Goal: Task Accomplishment & Management: Manage account settings

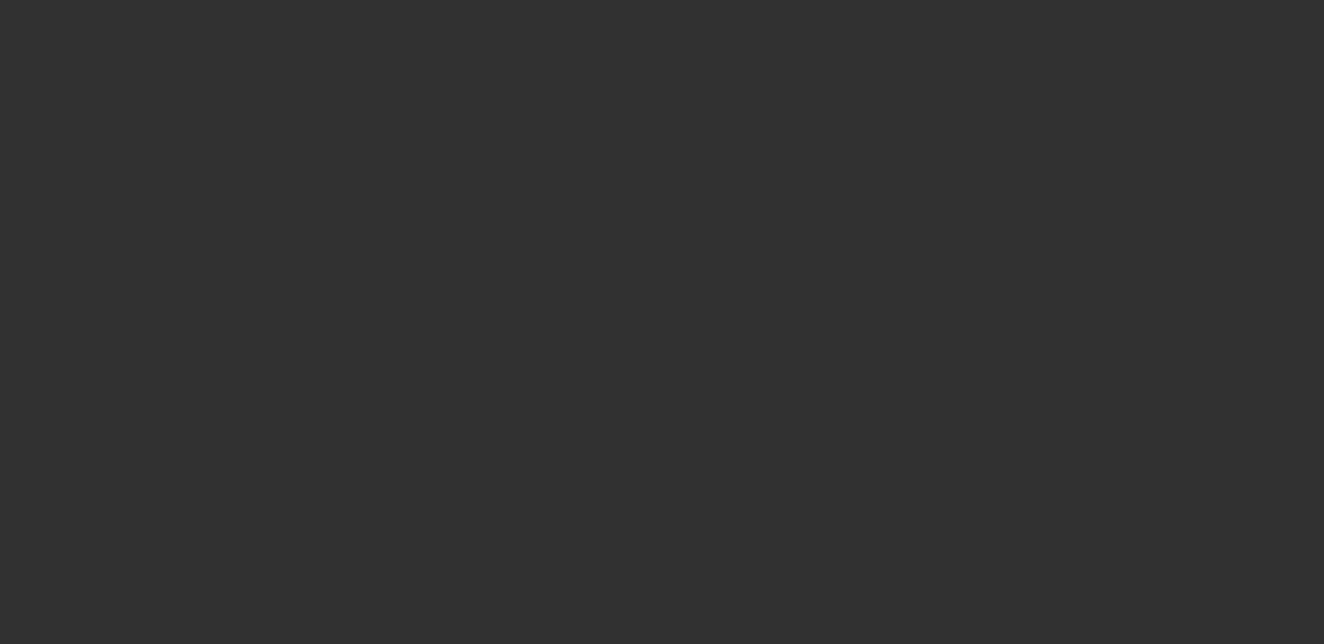
select select "0"
select select "2"
select select "0.1"
select select "4"
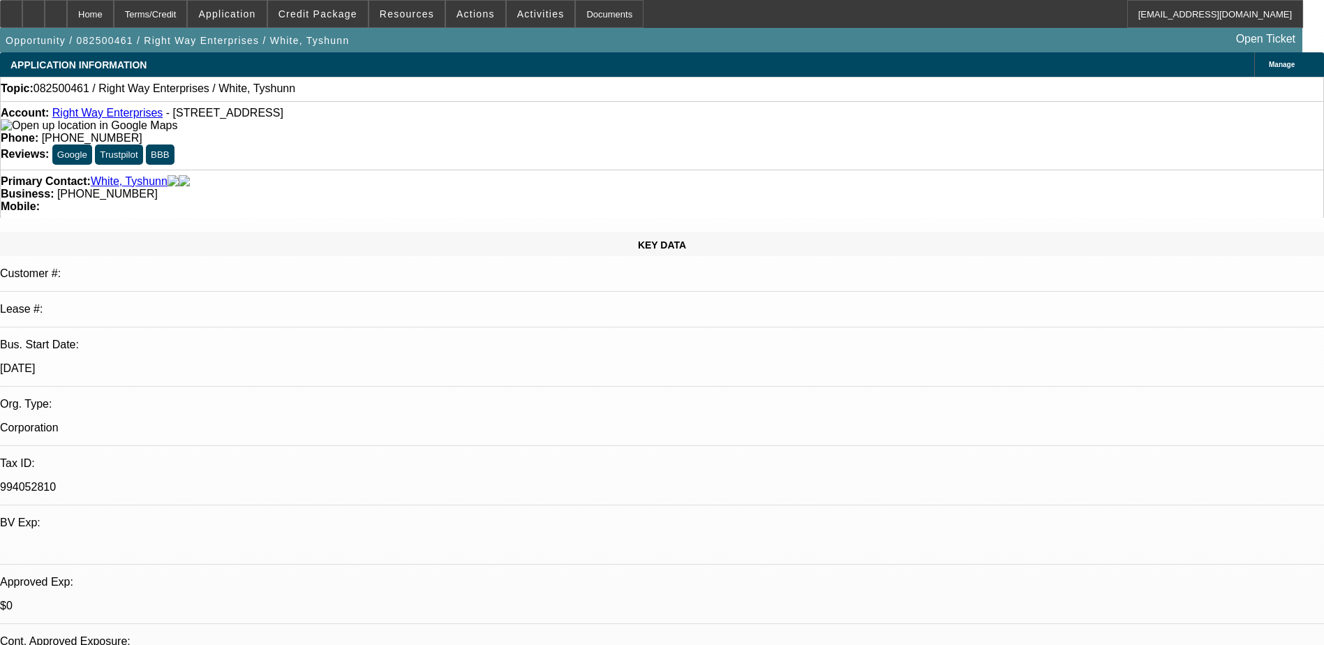
select select "0"
select select "2"
select select "0.1"
select select "4"
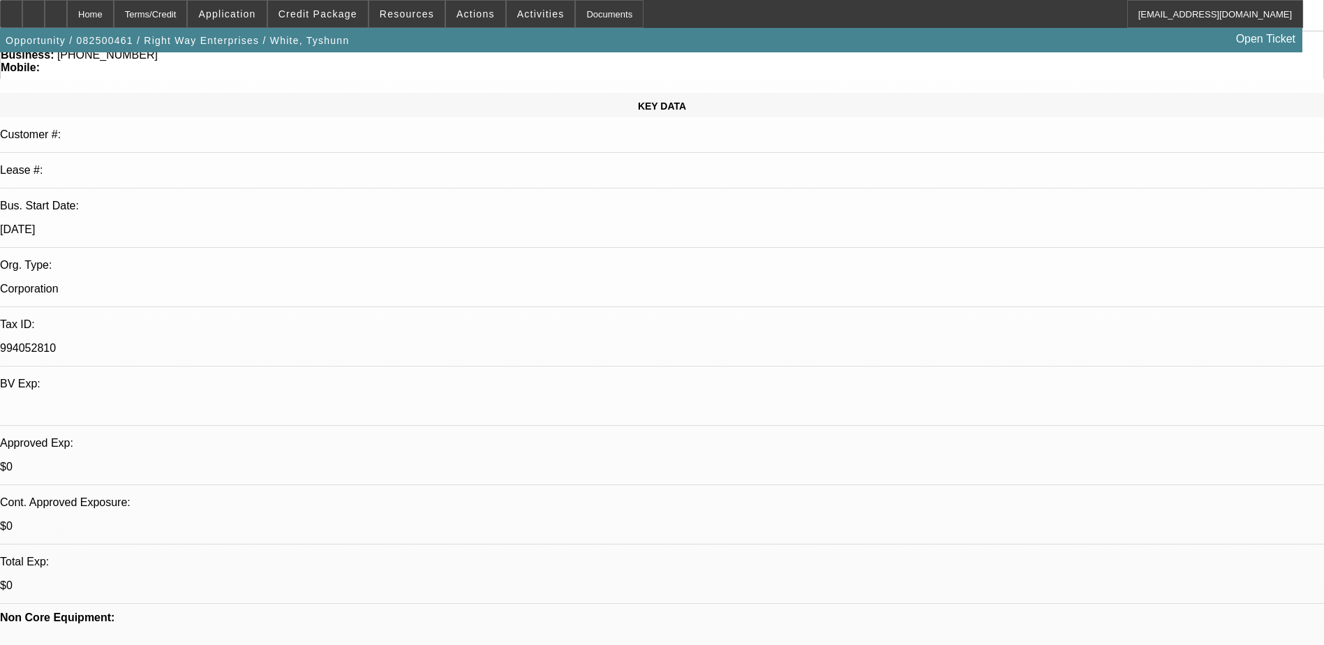
scroll to position [209, 0]
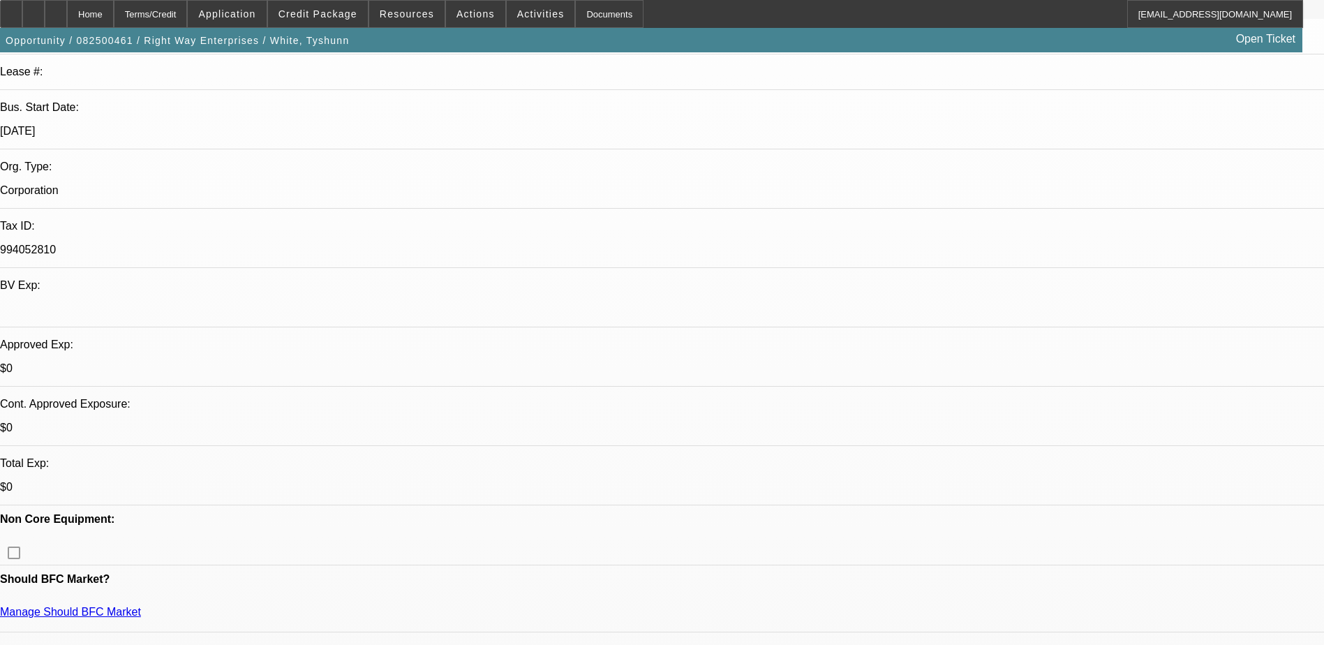
scroll to position [279, 0]
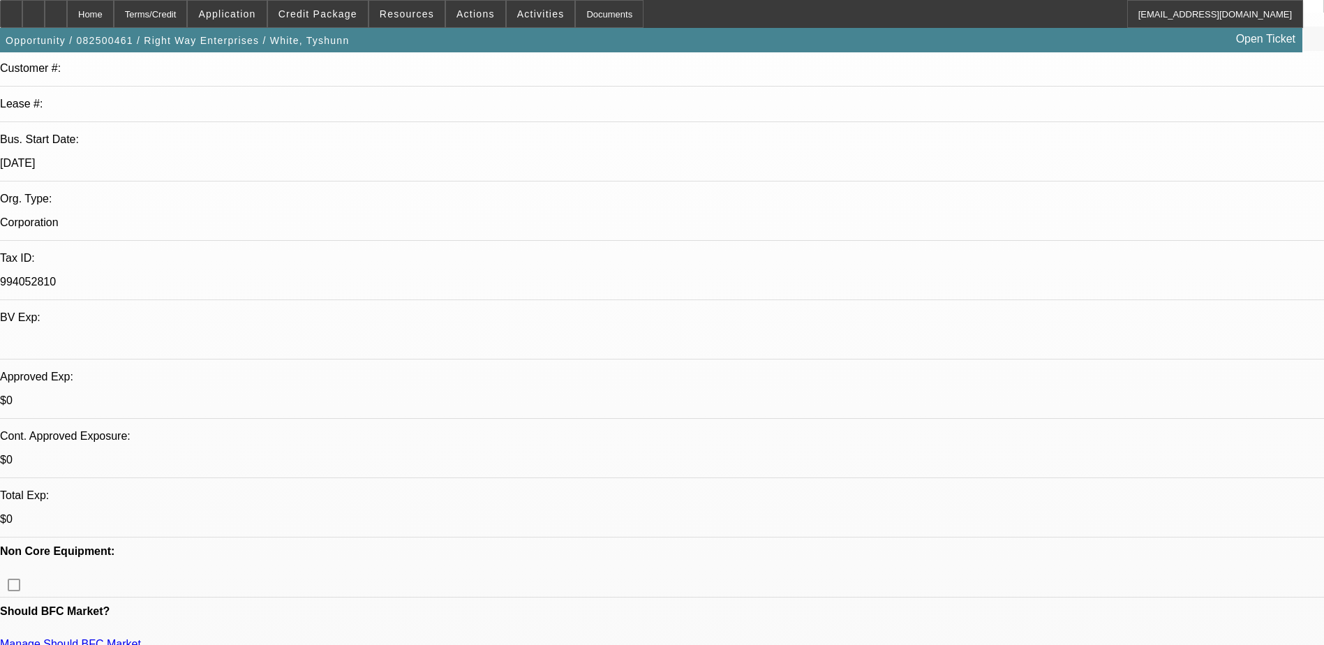
scroll to position [0, 0]
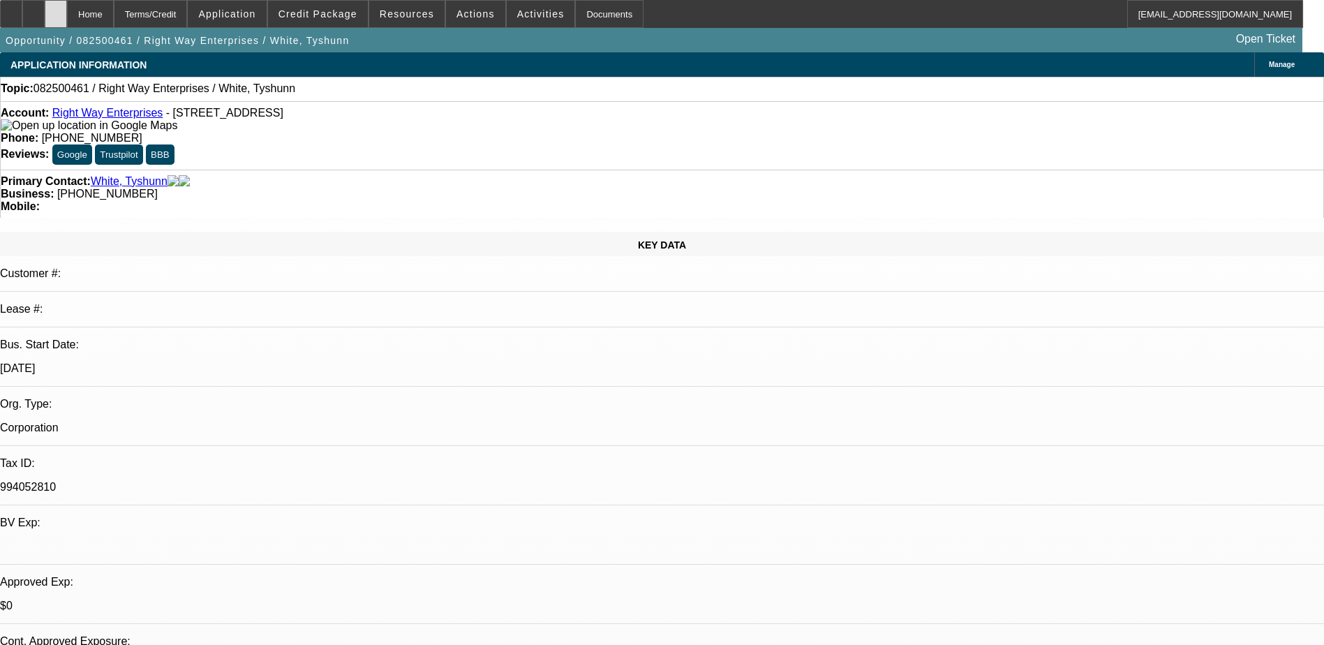
click at [67, 8] on div at bounding box center [56, 14] width 22 height 28
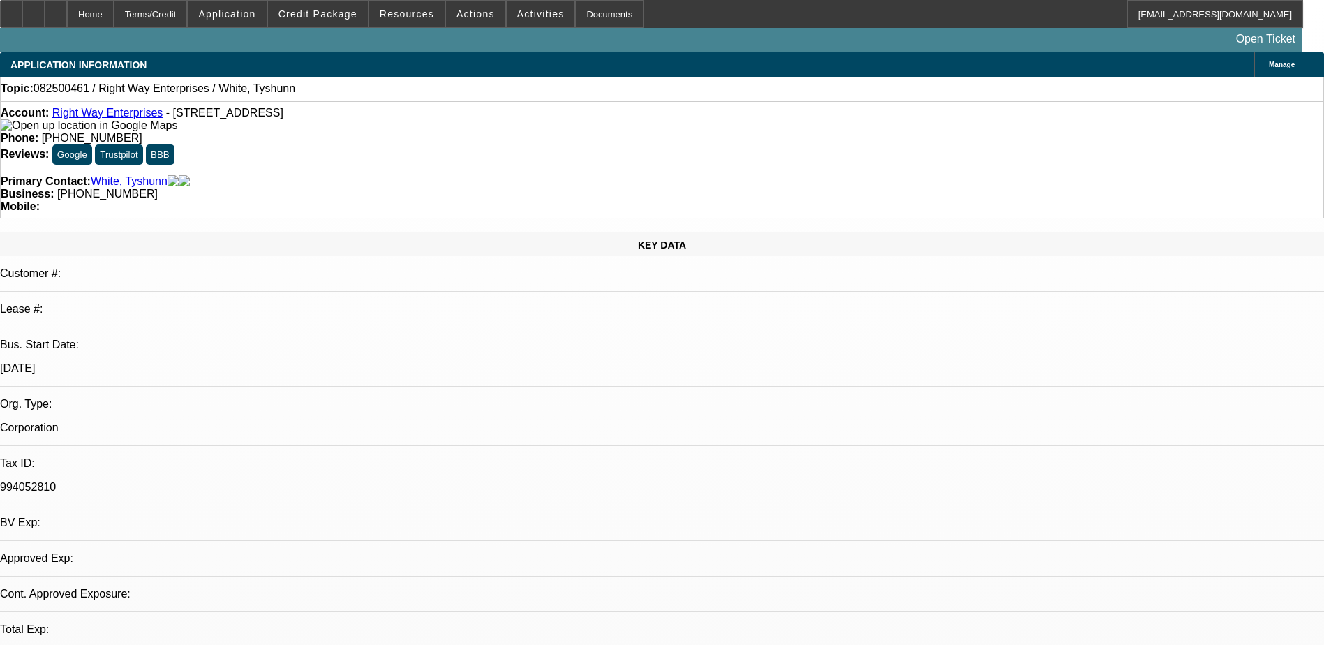
select select "0"
select select "2"
select select "0.1"
select select "4"
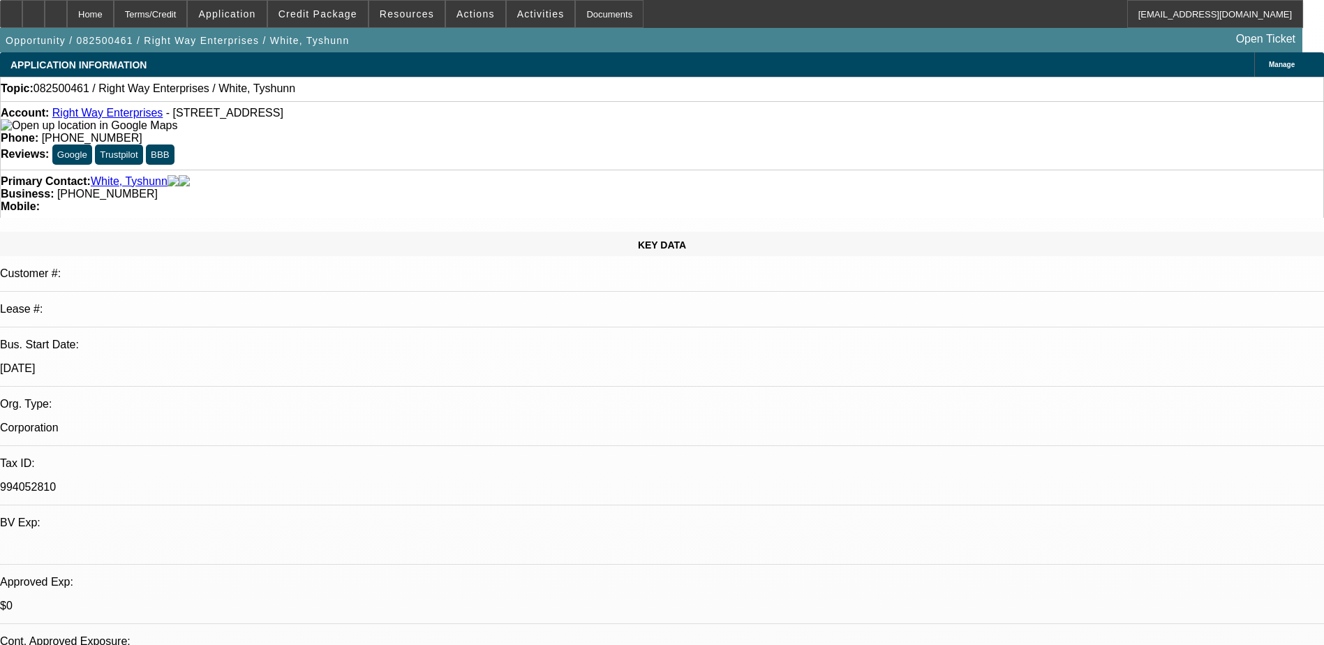
drag, startPoint x: 321, startPoint y: 334, endPoint x: 351, endPoint y: 227, distance: 111.6
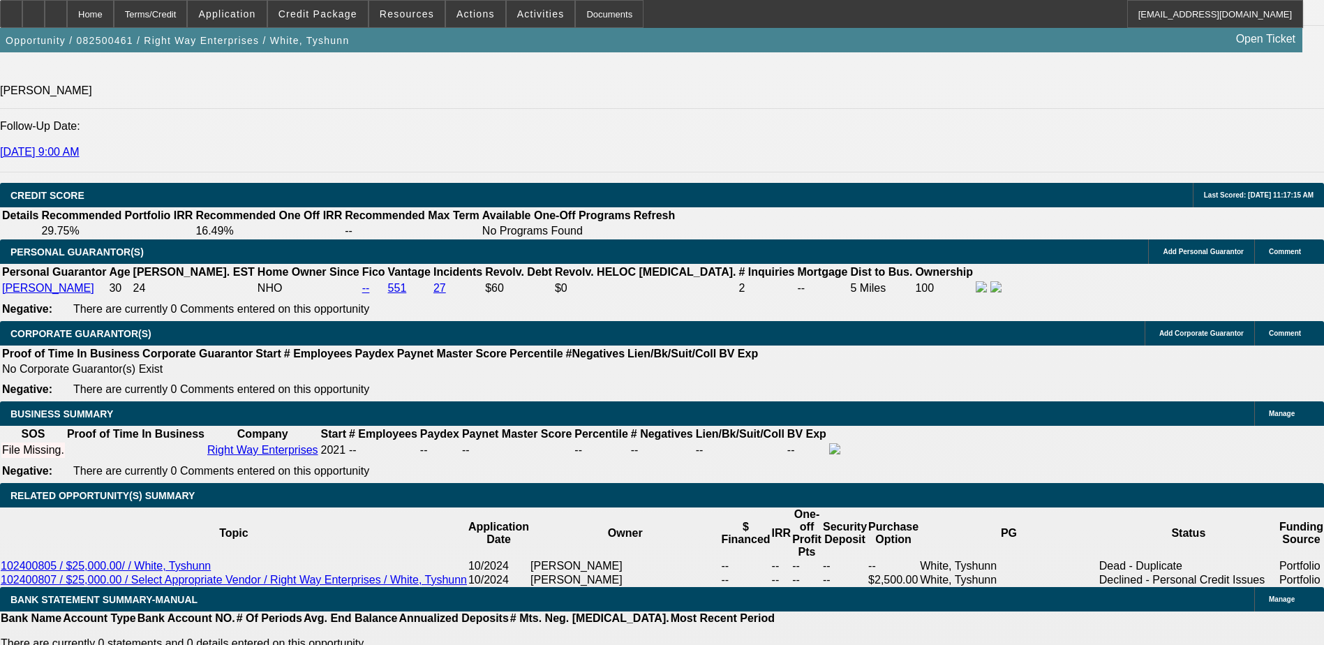
scroll to position [1955, 0]
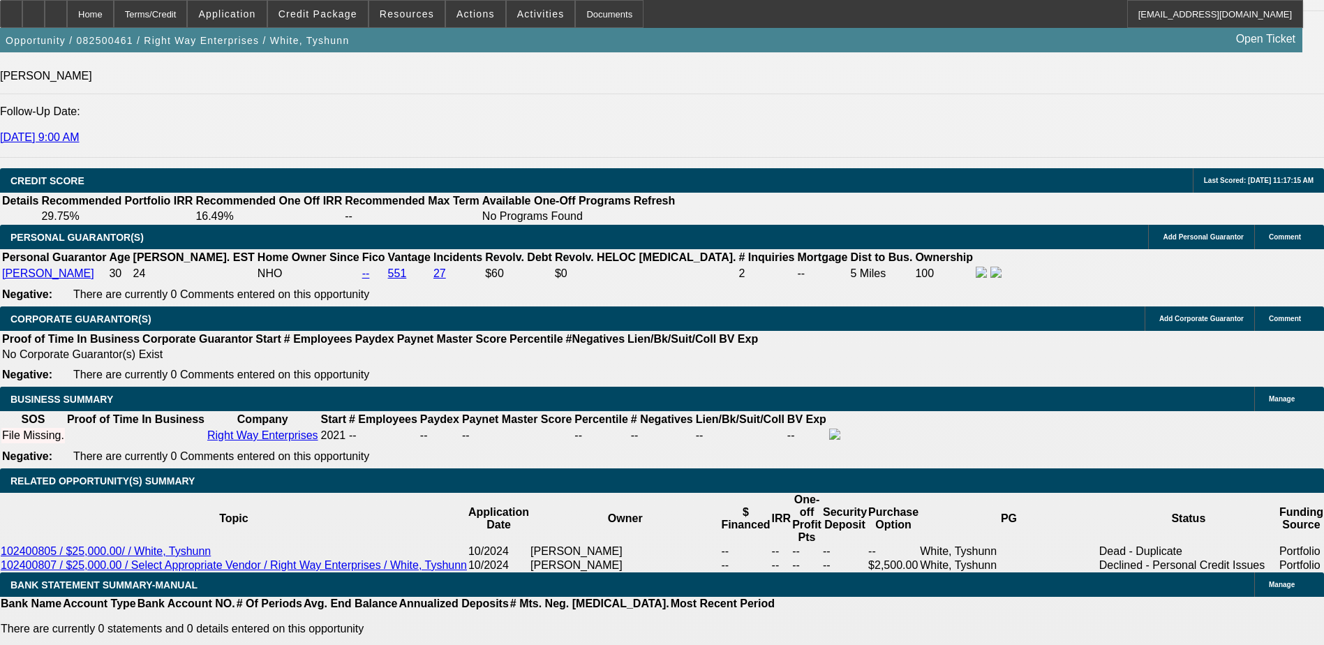
type input "3"
type input "1"
type input "$10,000.00"
type input "UNKNOWN"
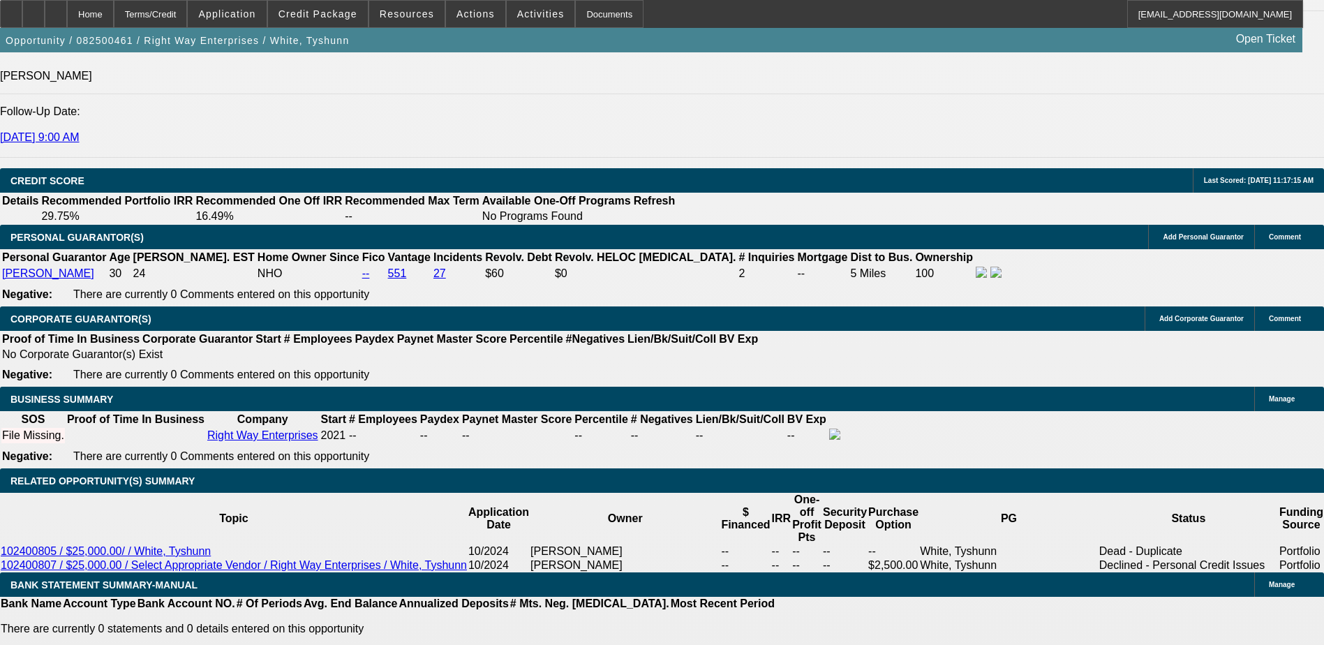
select select "0.05"
type input "$2,500.00"
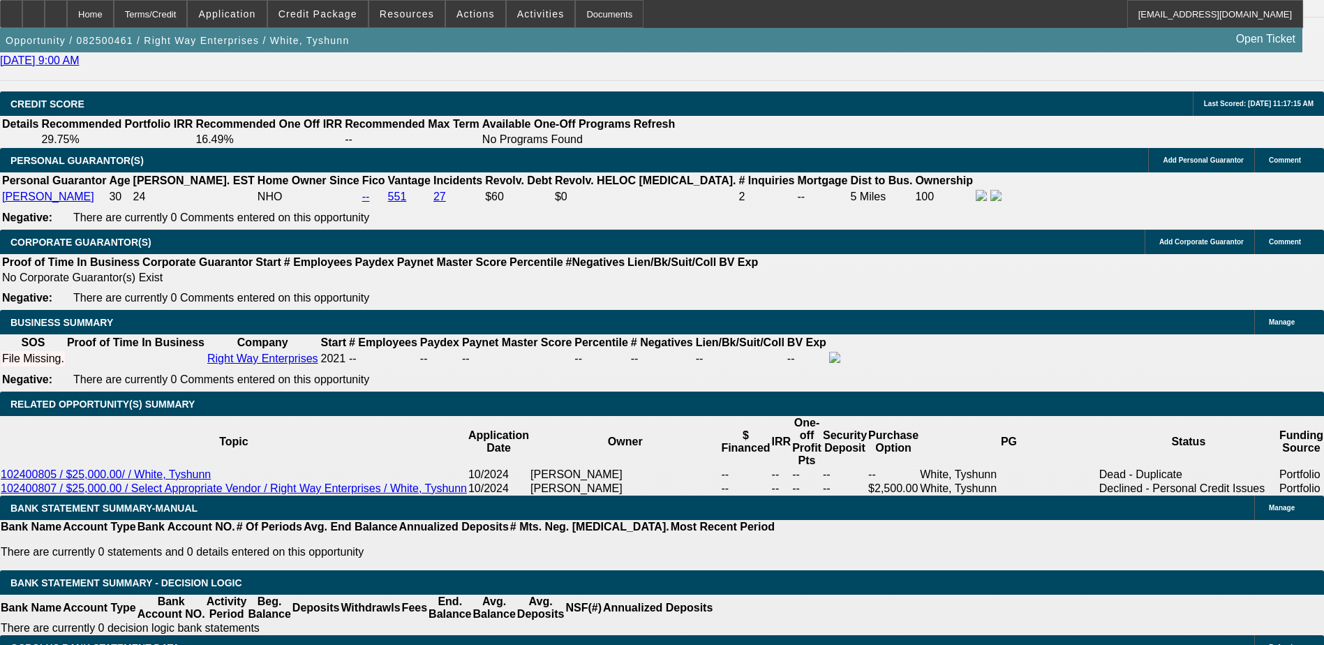
scroll to position [2025, 0]
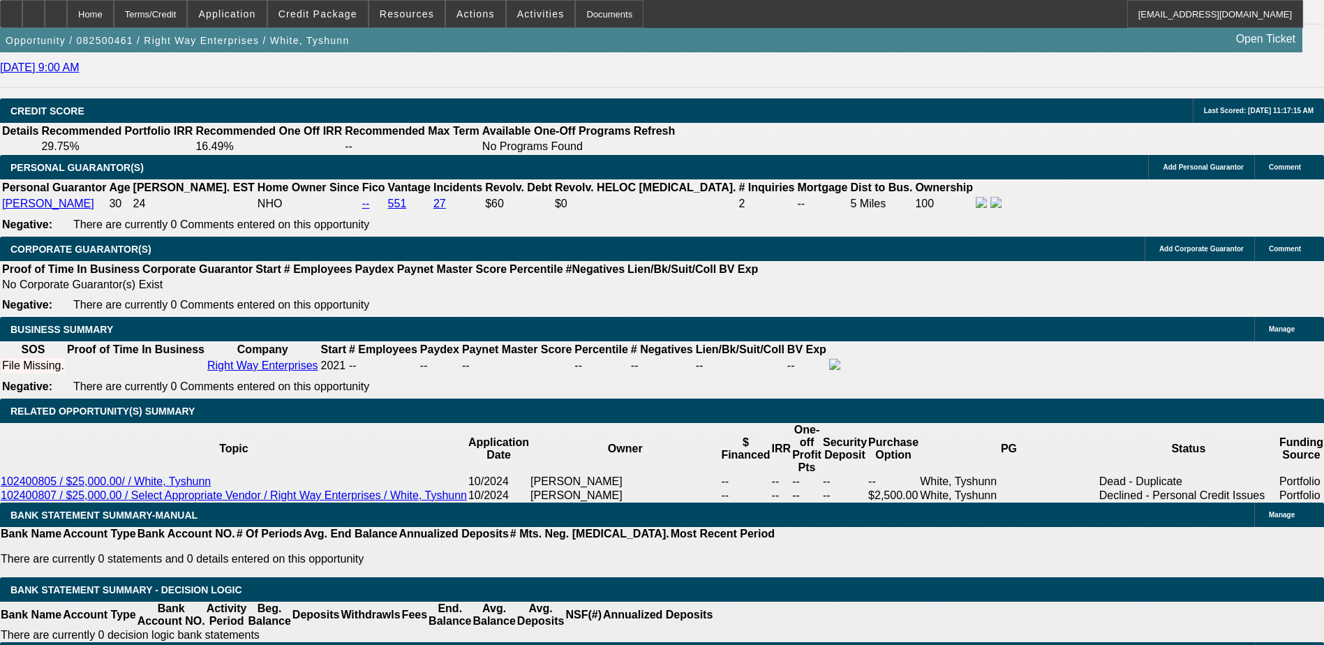
select select "0.1"
type input "$5,000.00"
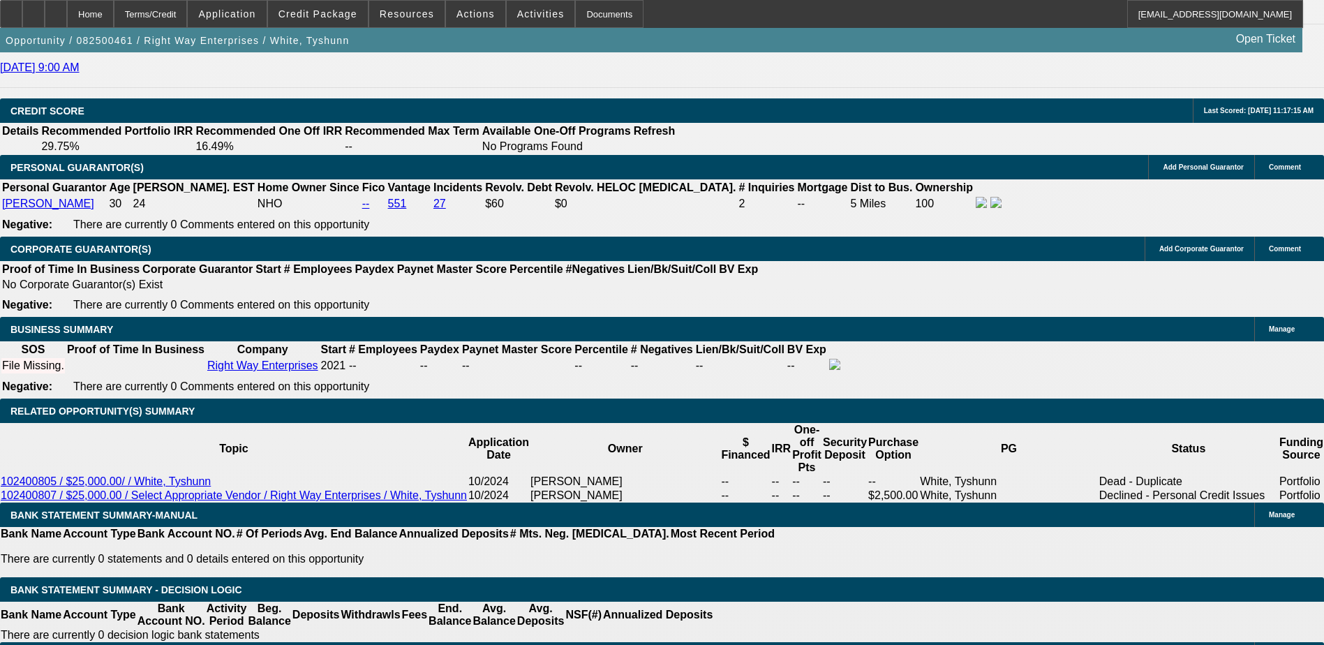
type input "2"
type input "0"
type input "2"
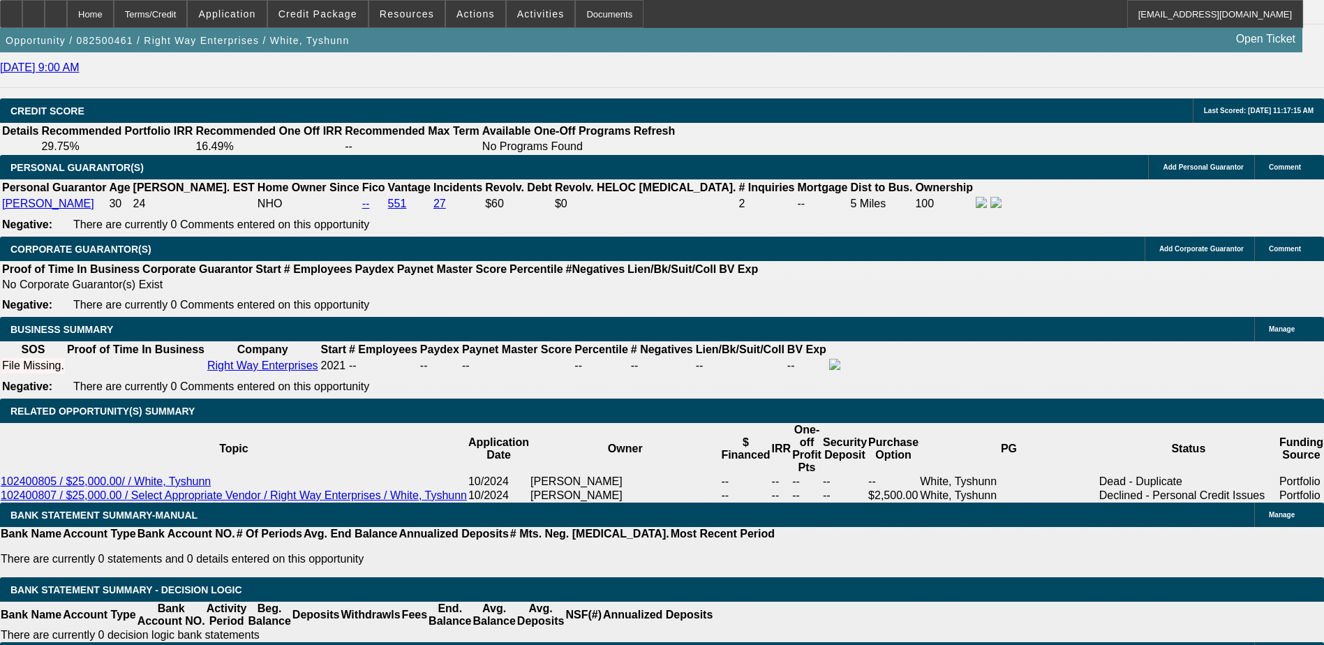
type input "24"
type input "20"
type input "$3,828.62"
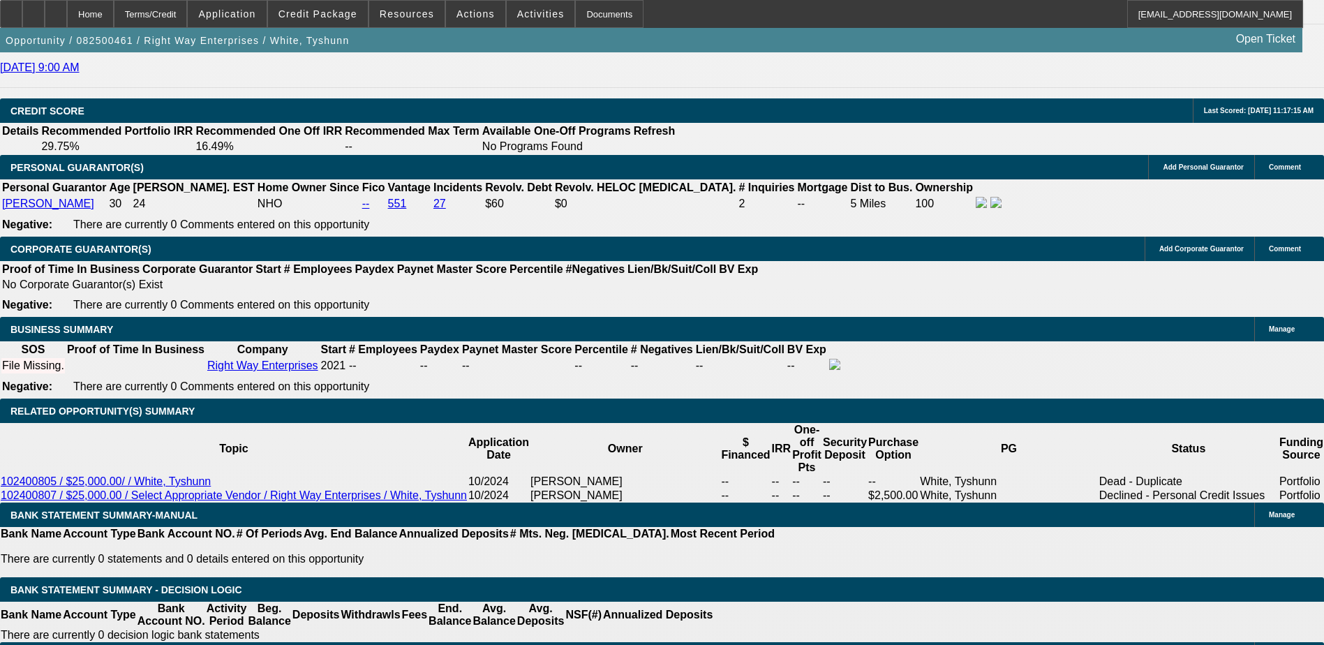
type input "$1,914.31"
type input "$4,580.62"
type input "$2,290.31"
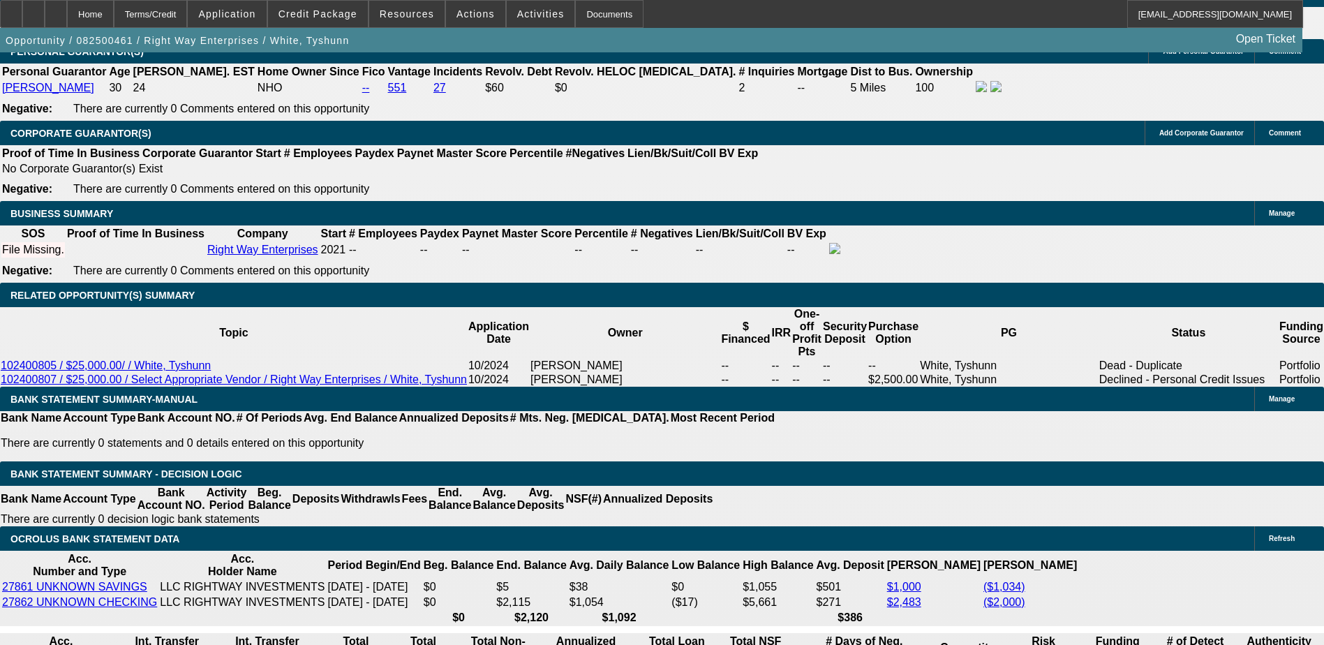
scroll to position [1815, 0]
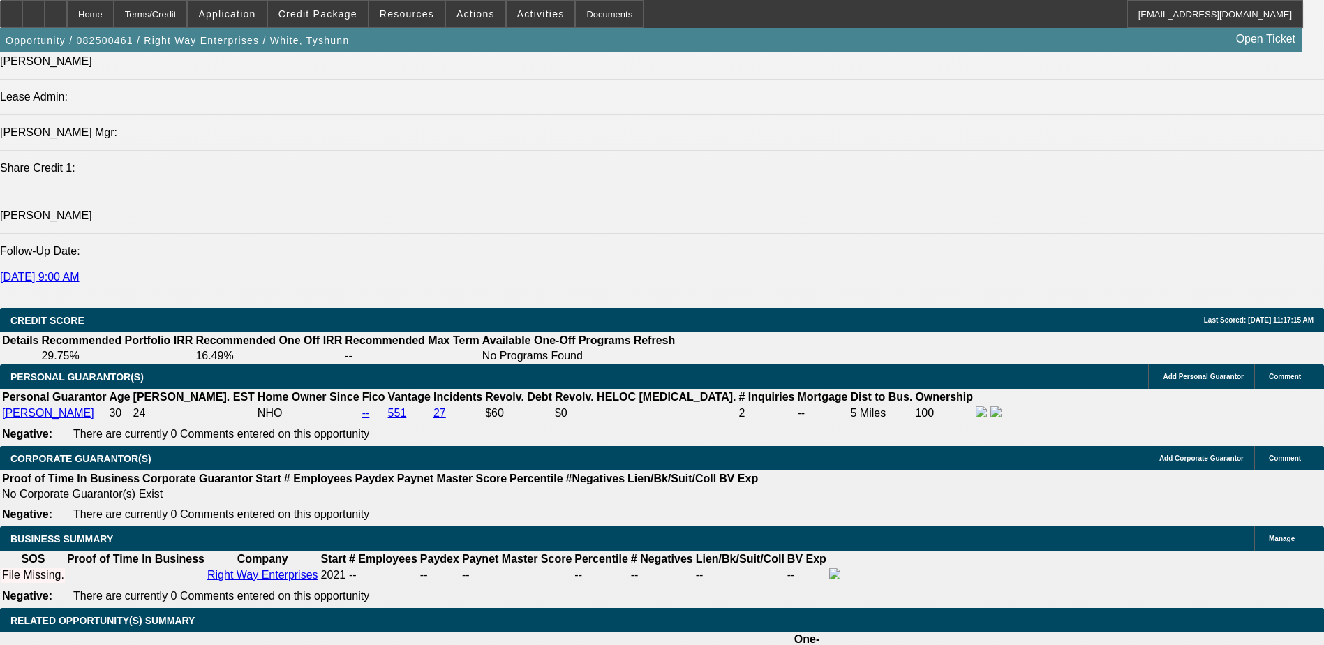
type input "20"
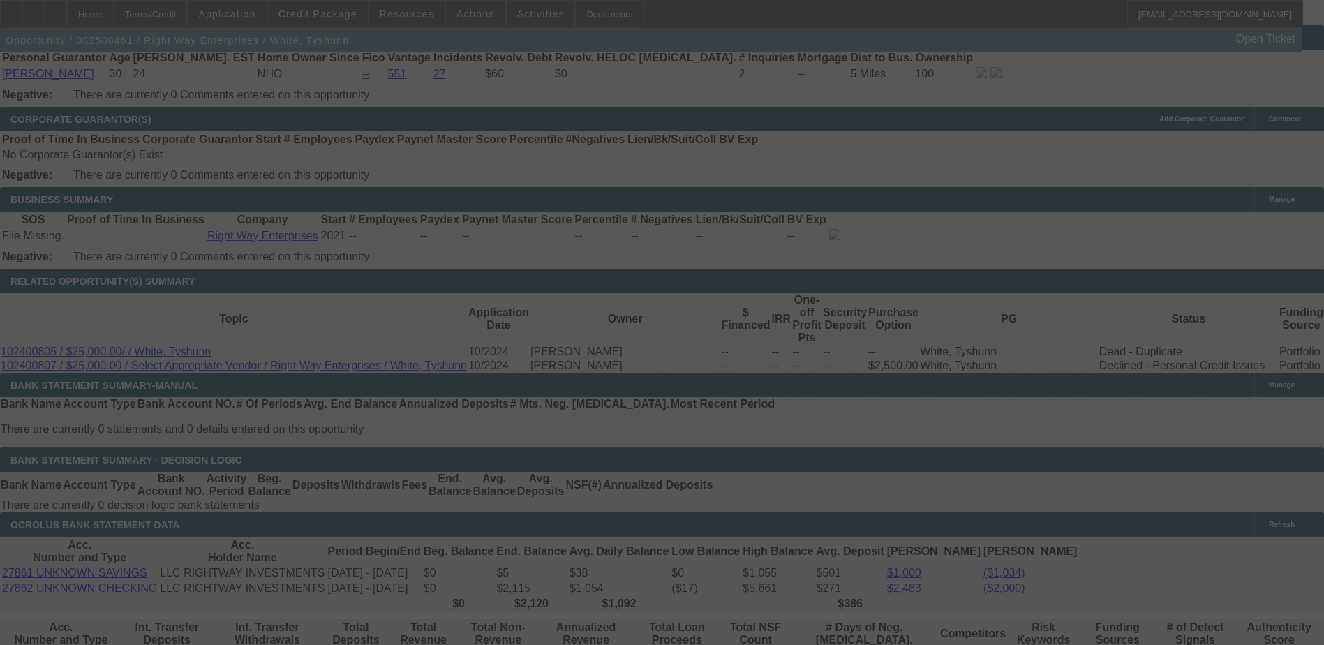
scroll to position [2164, 0]
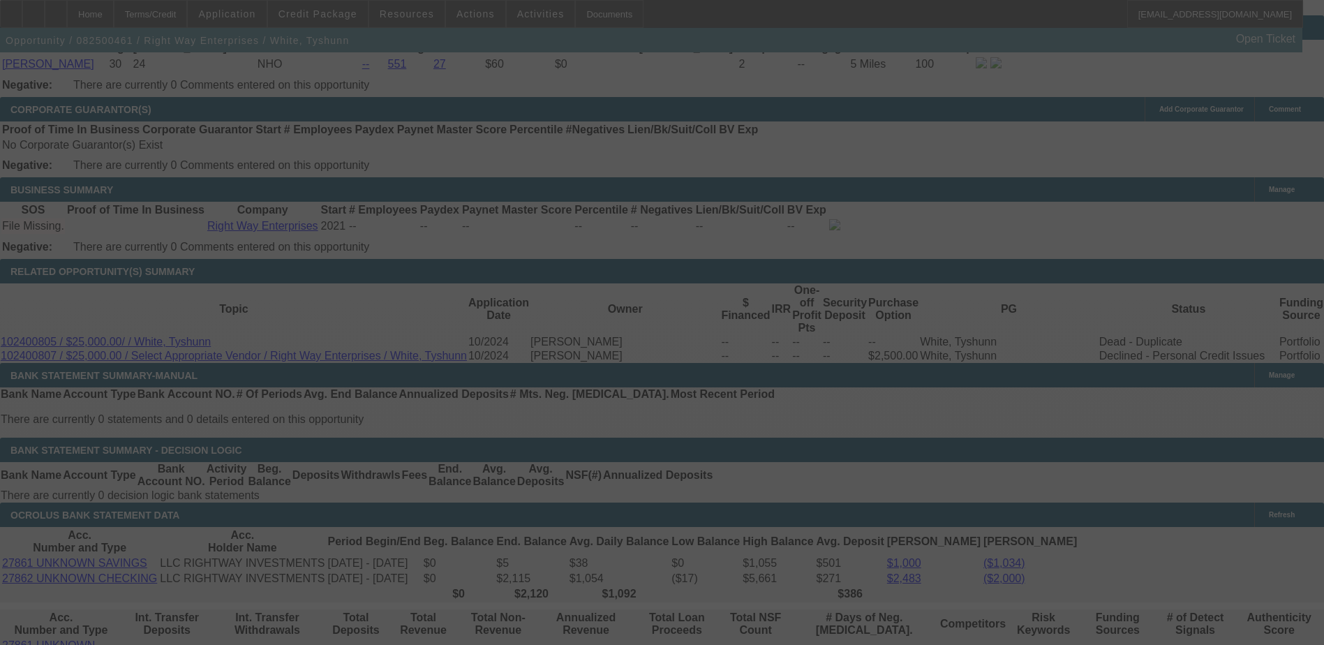
select select "0.1"
select select "2"
select select "0.1"
select select "4"
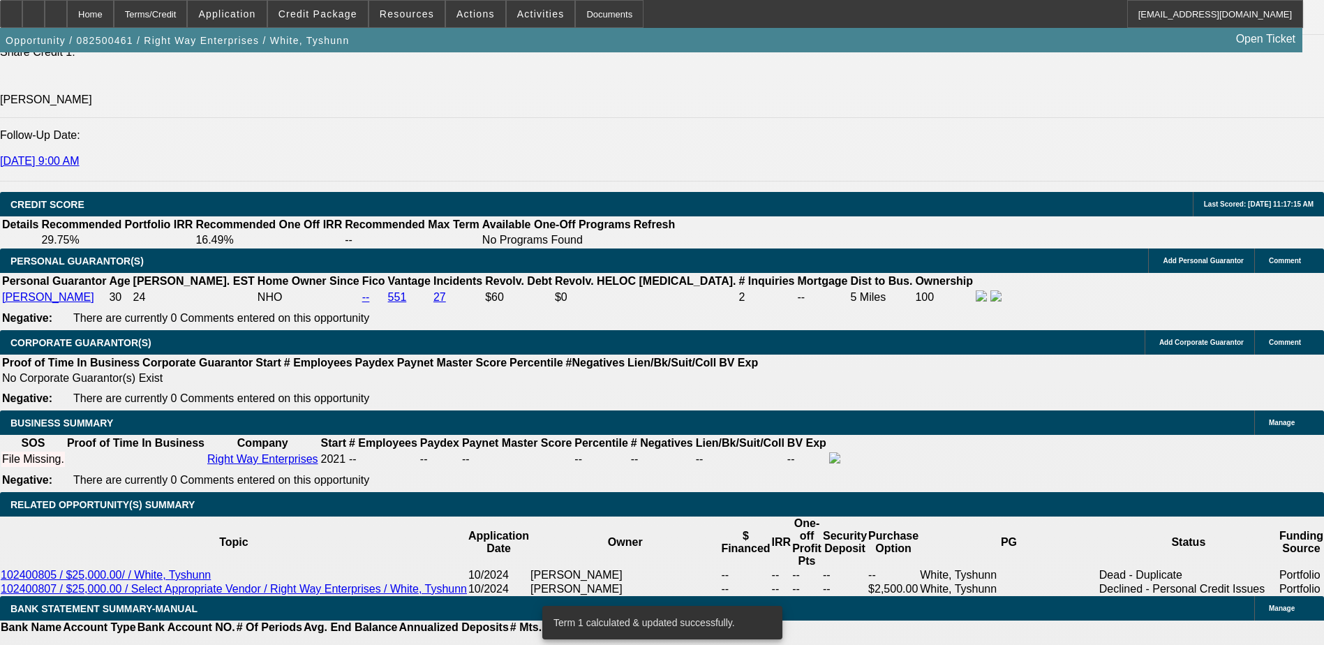
scroll to position [2025, 0]
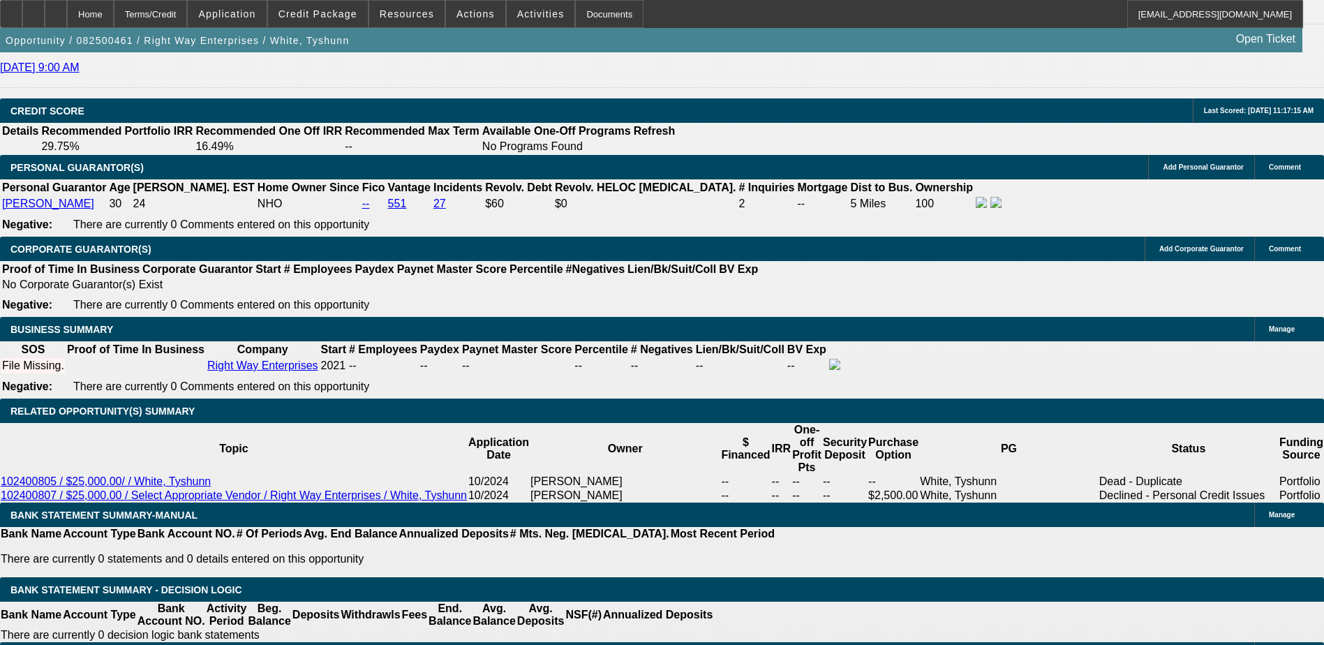
type input "UNKNOWN"
type input "2"
type input "$3,828.62"
type input "$1,914.31"
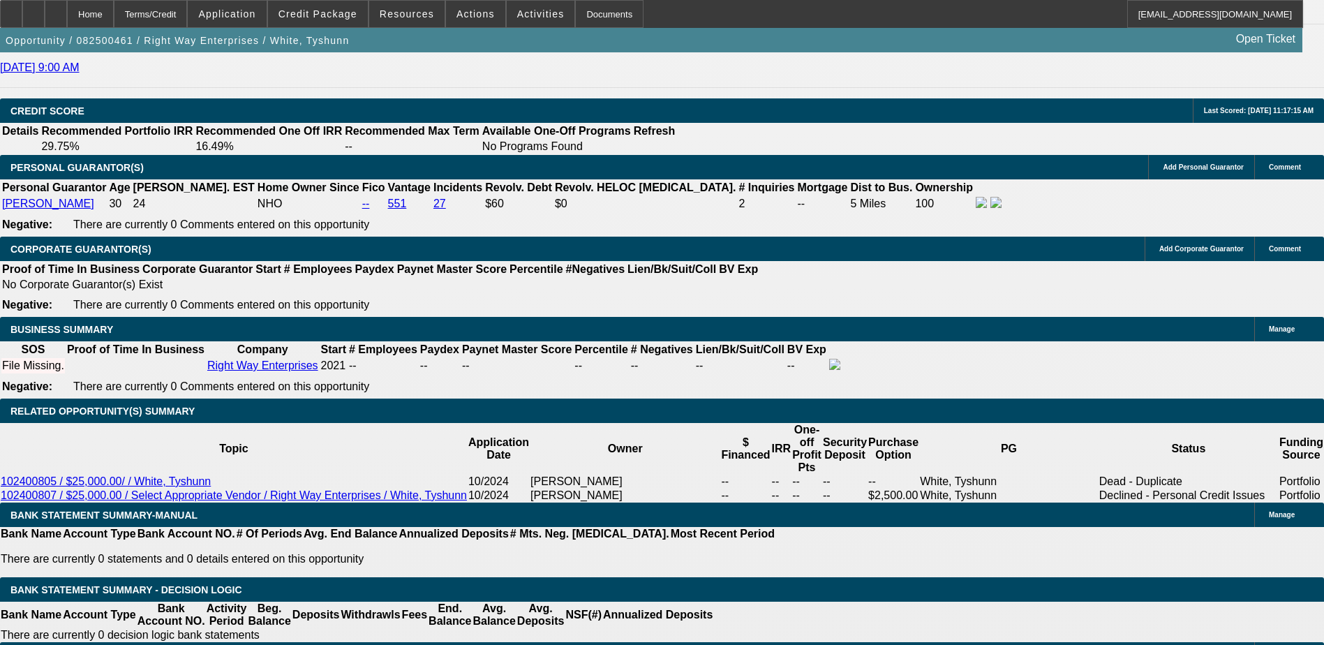
type input "2"
type input "12"
type input "$4,236.62"
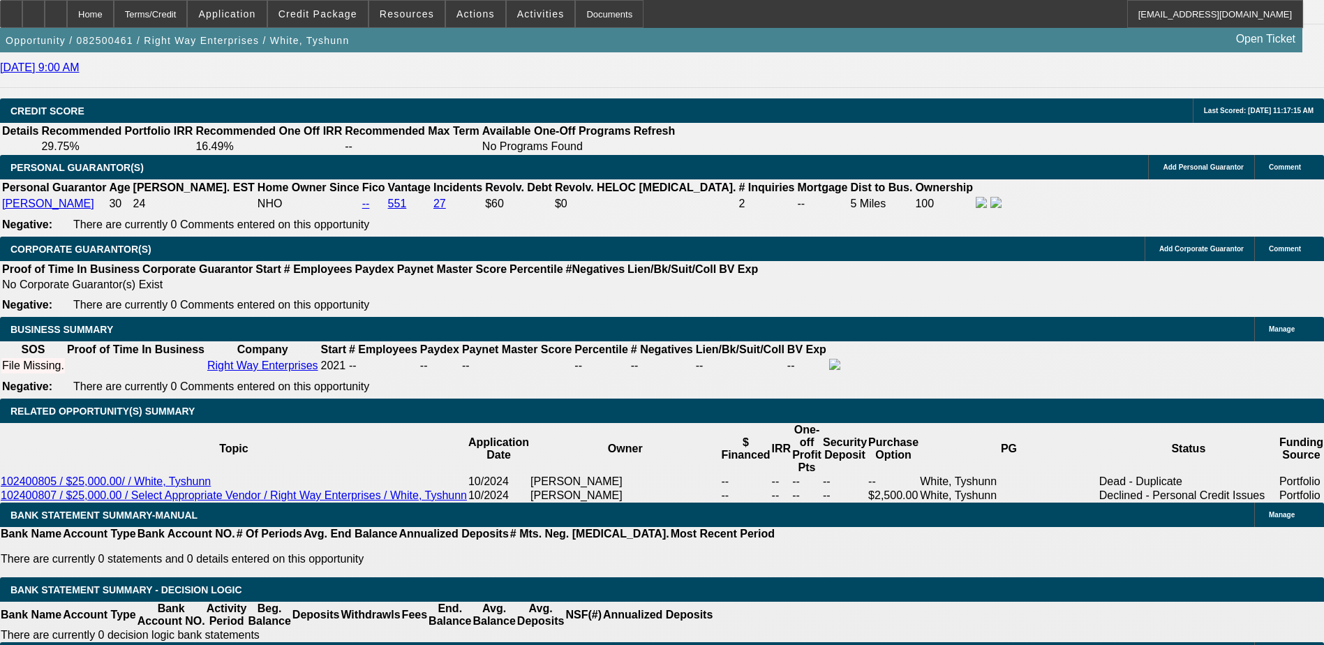
type input "$2,118.31"
type input "12"
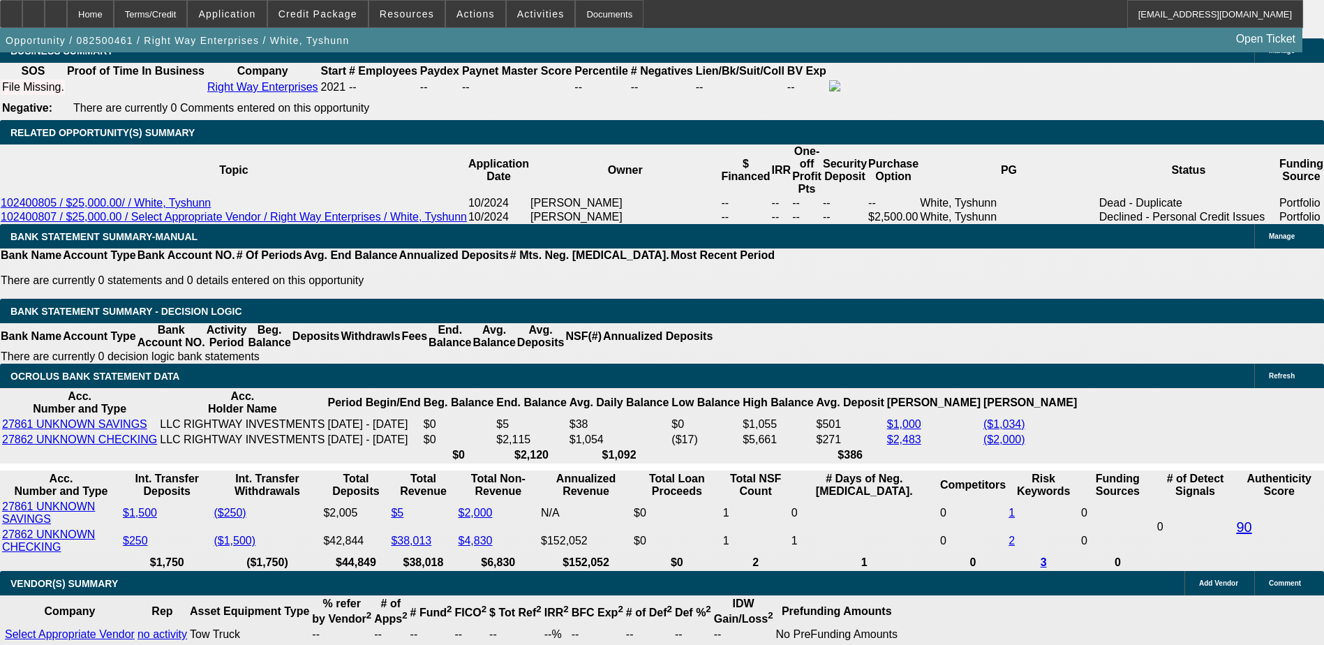
scroll to position [2304, 0]
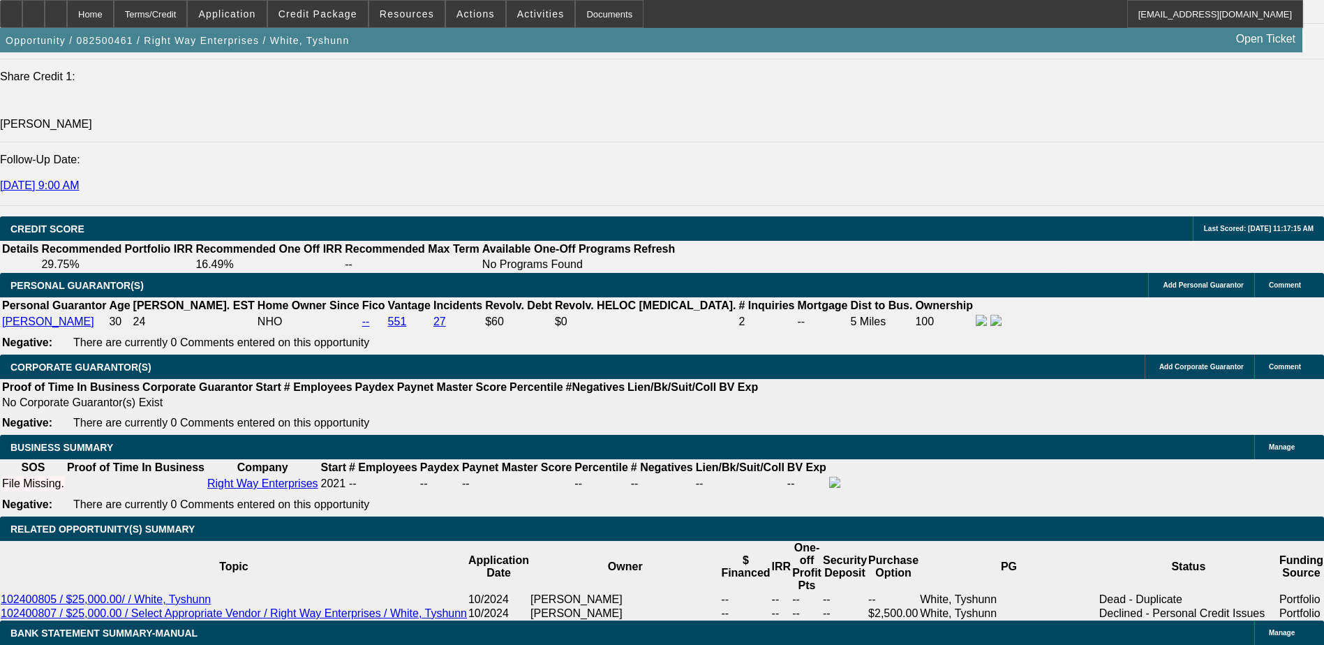
scroll to position [1683, 0]
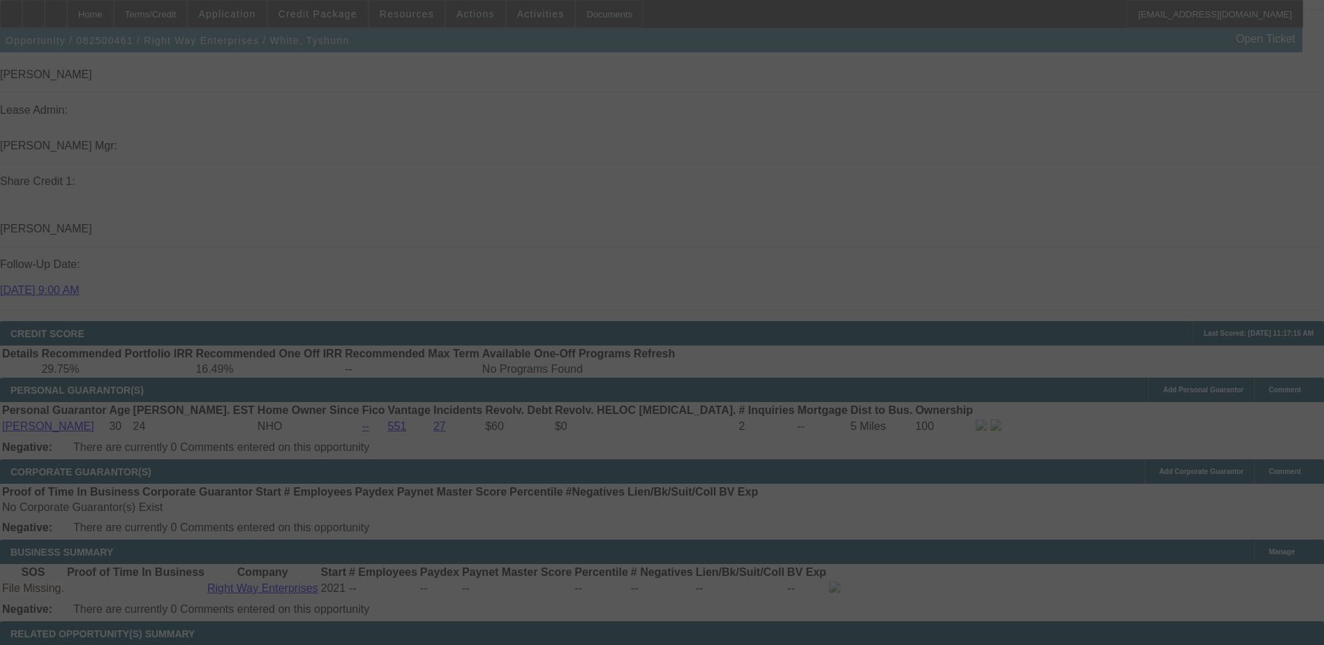
scroll to position [2032, 0]
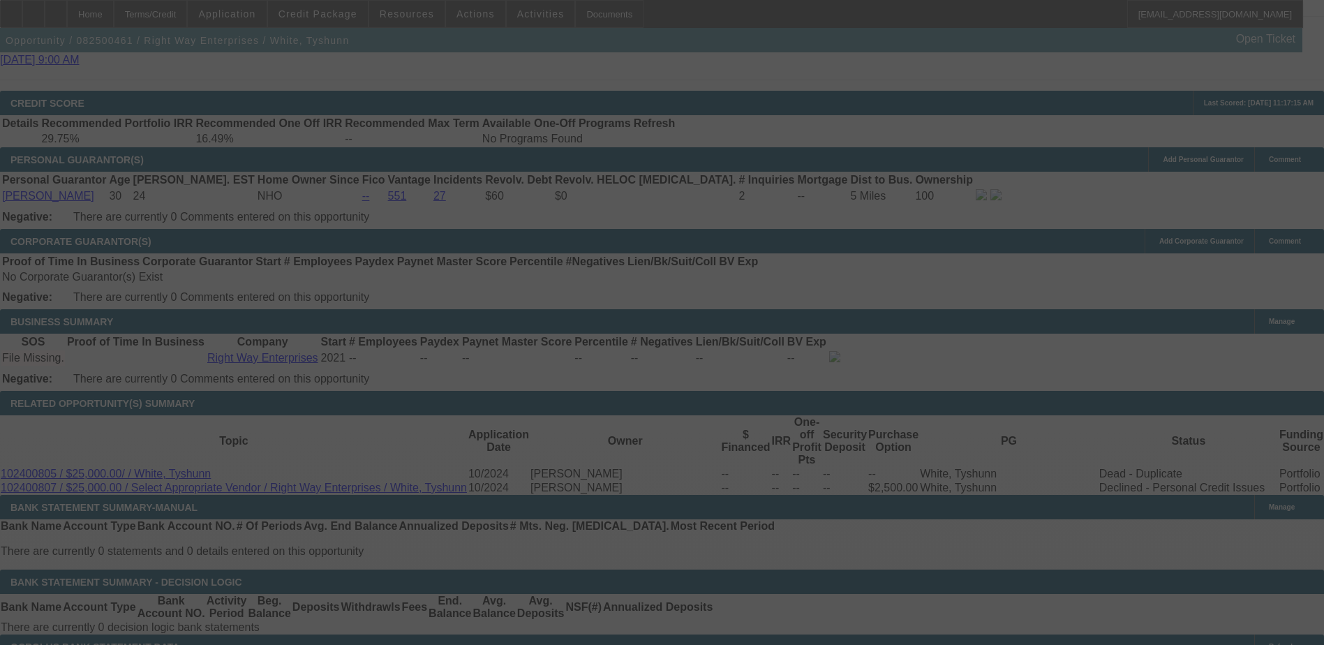
select select "0.1"
select select "2"
select select "0.1"
select select "4"
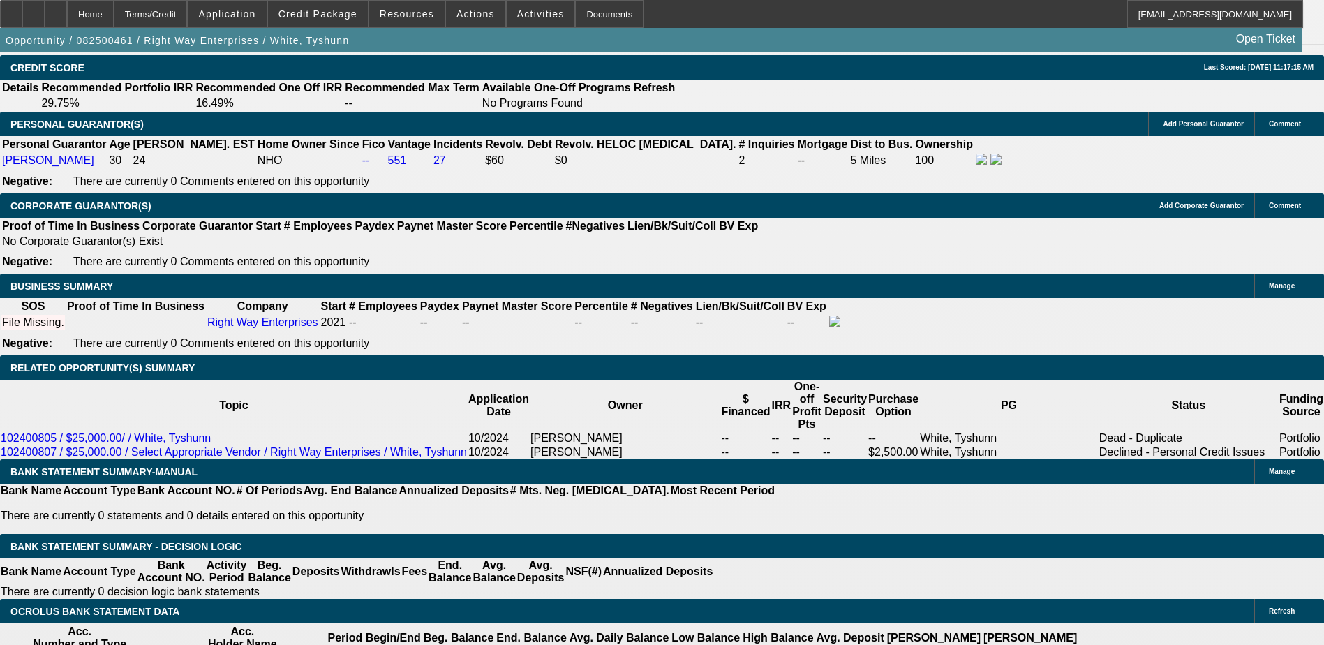
scroll to position [2312, 0]
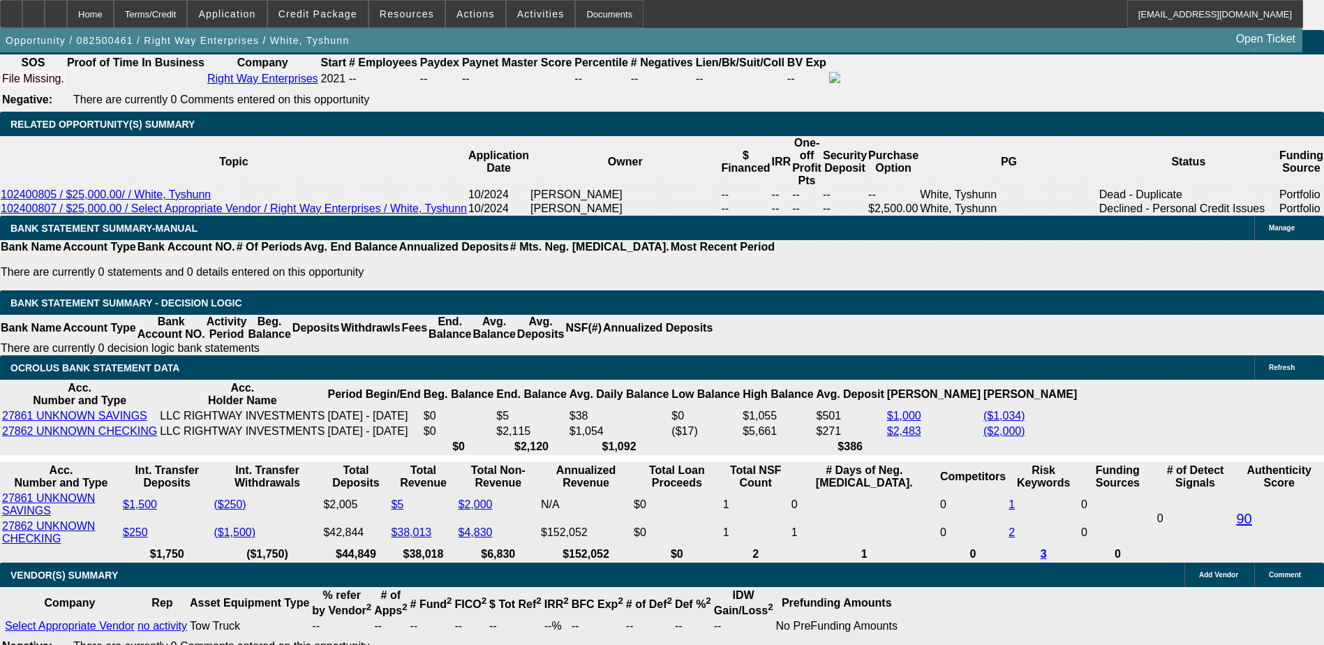
type input "1"
type input "UNKNOWN"
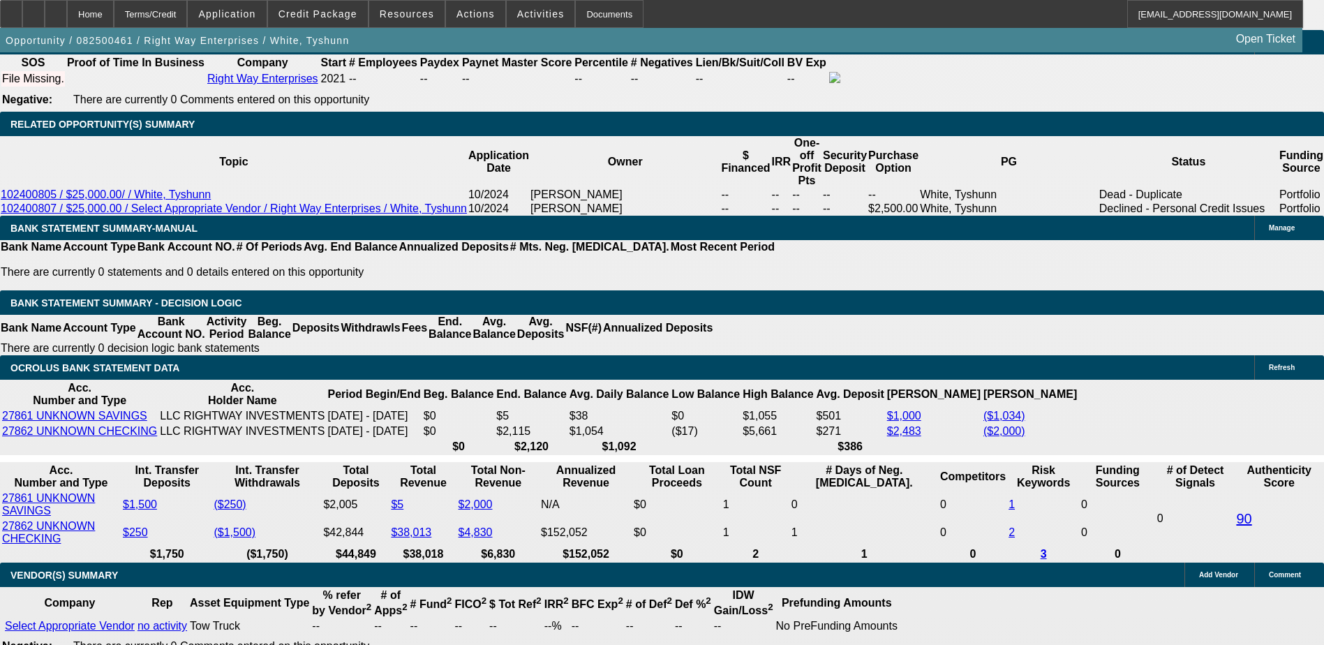
type input "$1,894.59"
type input "$3,789.18"
type input "18"
type input "$2,246.58"
type input "$4,493.16"
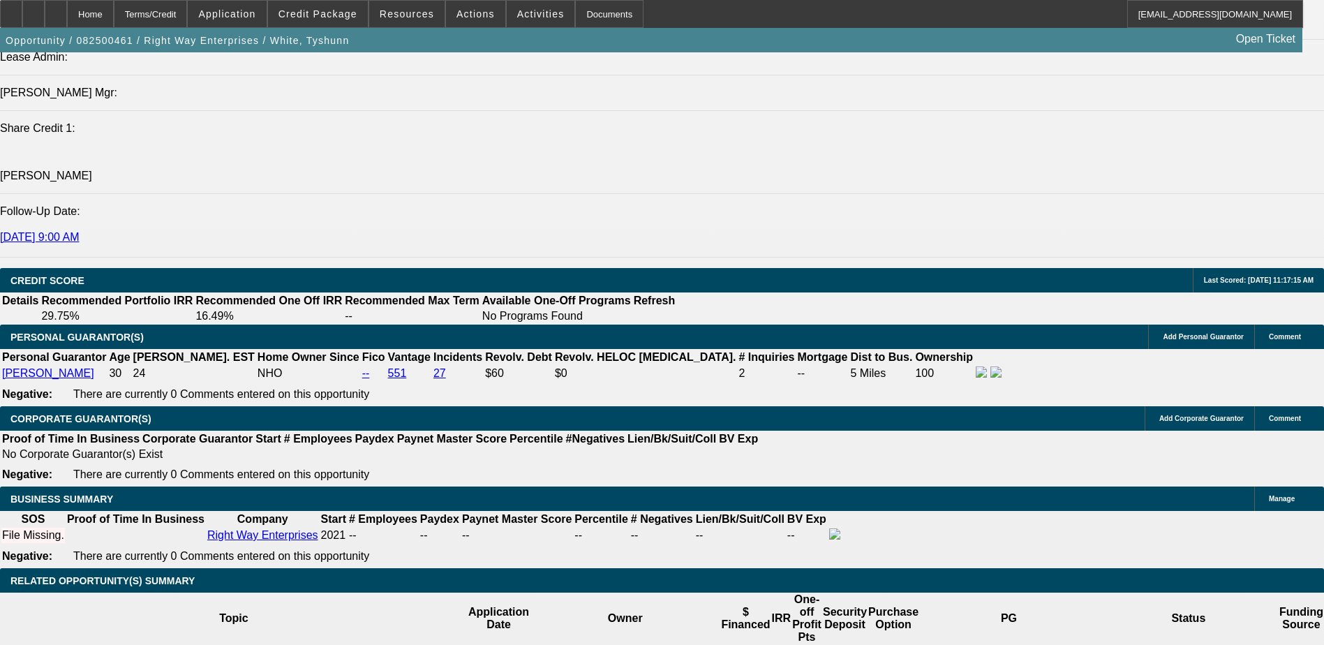
scroll to position [1823, 0]
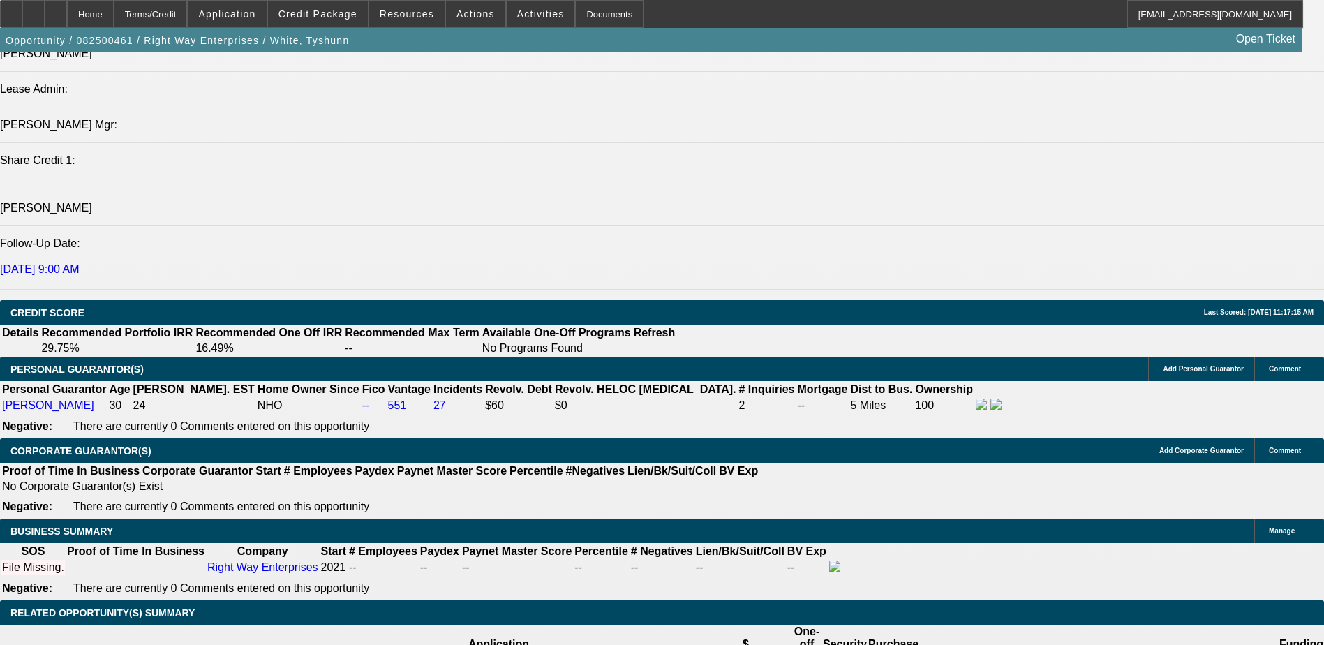
type input "18"
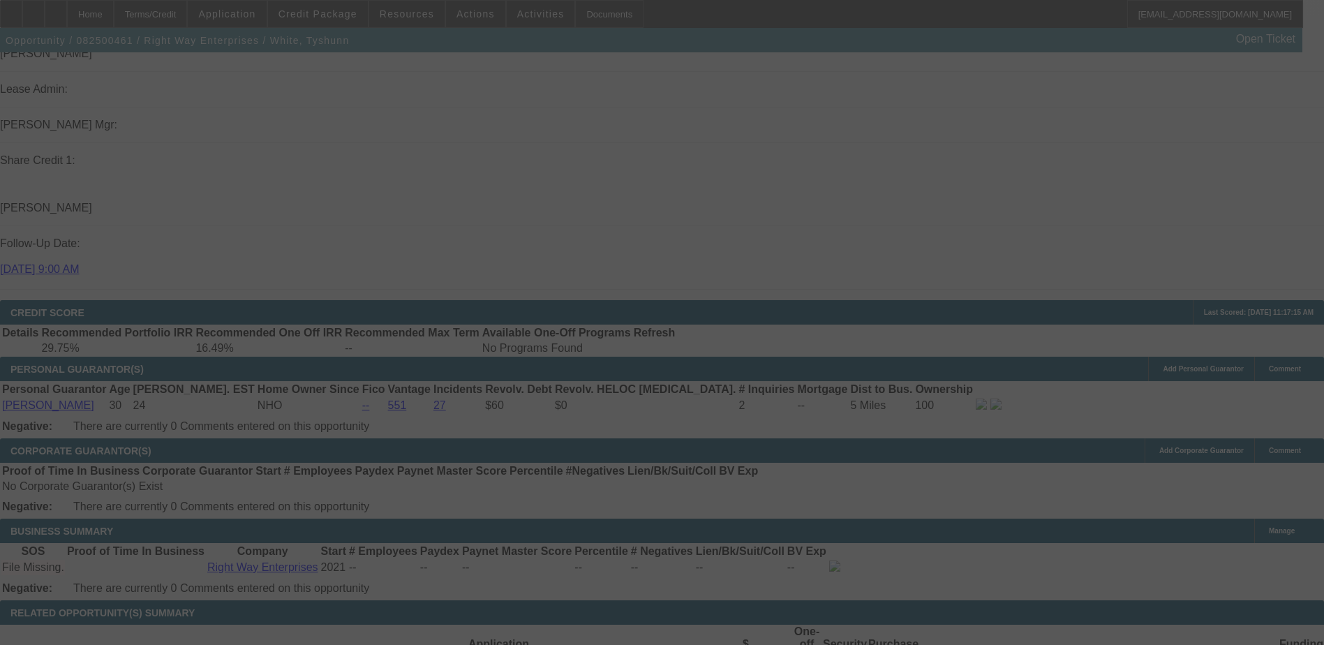
select select "0.1"
select select "2"
select select "0.1"
select select "4"
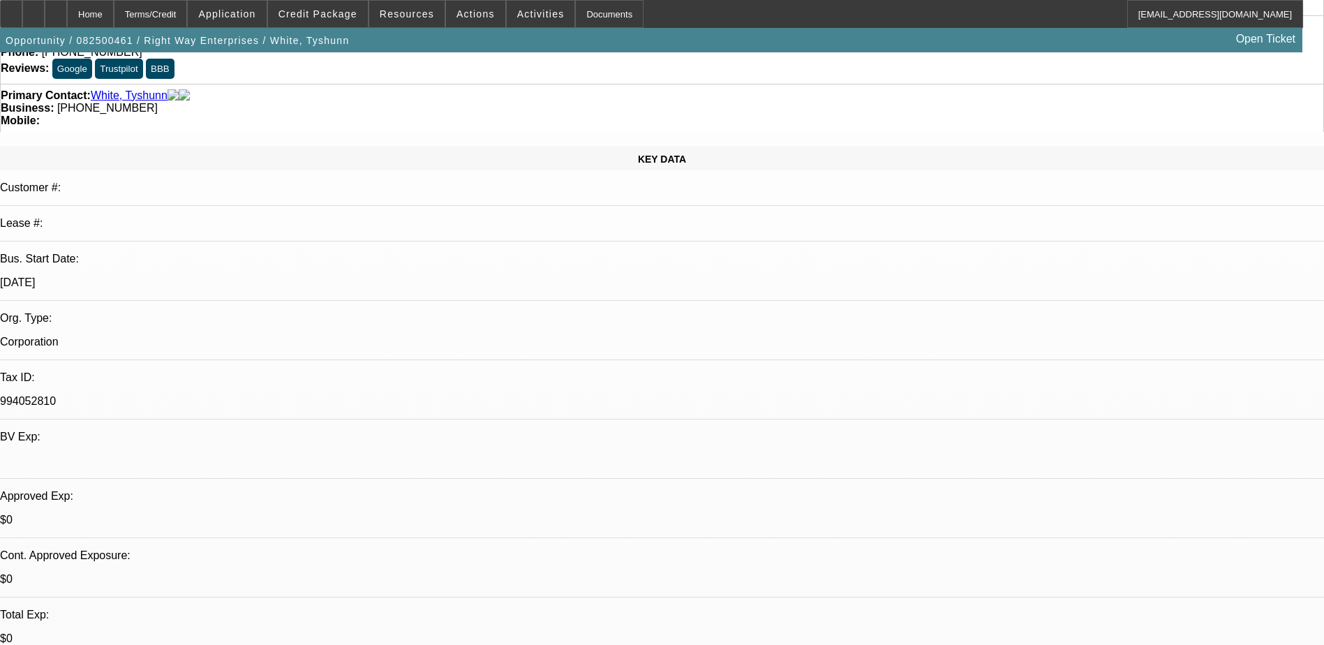
scroll to position [0, 0]
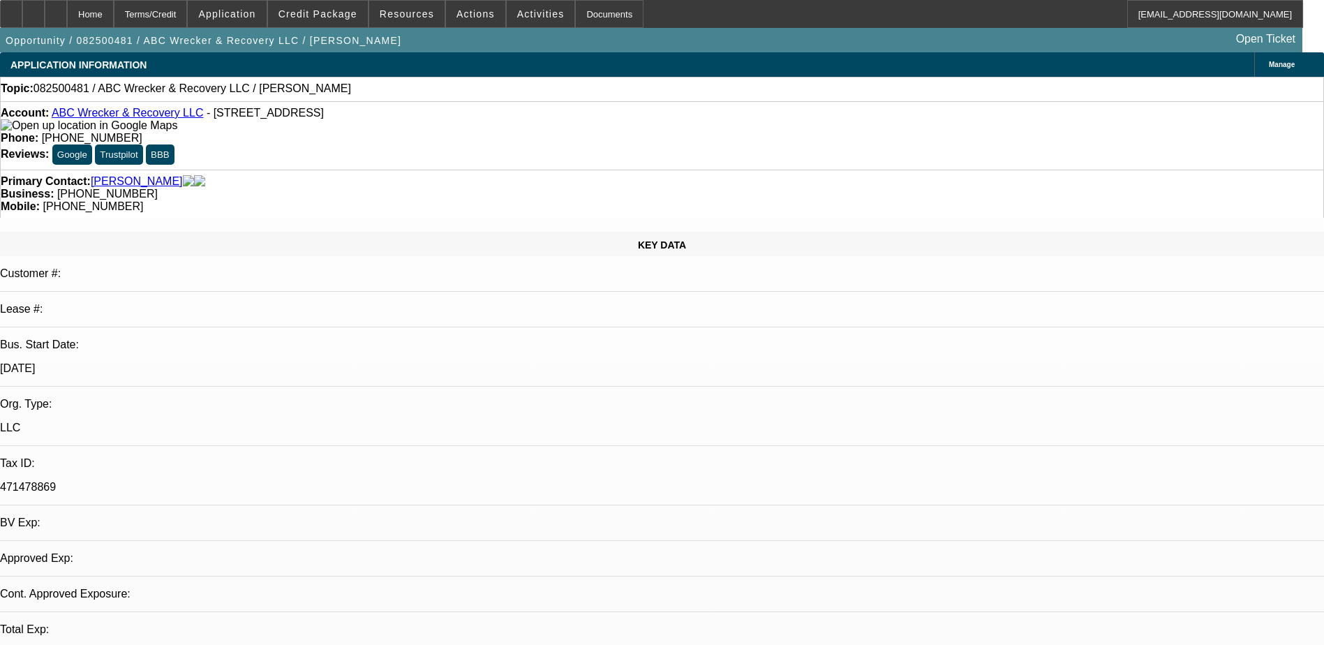
select select "0"
select select "2"
select select "0.1"
select select "1"
select select "2"
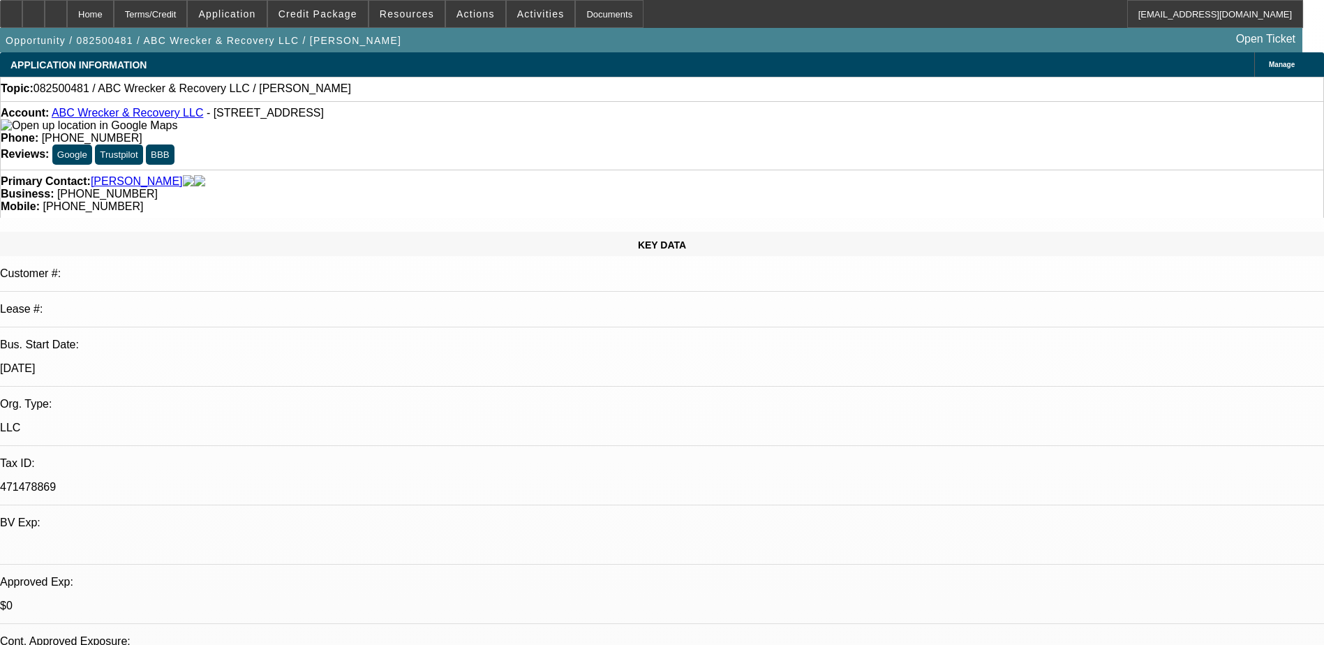
select select "4"
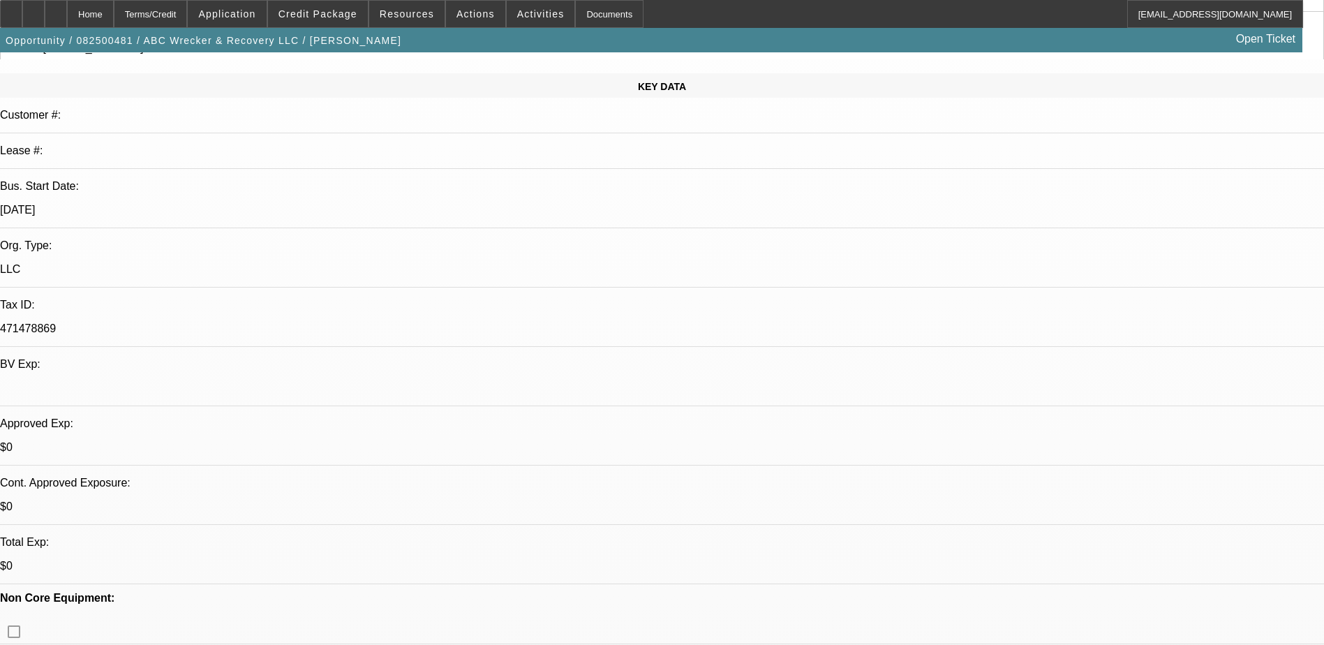
scroll to position [209, 0]
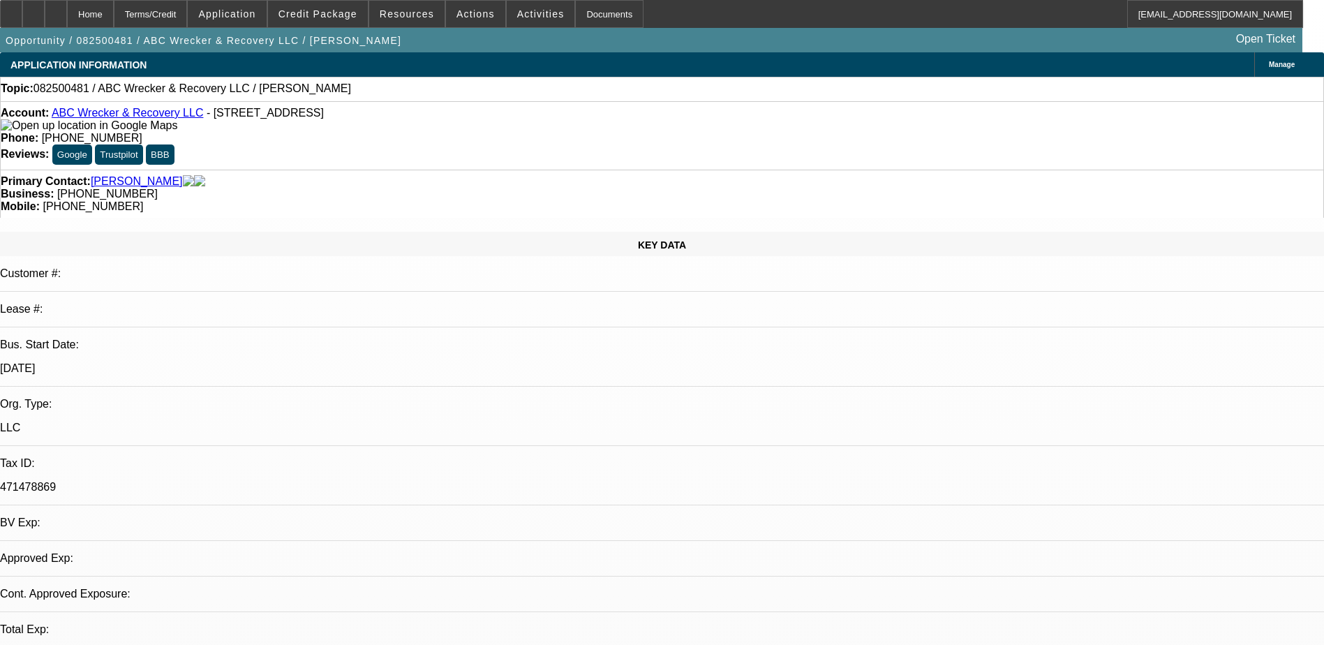
select select "0"
select select "2"
select select "0.1"
select select "1"
select select "2"
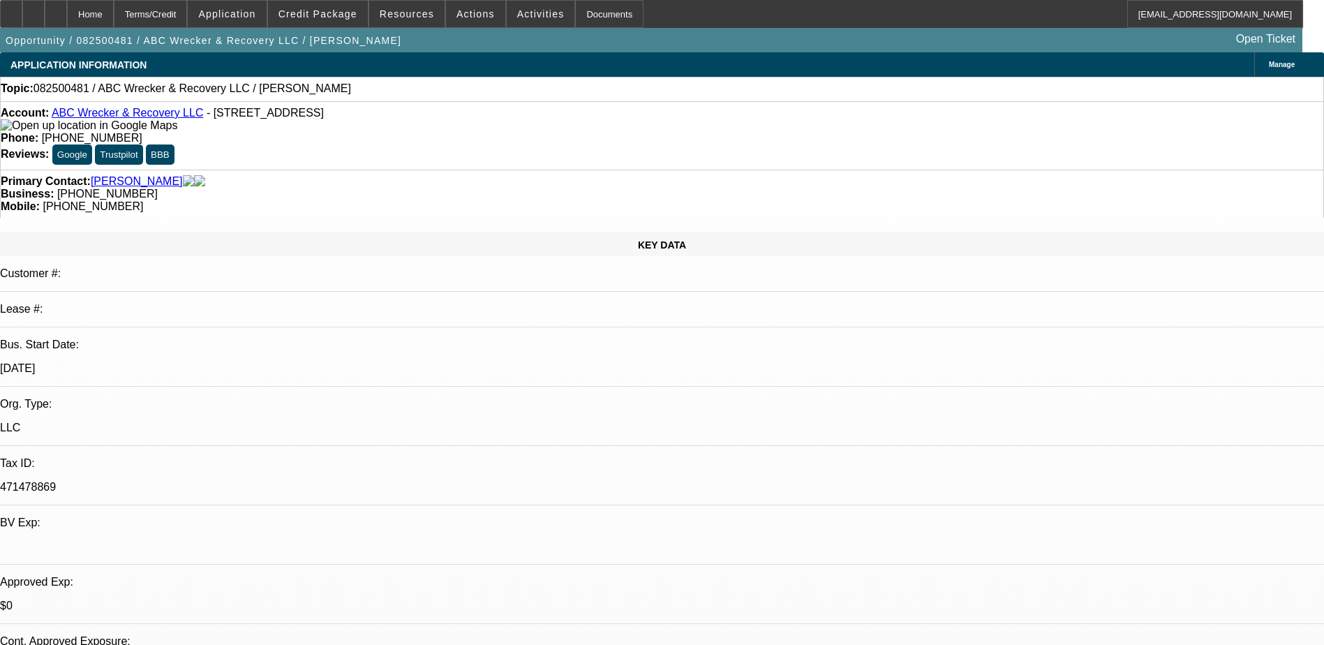
select select "4"
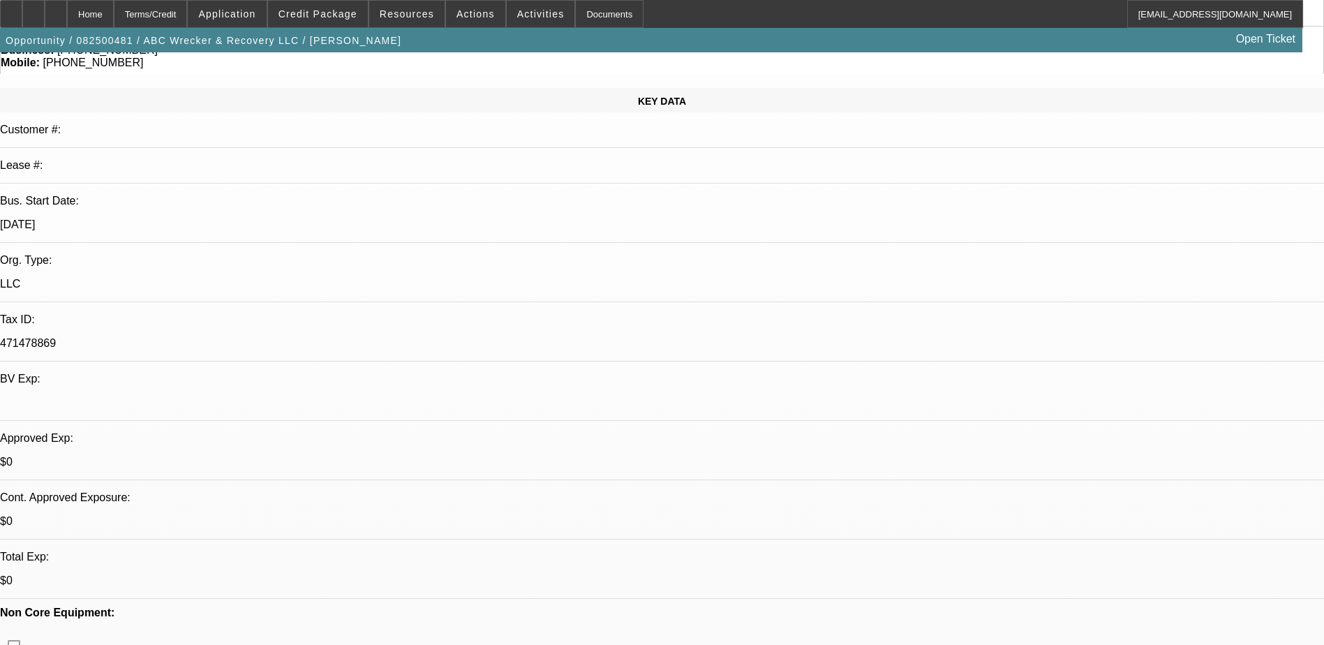
scroll to position [140, 0]
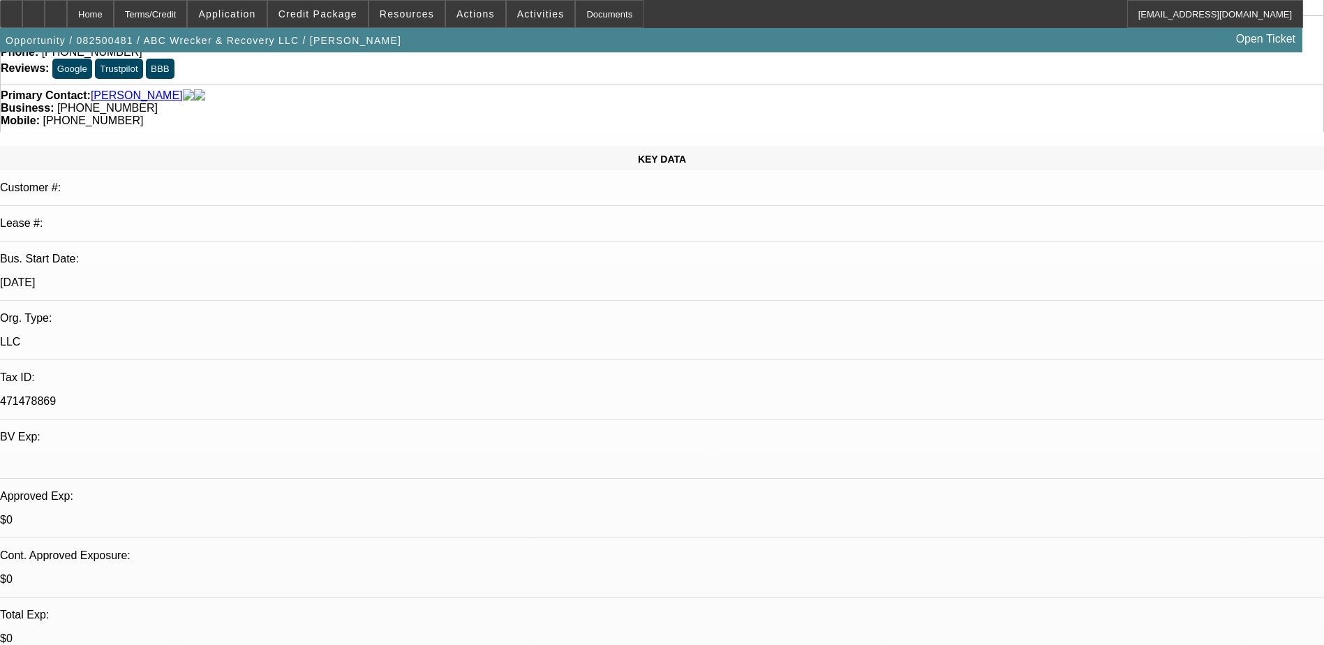
scroll to position [0, 0]
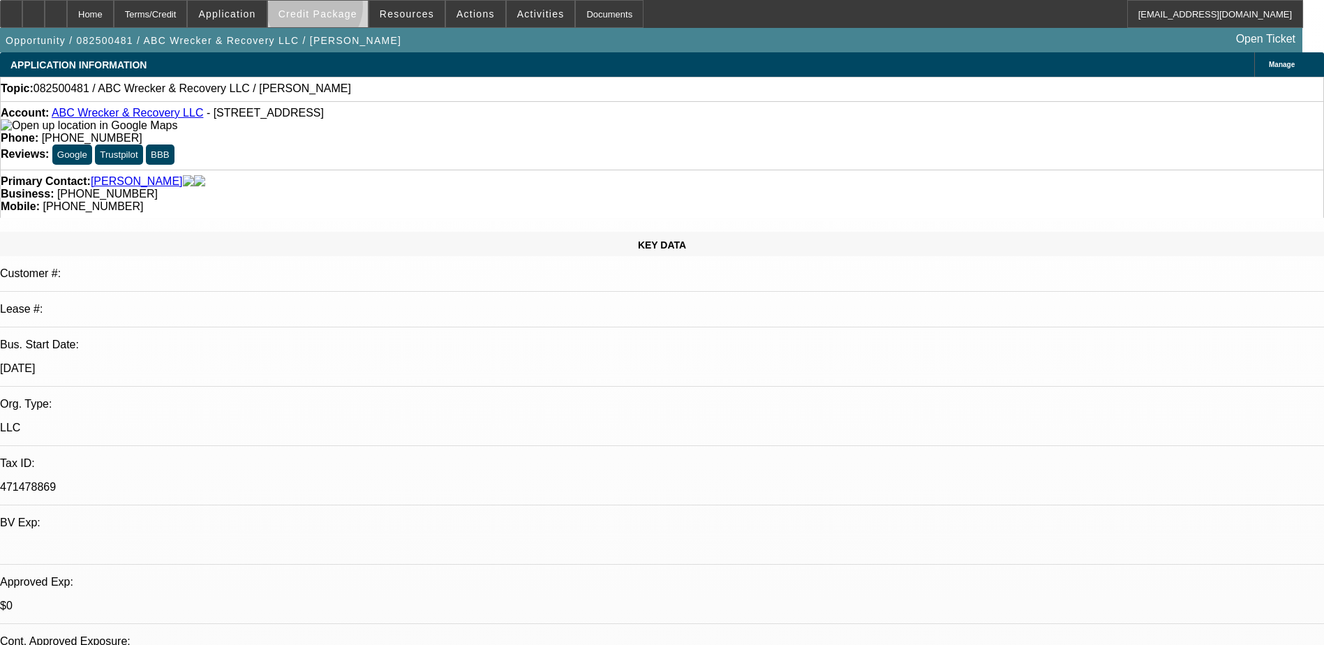
click at [337, 10] on span "Credit Package" at bounding box center [318, 13] width 79 height 11
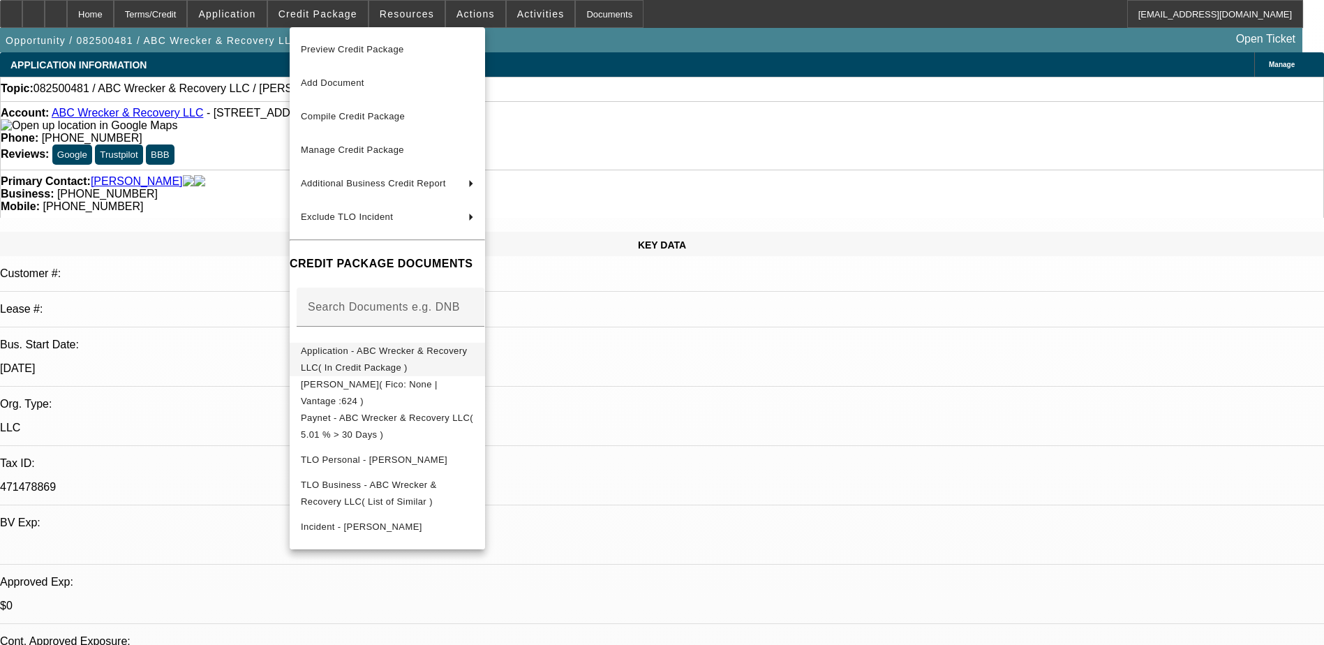
click at [434, 357] on span "Application - ABC Wrecker & Recovery LLC( In Credit Package )" at bounding box center [384, 359] width 166 height 27
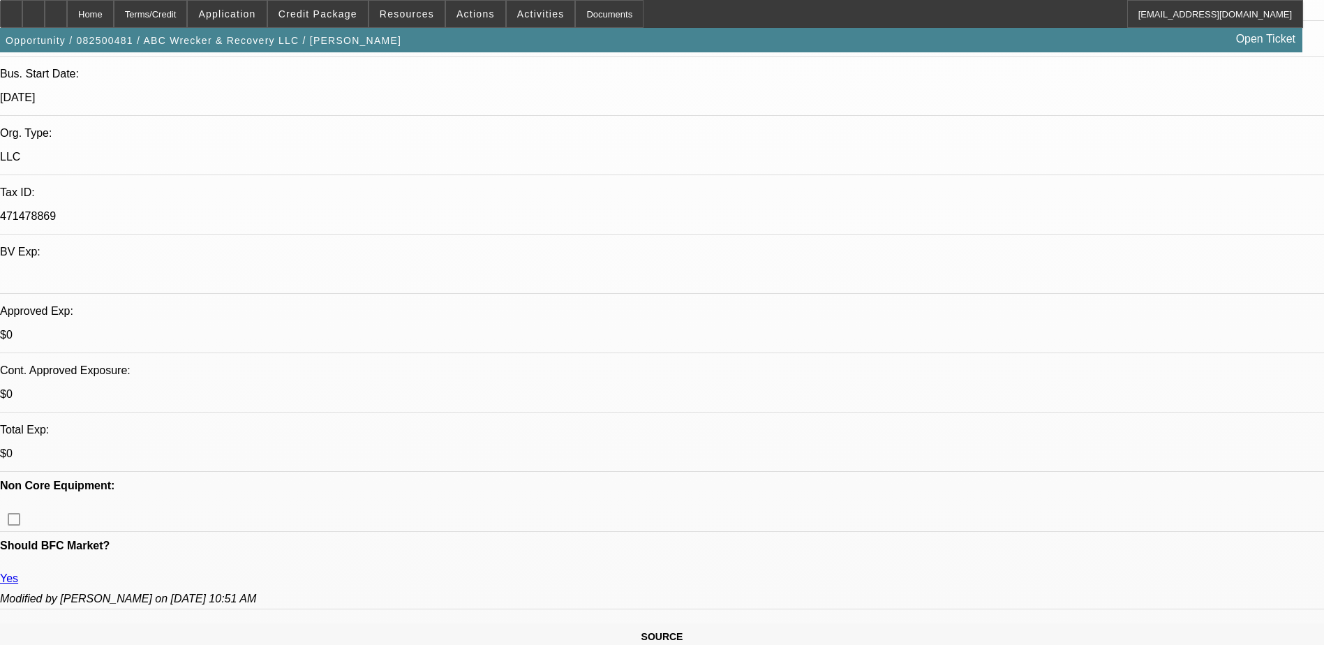
scroll to position [279, 0]
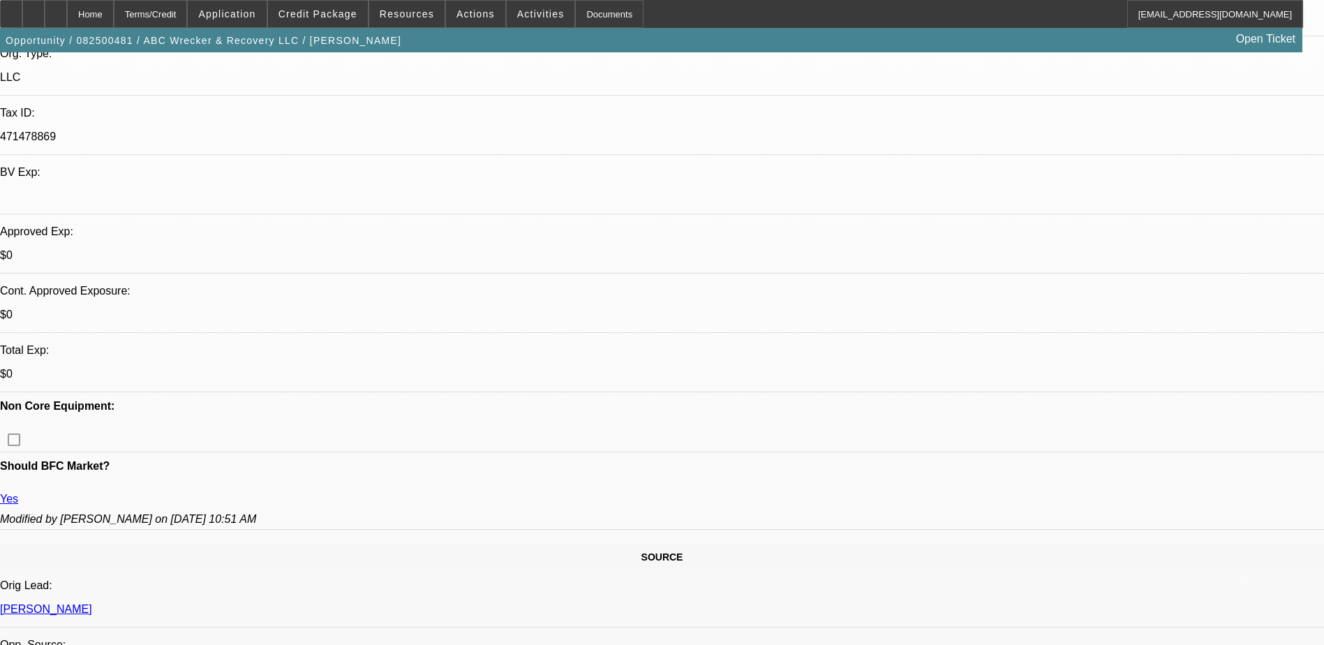
scroll to position [209, 0]
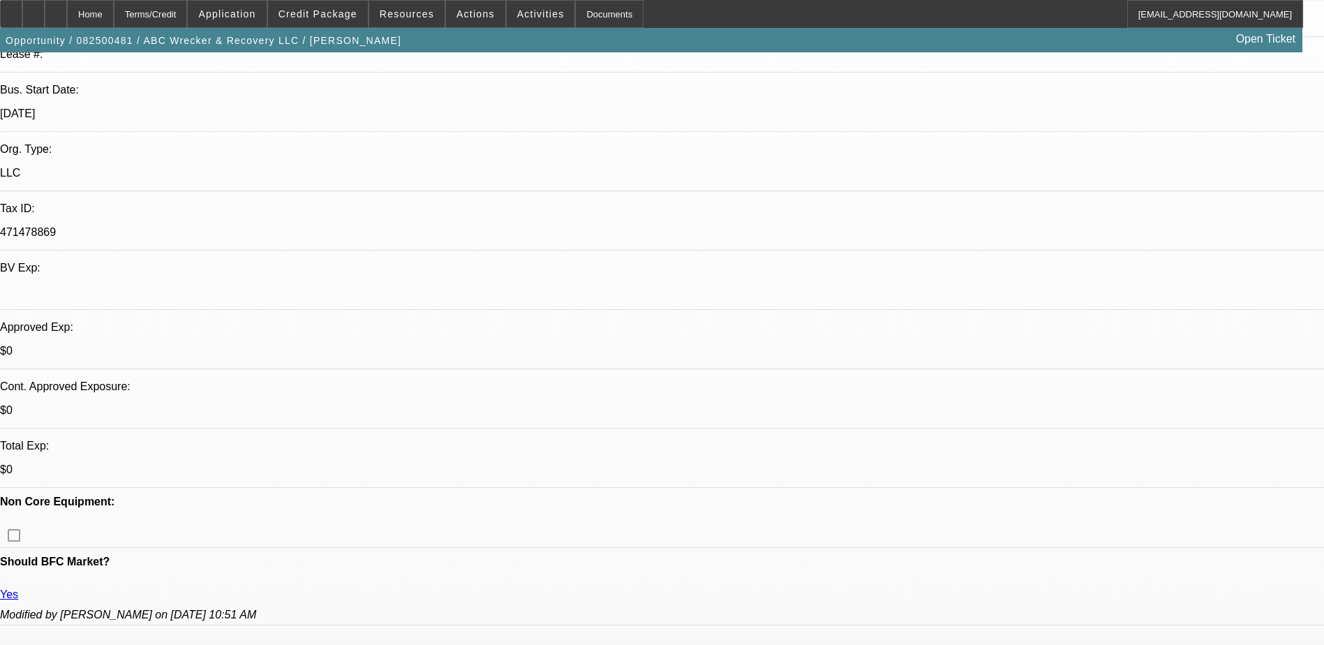
scroll to position [489, 0]
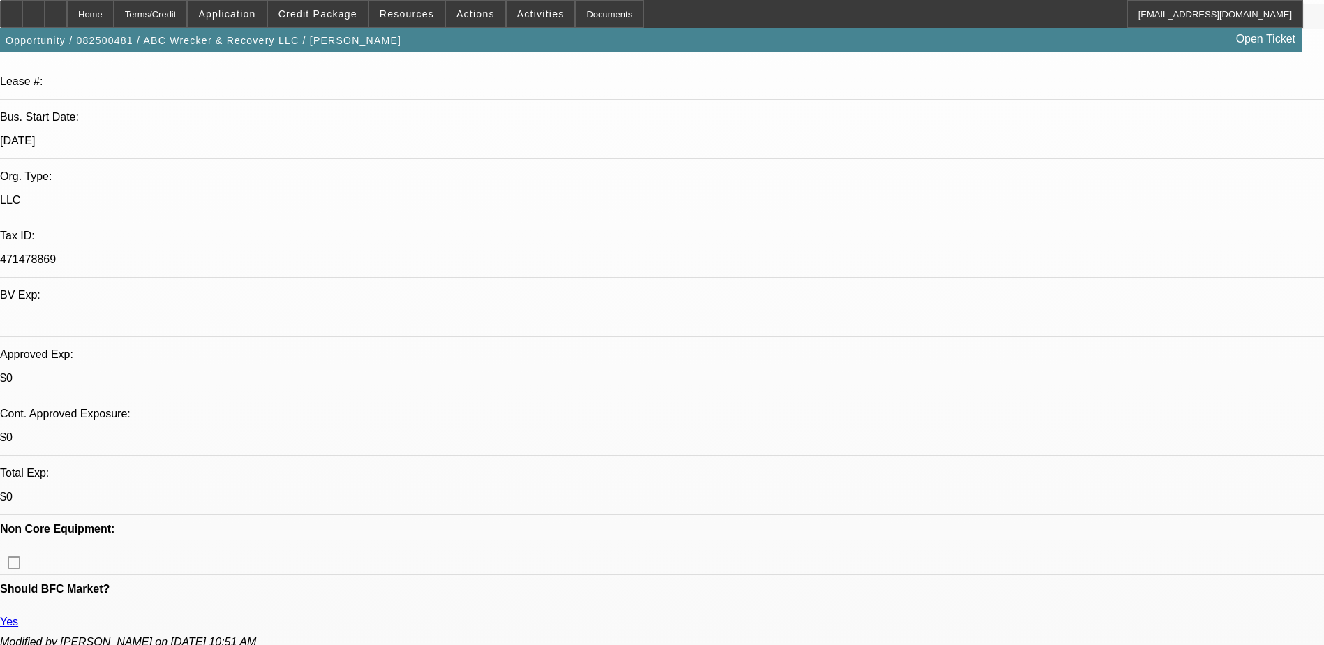
scroll to position [0, 0]
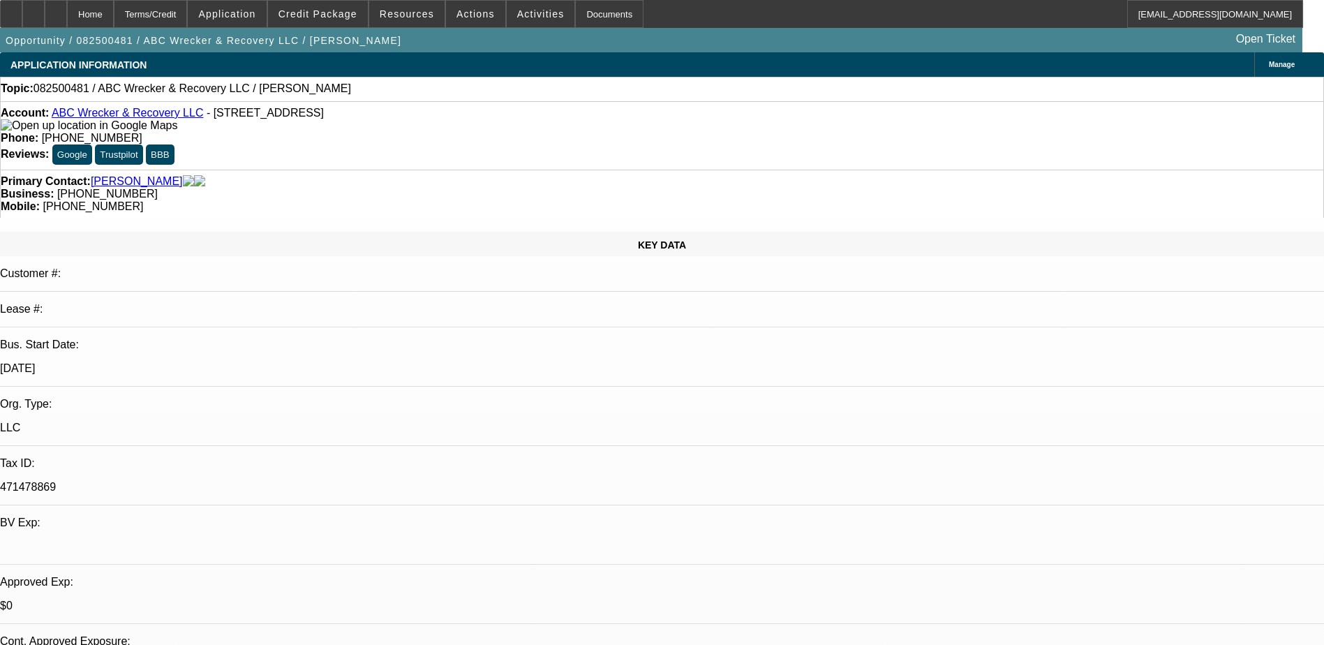
select select "0"
select select "2"
select select "0.1"
select select "4"
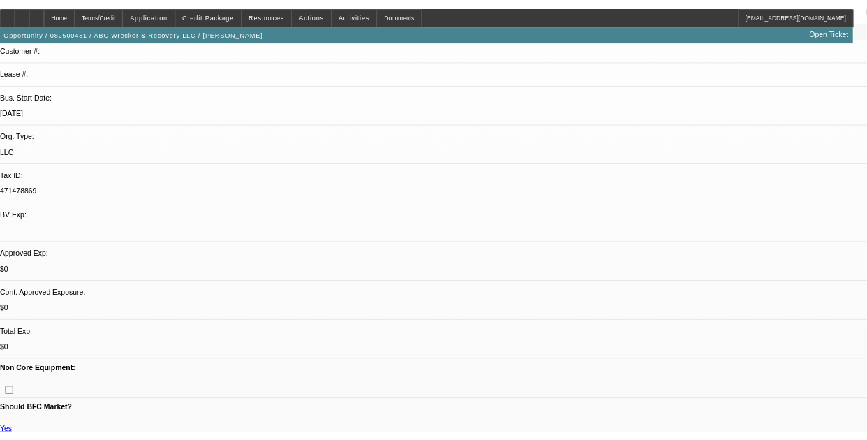
scroll to position [223, 0]
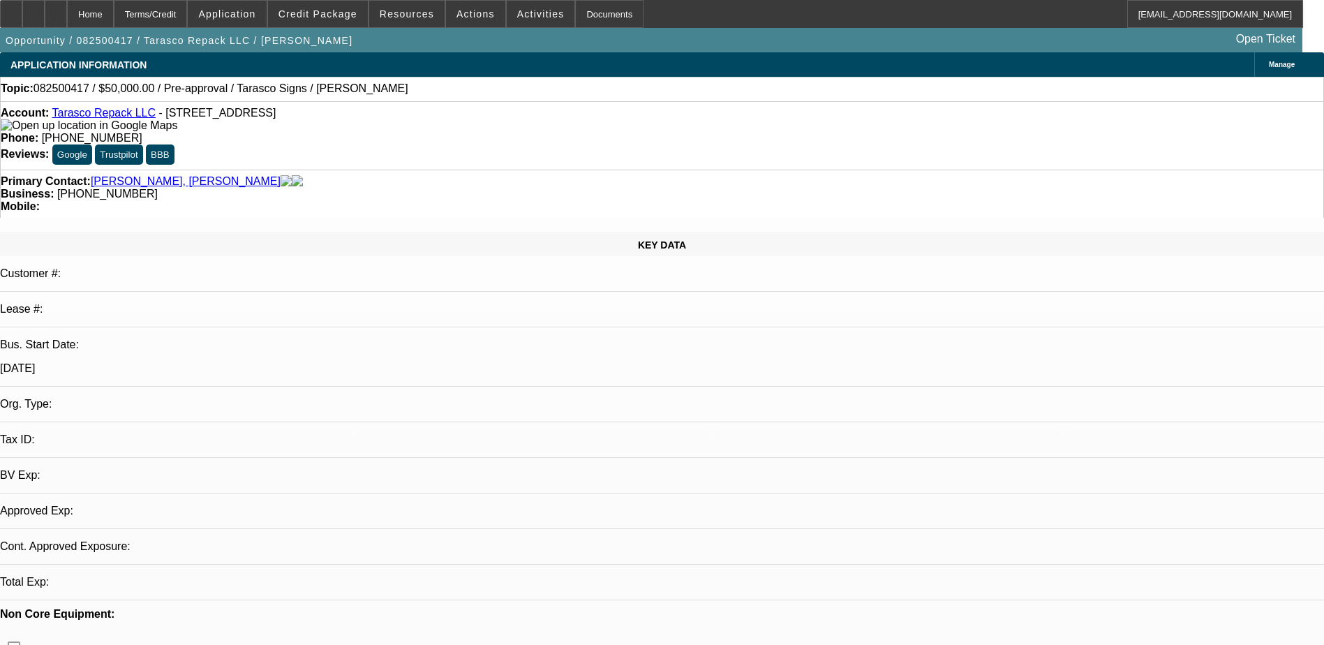
select select "0"
select select "2"
select select "0.1"
select select "4"
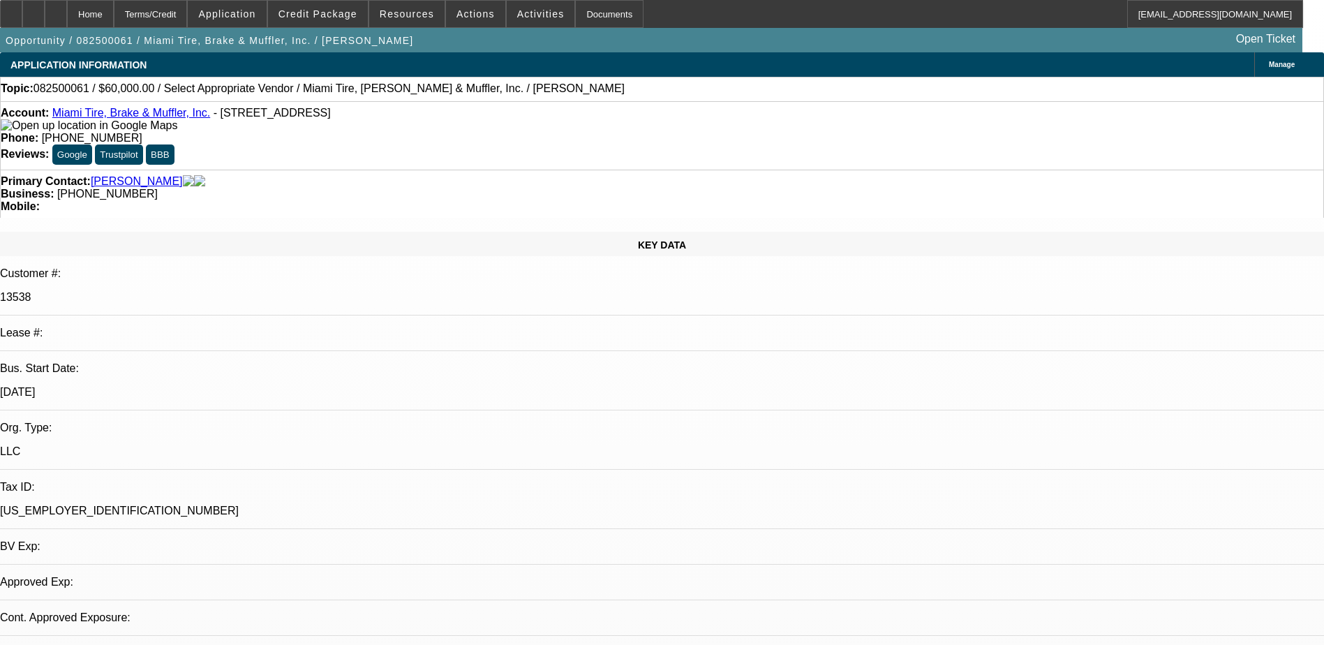
select select "0"
select select "2"
select select "0.1"
select select "1"
select select "2"
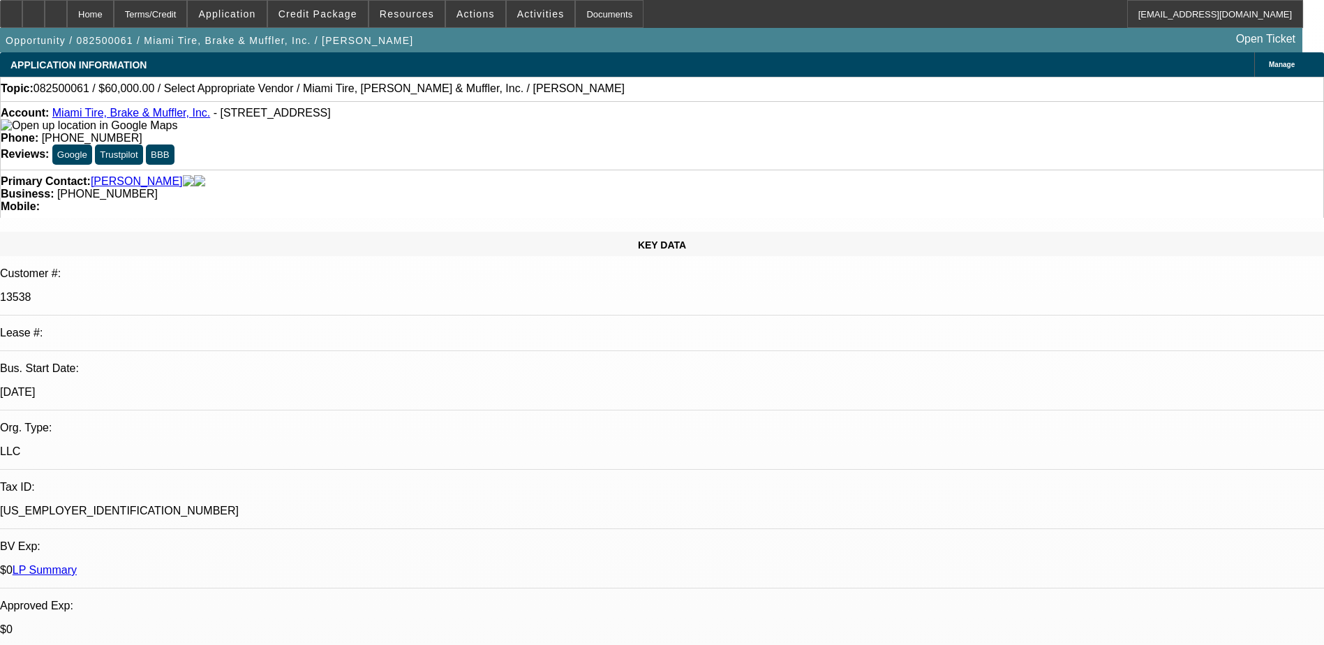
select select "4"
radio input "true"
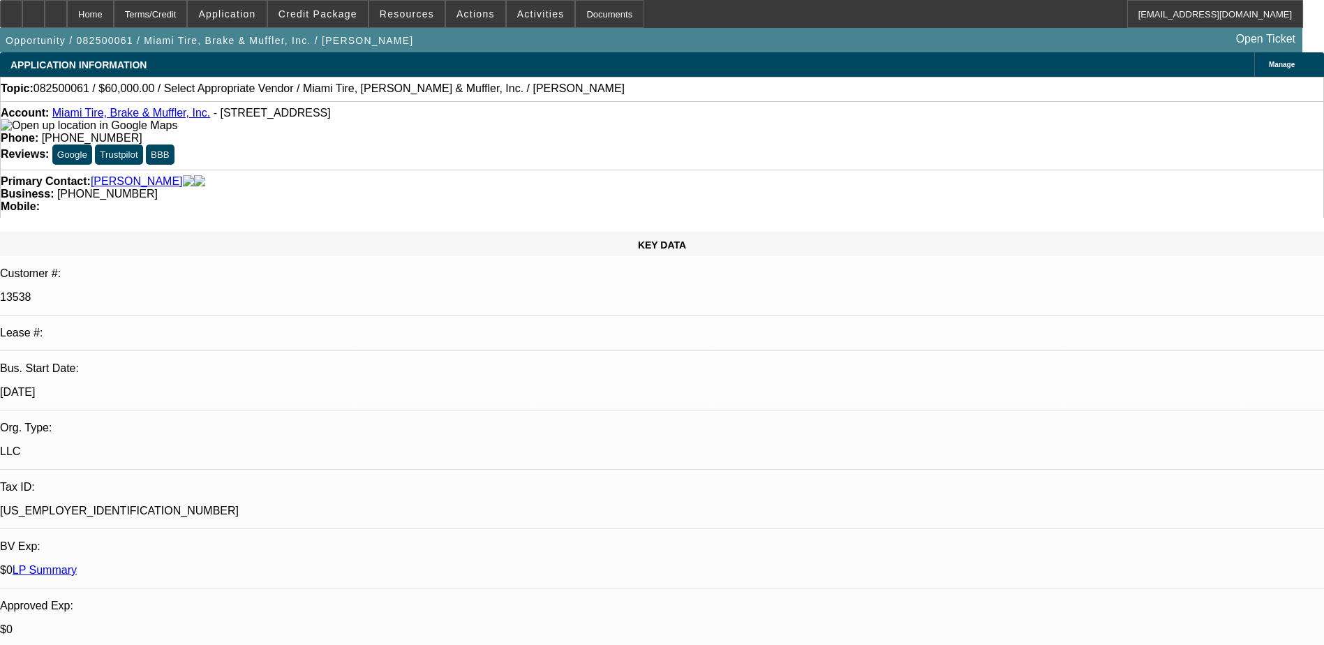
type textarea "Talked to gregorio he is still looking for trucks, His buddy told him he had a …"
radio input "true"
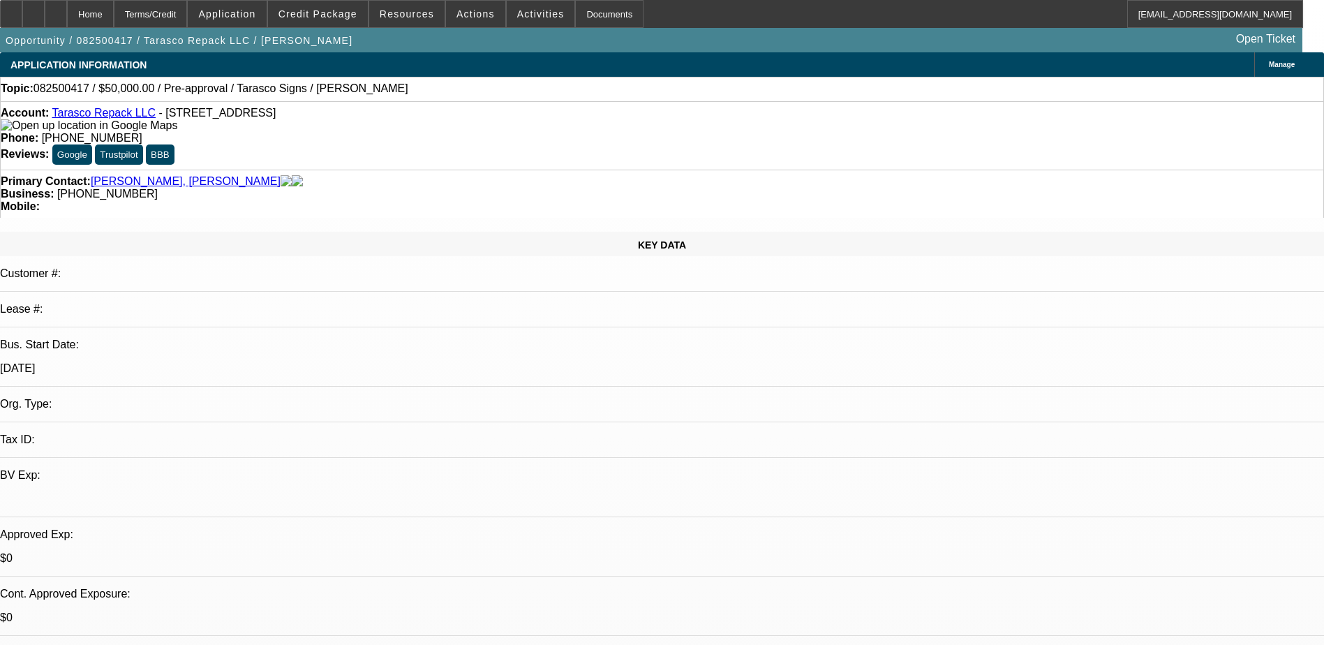
select select "0"
select select "2"
select select "0.1"
select select "4"
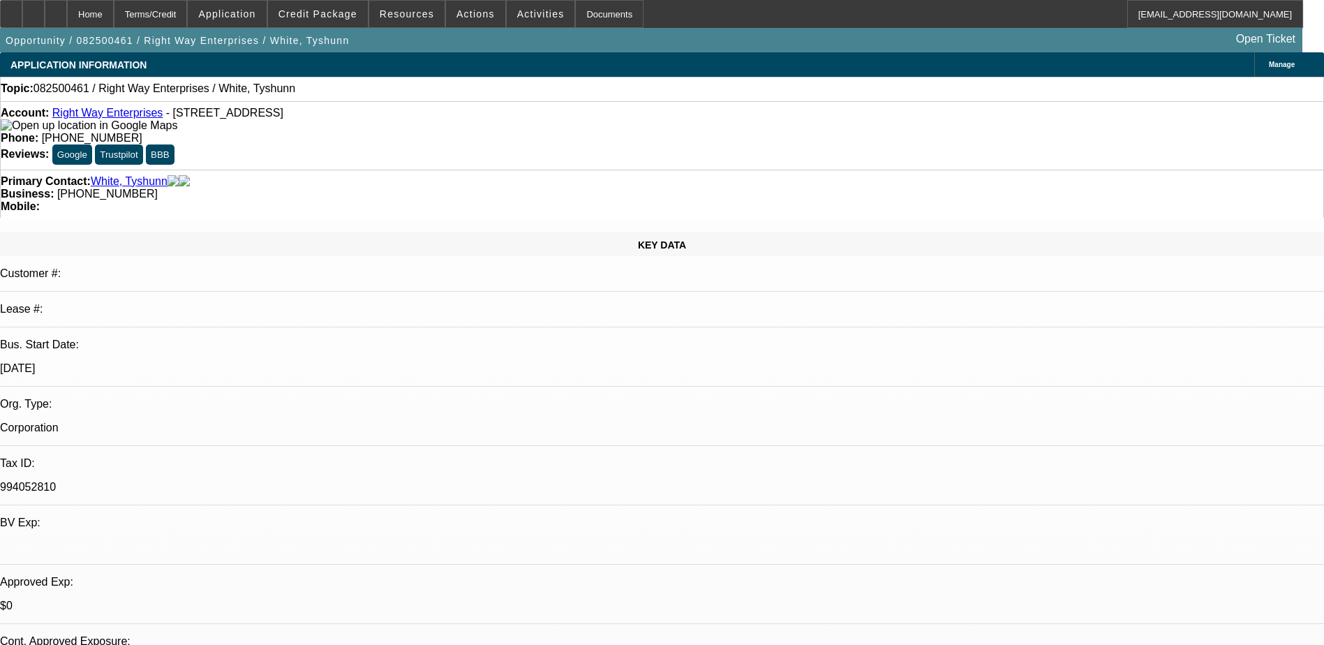
select select "0.1"
select select "2"
select select "0.1"
select select "4"
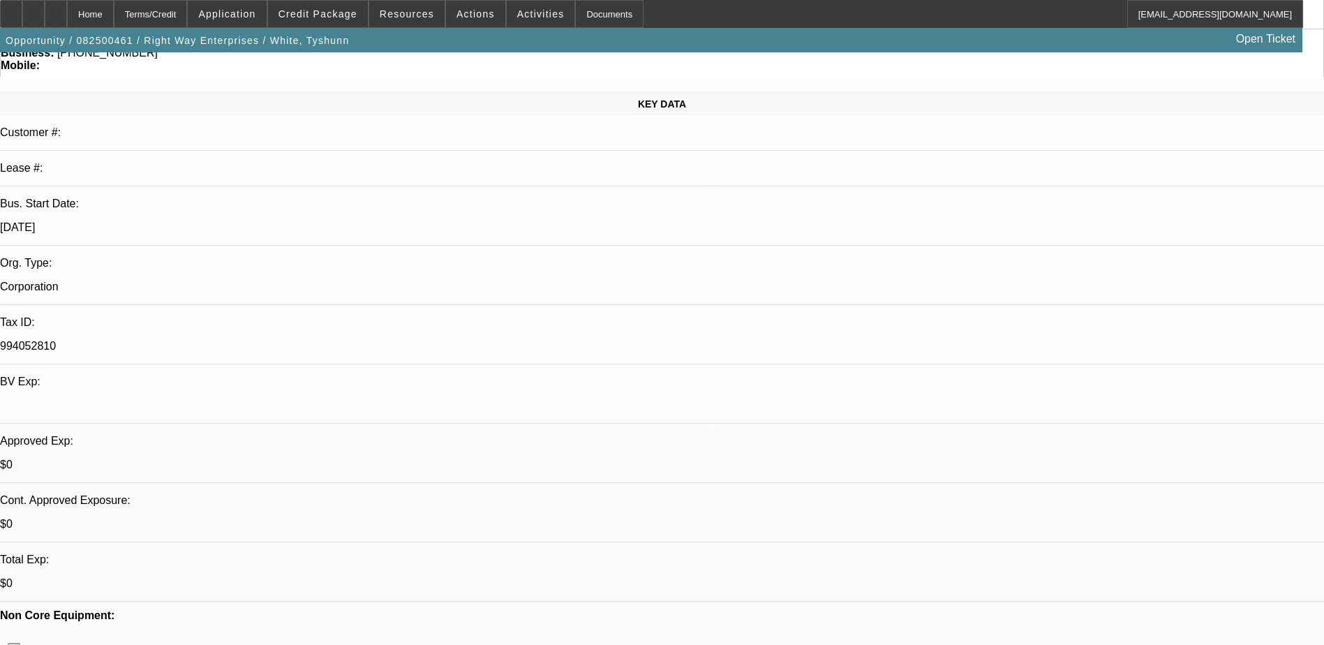
scroll to position [140, 0]
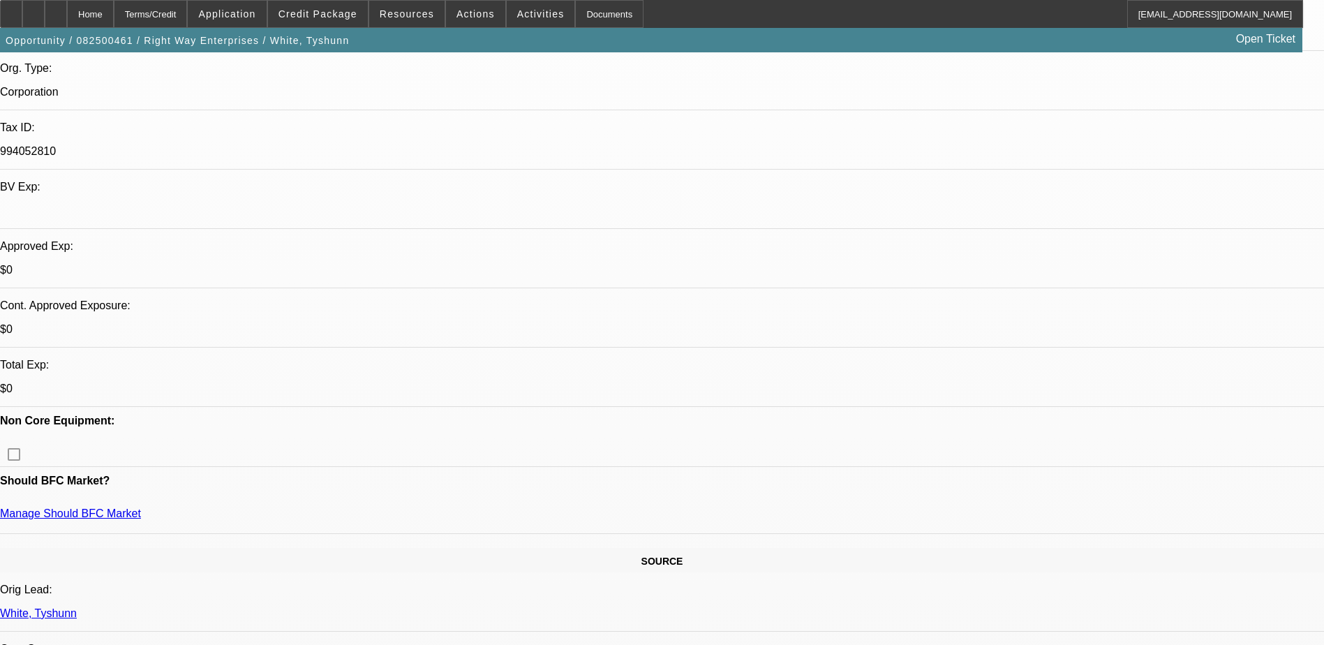
scroll to position [419, 0]
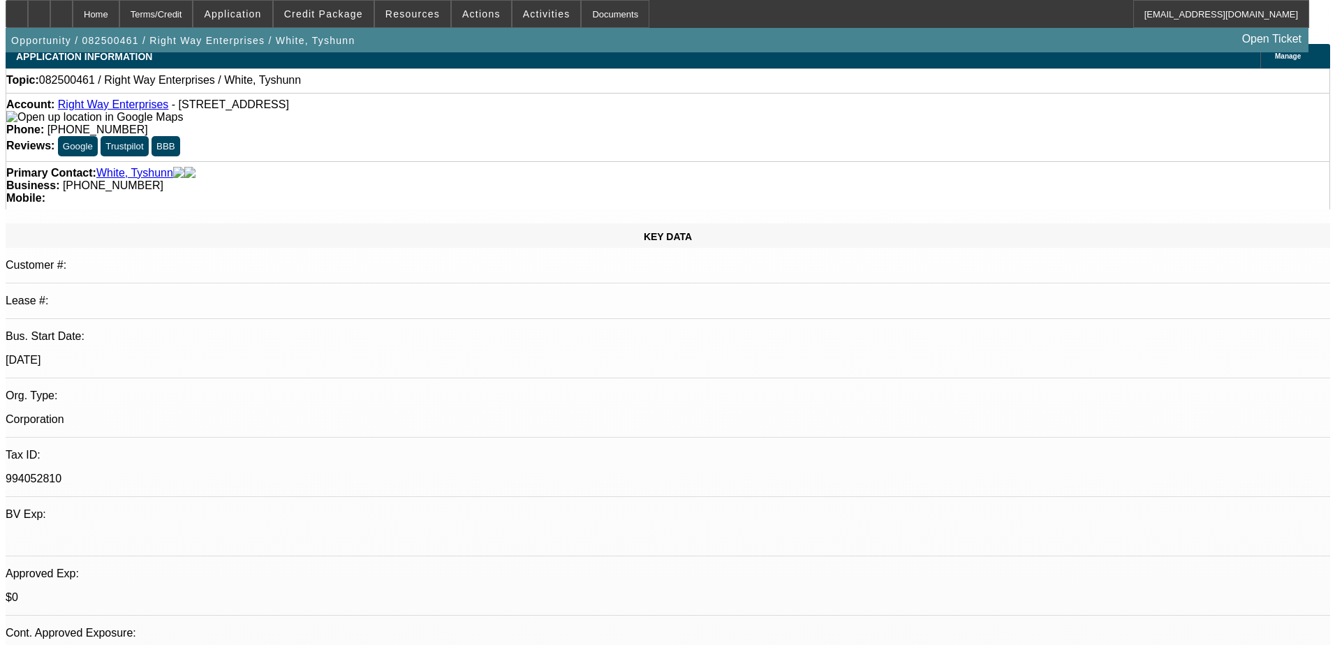
scroll to position [0, 0]
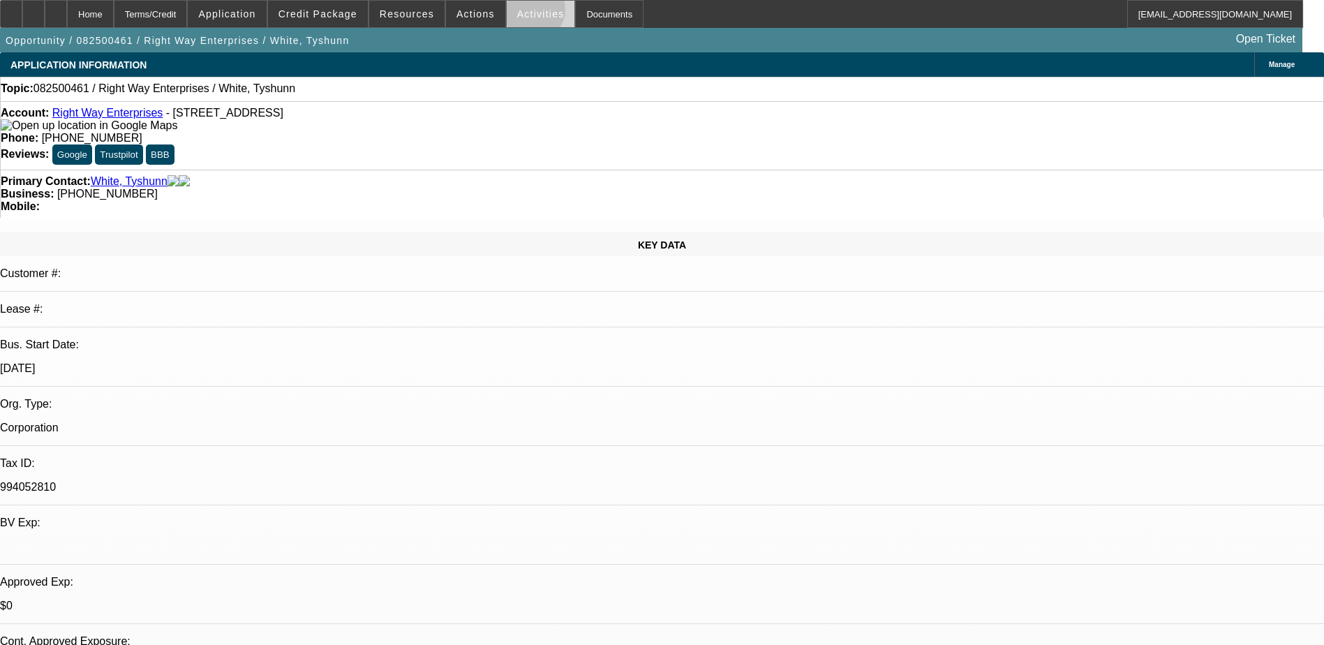
click at [519, 13] on span "Activities" at bounding box center [540, 13] width 47 height 11
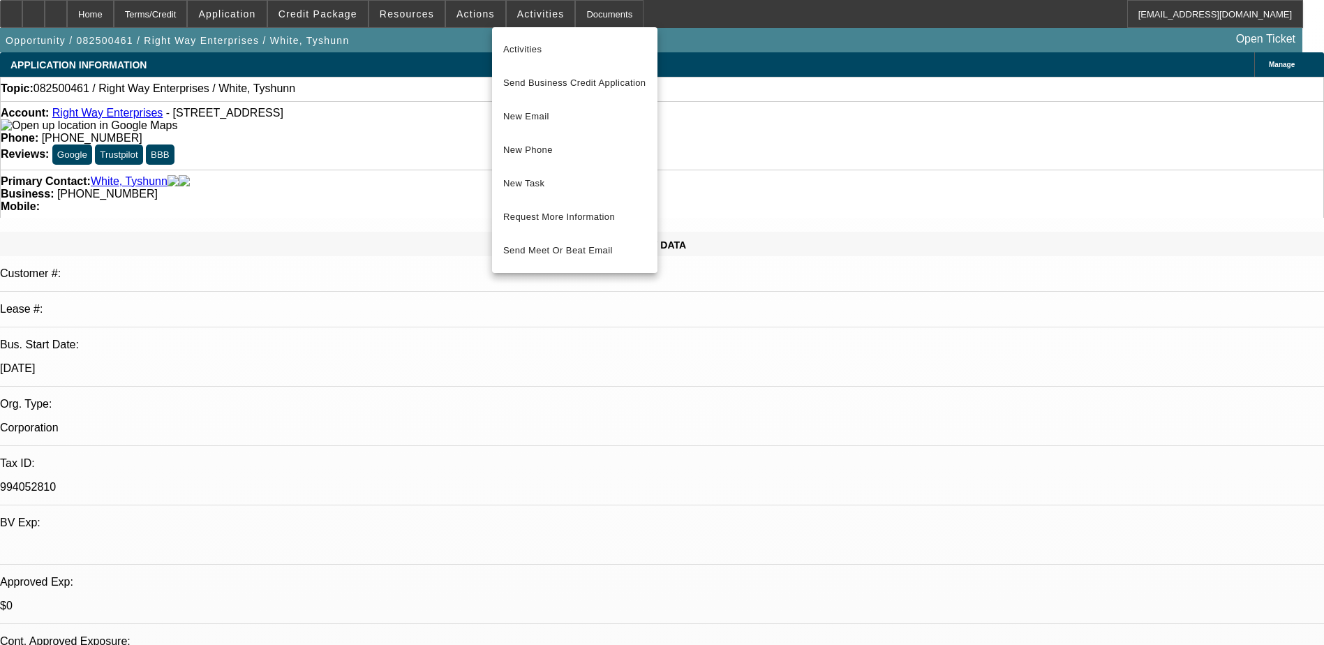
click at [467, 11] on div at bounding box center [662, 322] width 1324 height 645
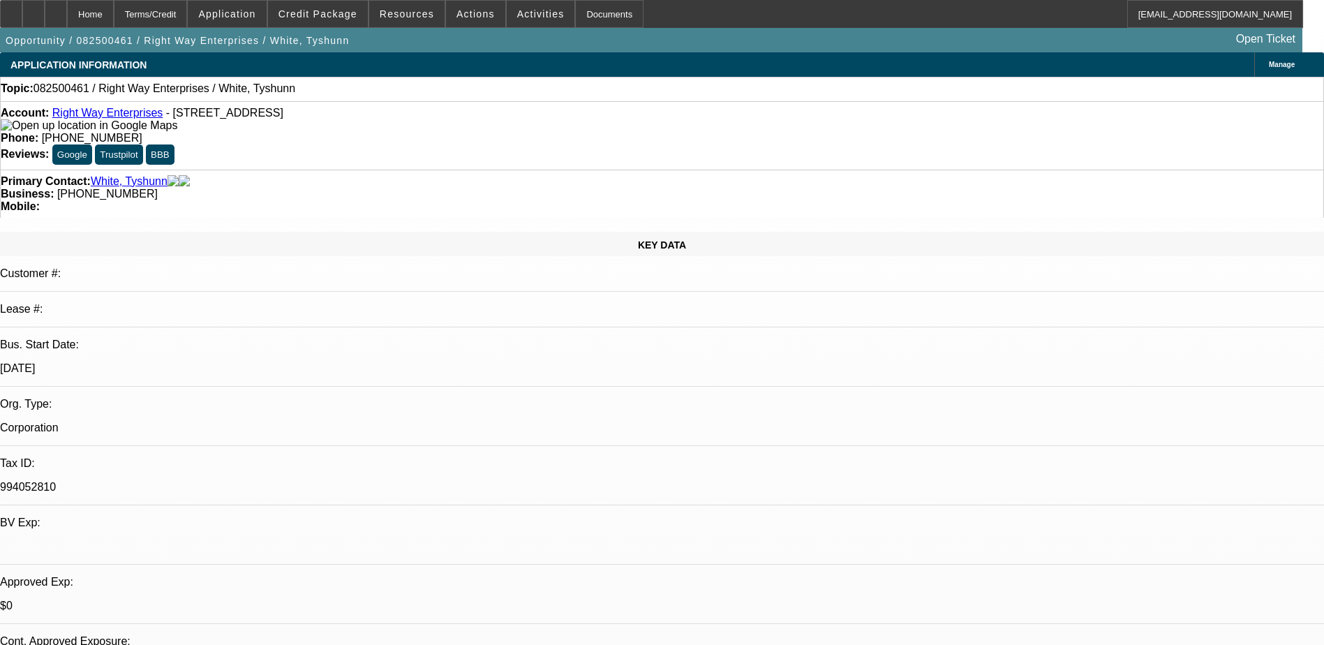
click at [467, 11] on span "Actions" at bounding box center [476, 13] width 38 height 11
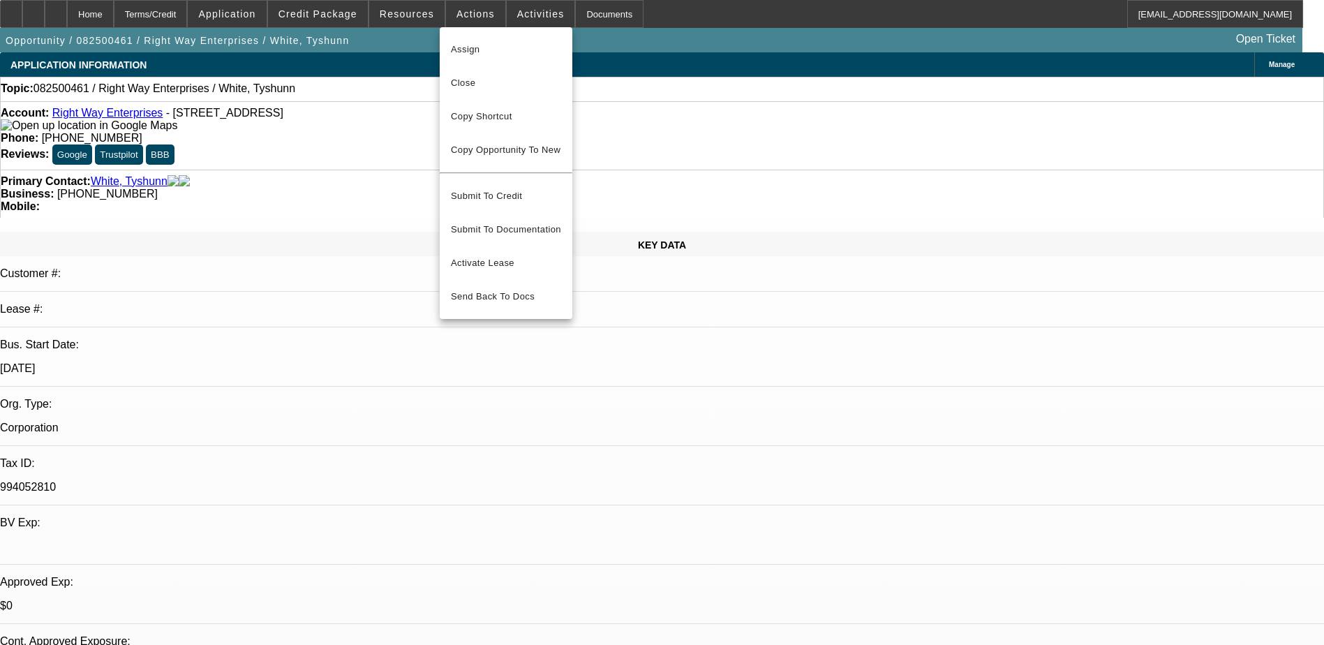
click at [651, 97] on div at bounding box center [662, 322] width 1324 height 645
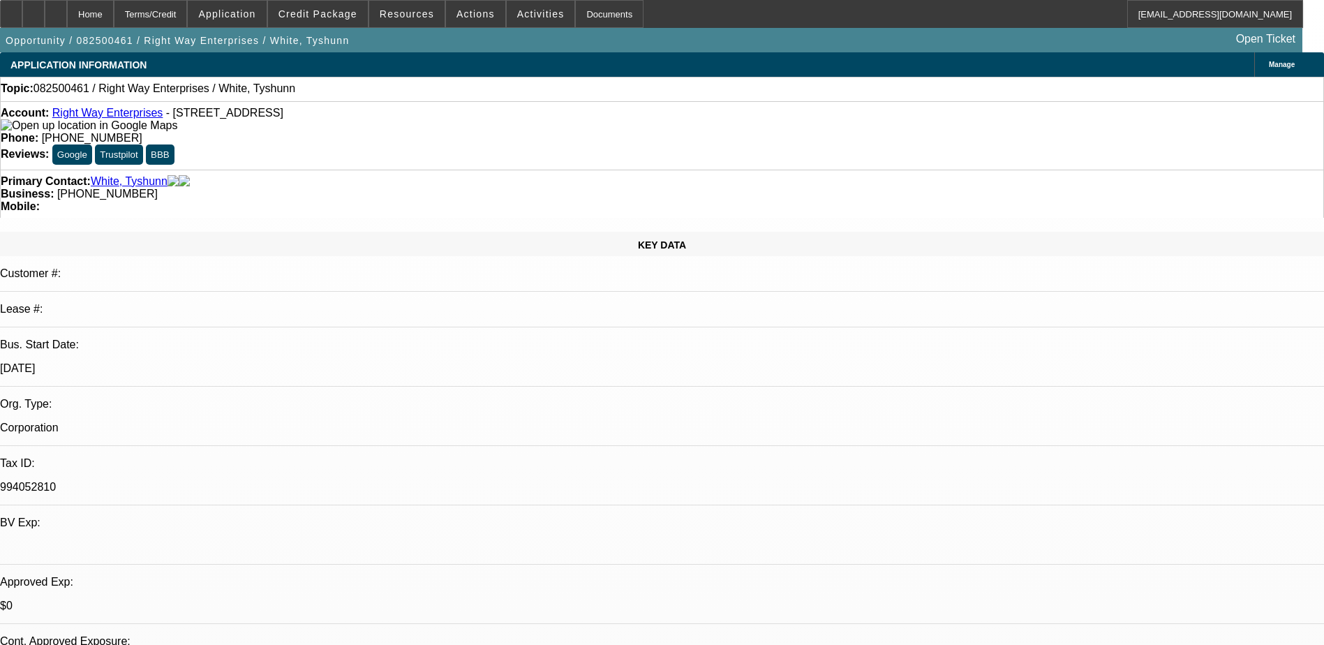
click at [1269, 66] on span "Manage" at bounding box center [1282, 65] width 26 height 8
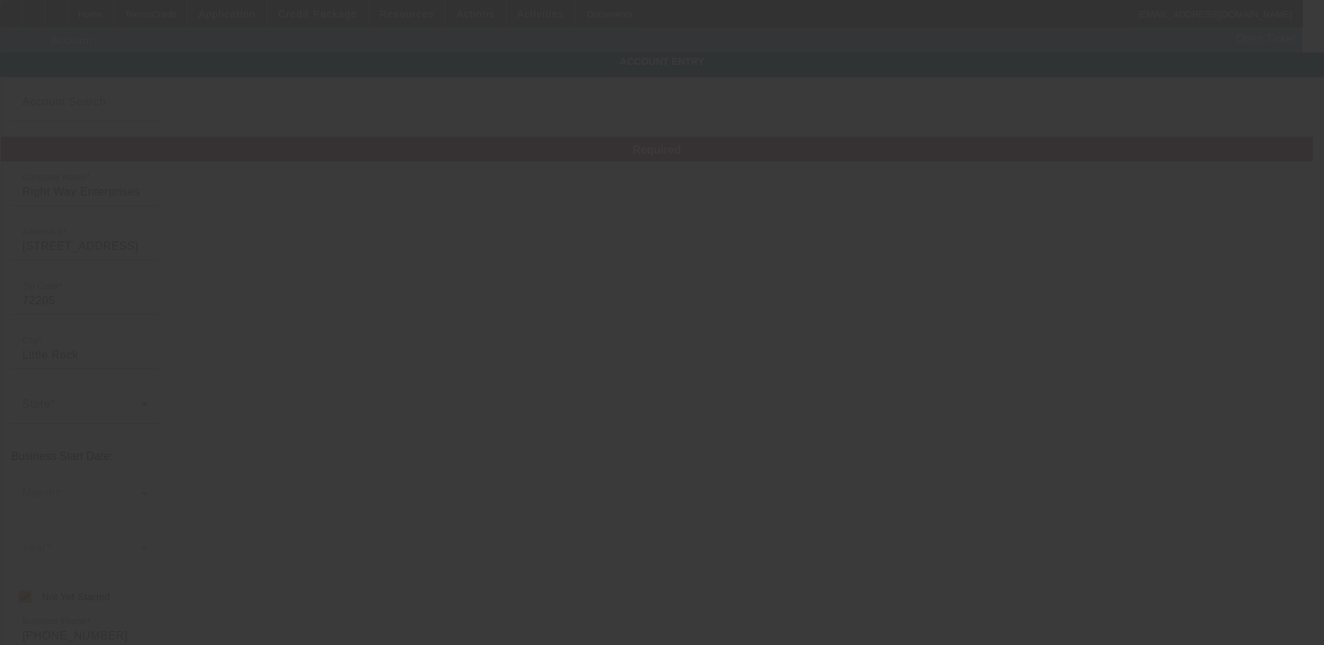
type input "8/18/2025"
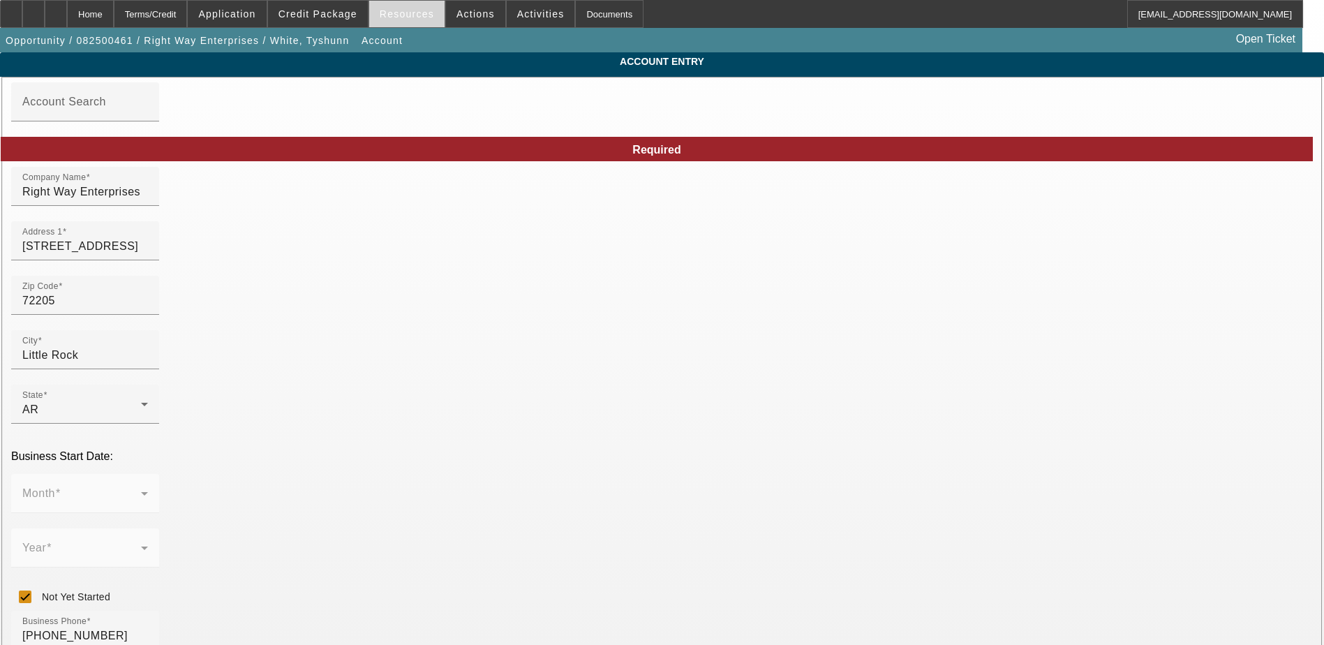
click at [412, 13] on span "Resources" at bounding box center [407, 13] width 54 height 11
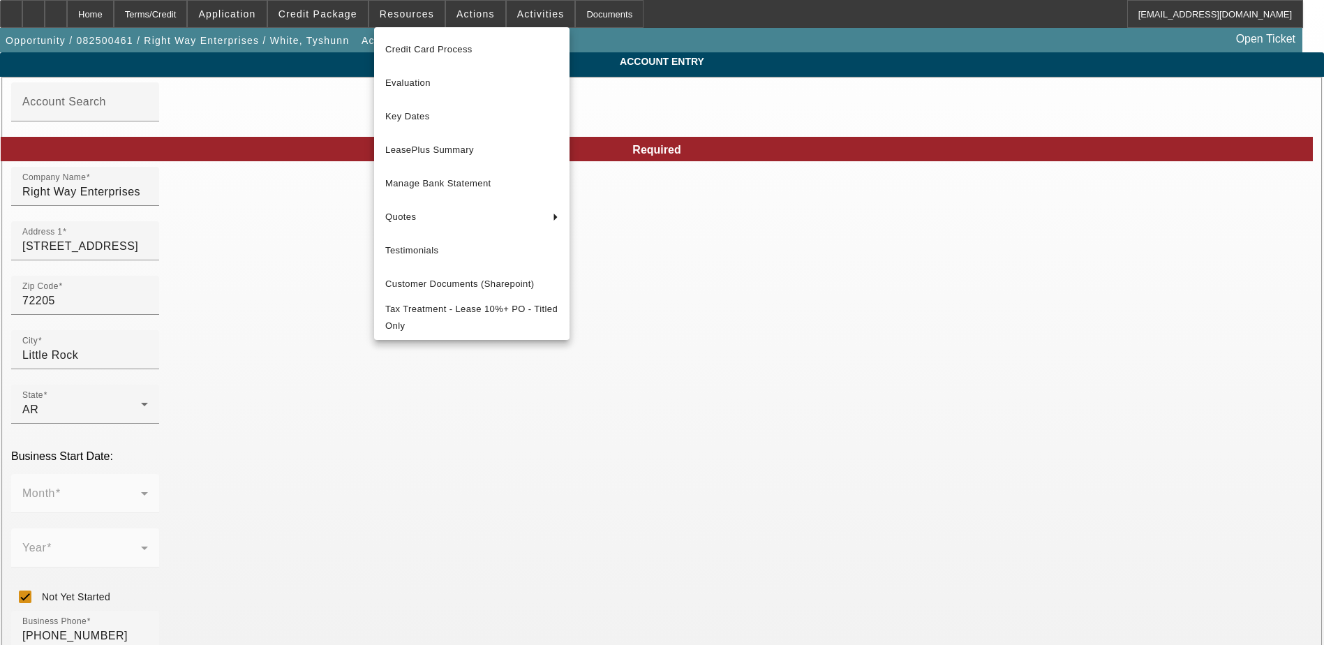
click at [469, 13] on div at bounding box center [662, 322] width 1324 height 645
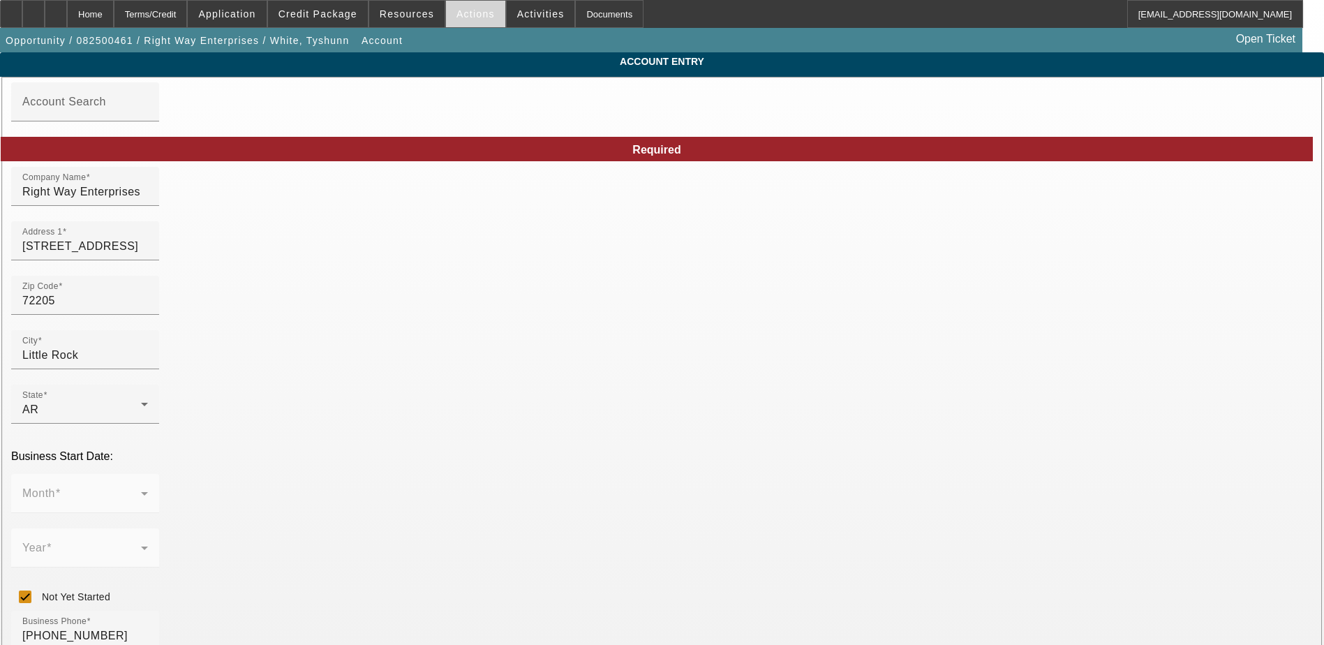
click at [469, 13] on span "Actions" at bounding box center [476, 13] width 38 height 11
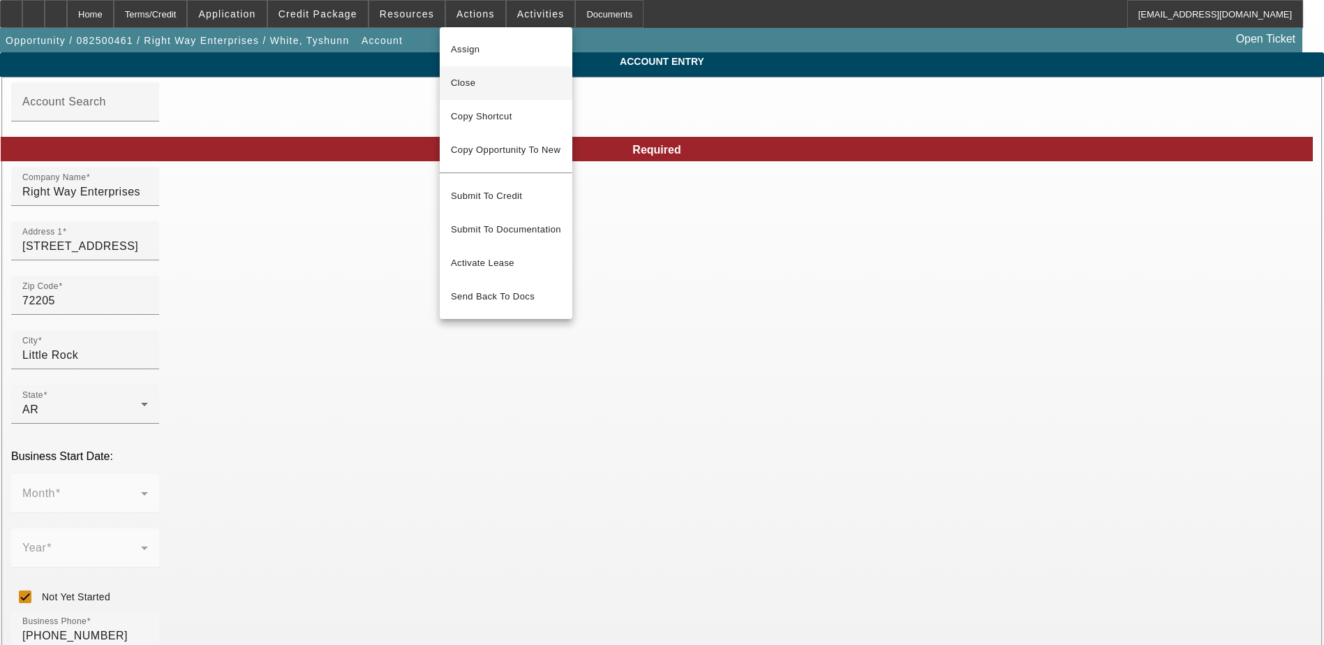
click at [470, 70] on button "Close" at bounding box center [506, 83] width 133 height 34
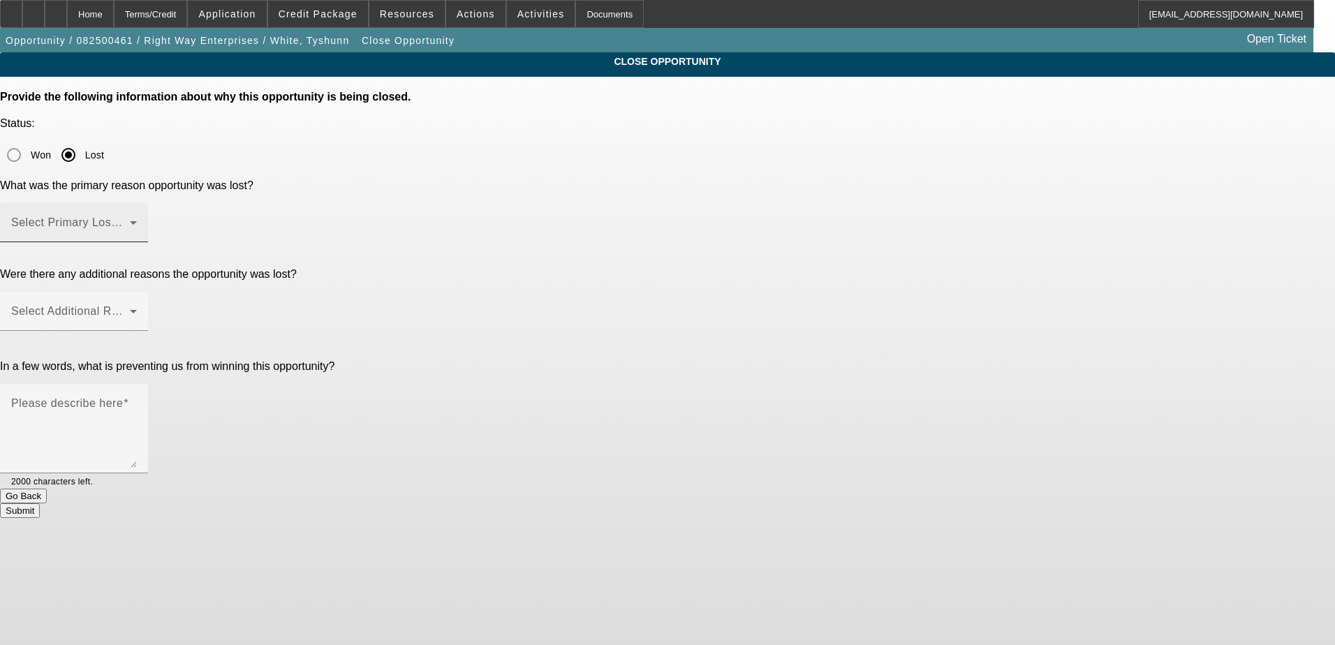
click at [130, 220] on span at bounding box center [70, 228] width 119 height 17
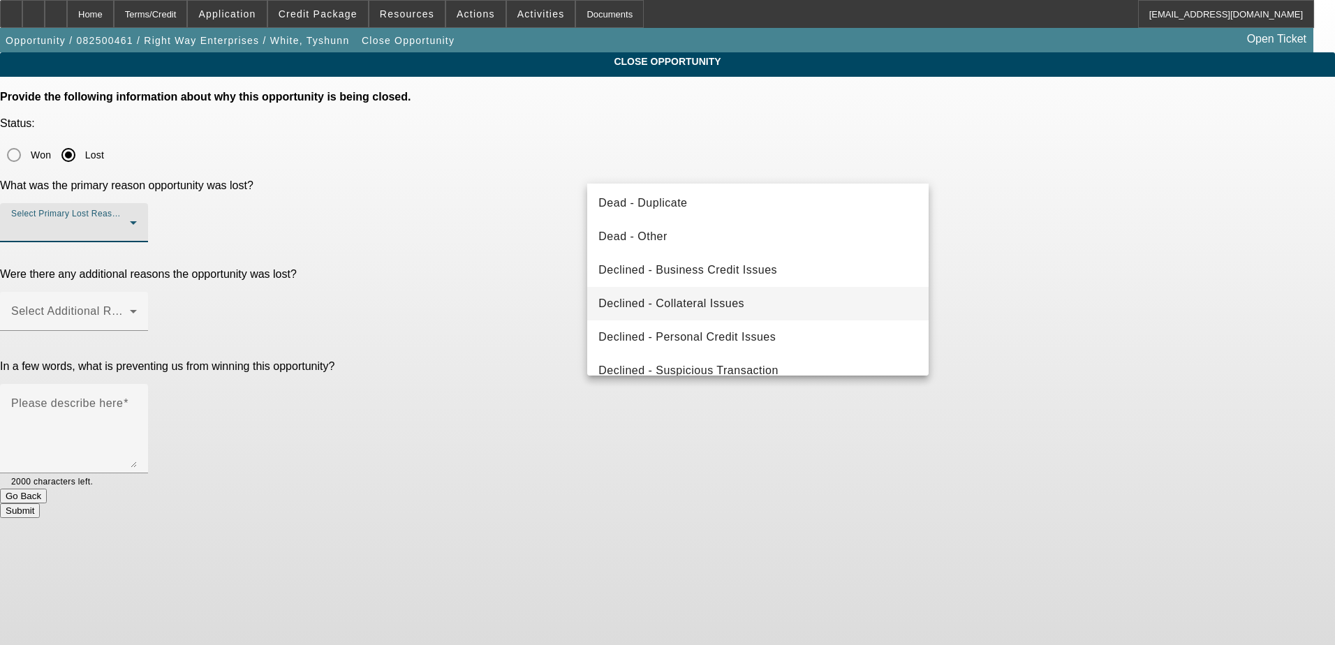
scroll to position [188, 0]
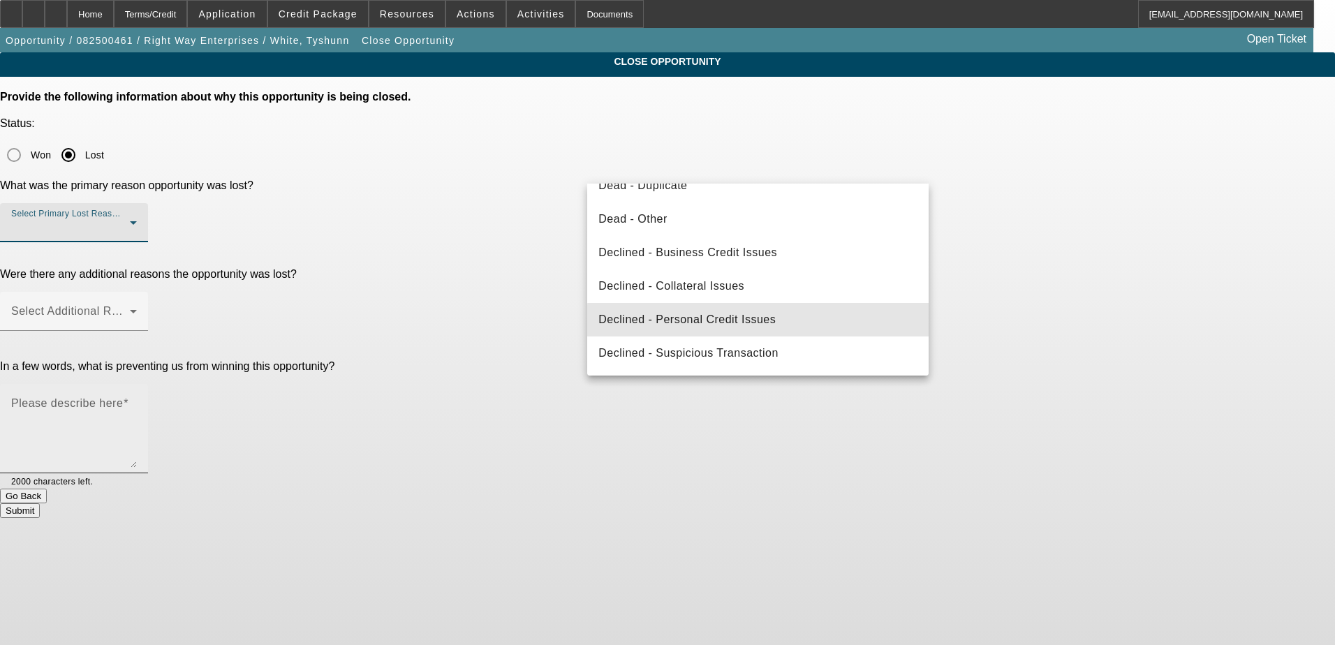
click at [764, 320] on span "Declined - Personal Credit Issues" at bounding box center [686, 319] width 177 height 17
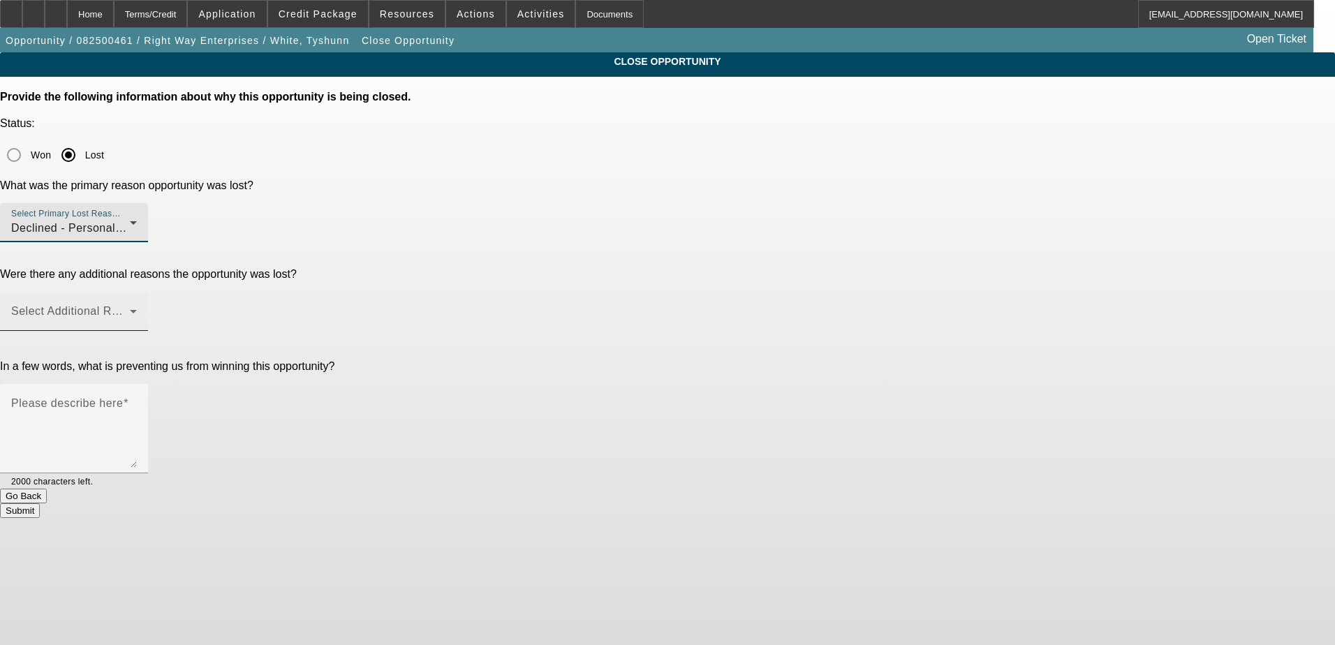
click at [130, 309] on span at bounding box center [70, 317] width 119 height 17
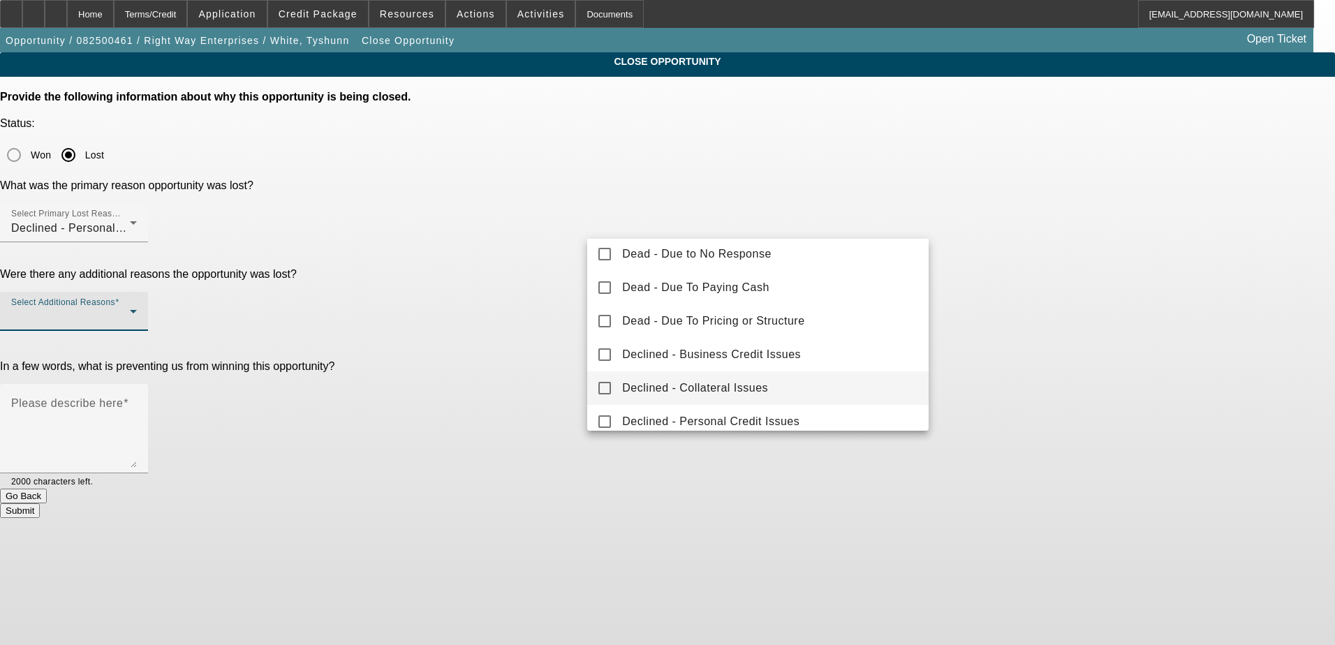
scroll to position [140, 0]
click at [599, 328] on mat-pseudo-checkbox at bounding box center [604, 322] width 13 height 13
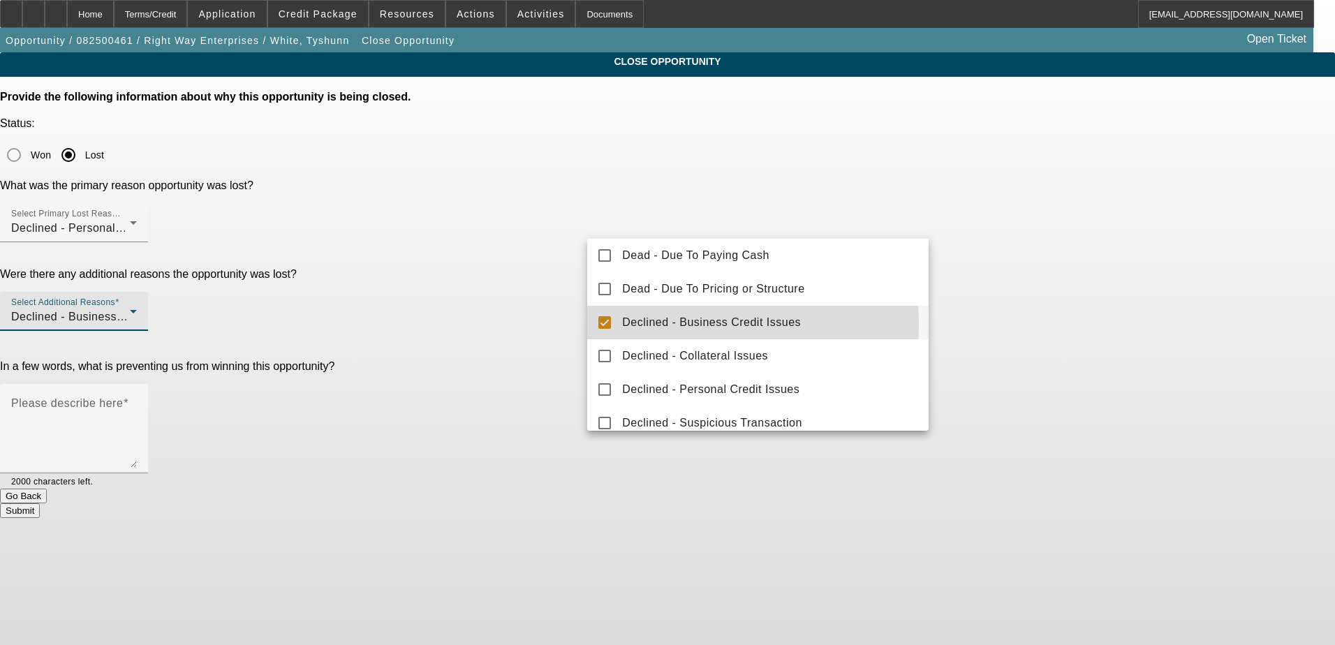
click at [601, 325] on mat-pseudo-checkbox at bounding box center [604, 322] width 13 height 13
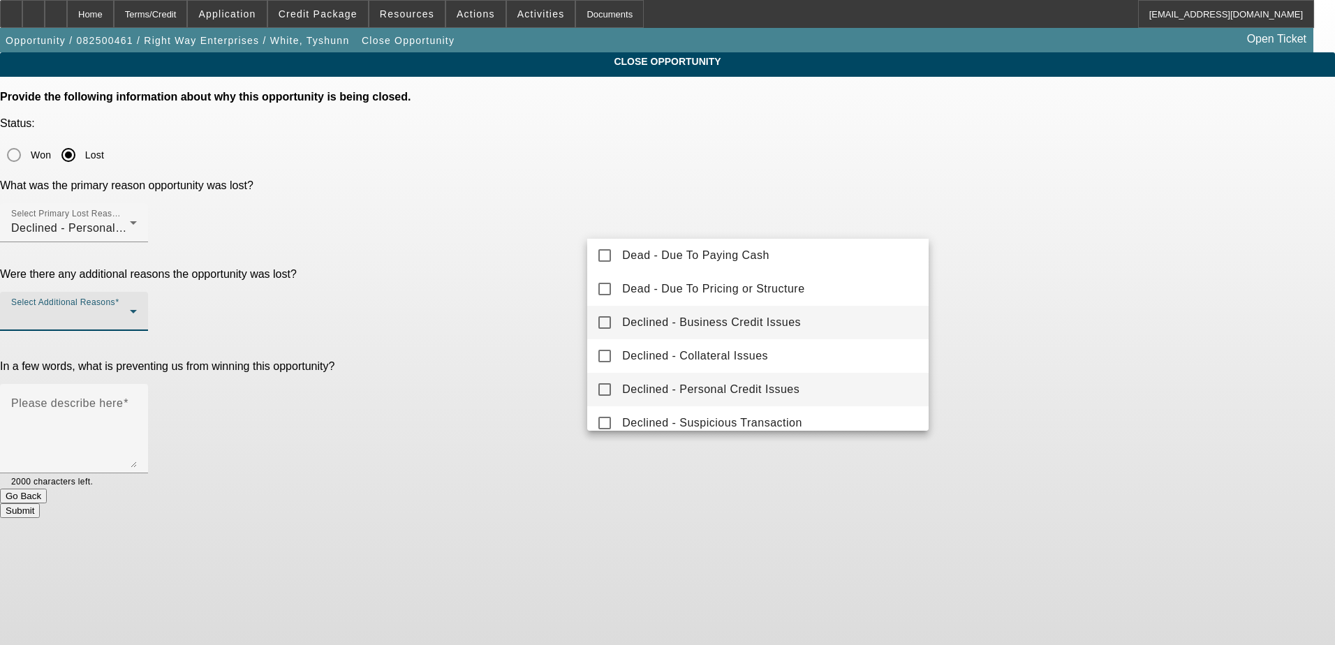
click at [596, 387] on mat-option "Declined - Personal Credit Issues" at bounding box center [757, 390] width 341 height 34
click at [512, 459] on div at bounding box center [667, 322] width 1335 height 645
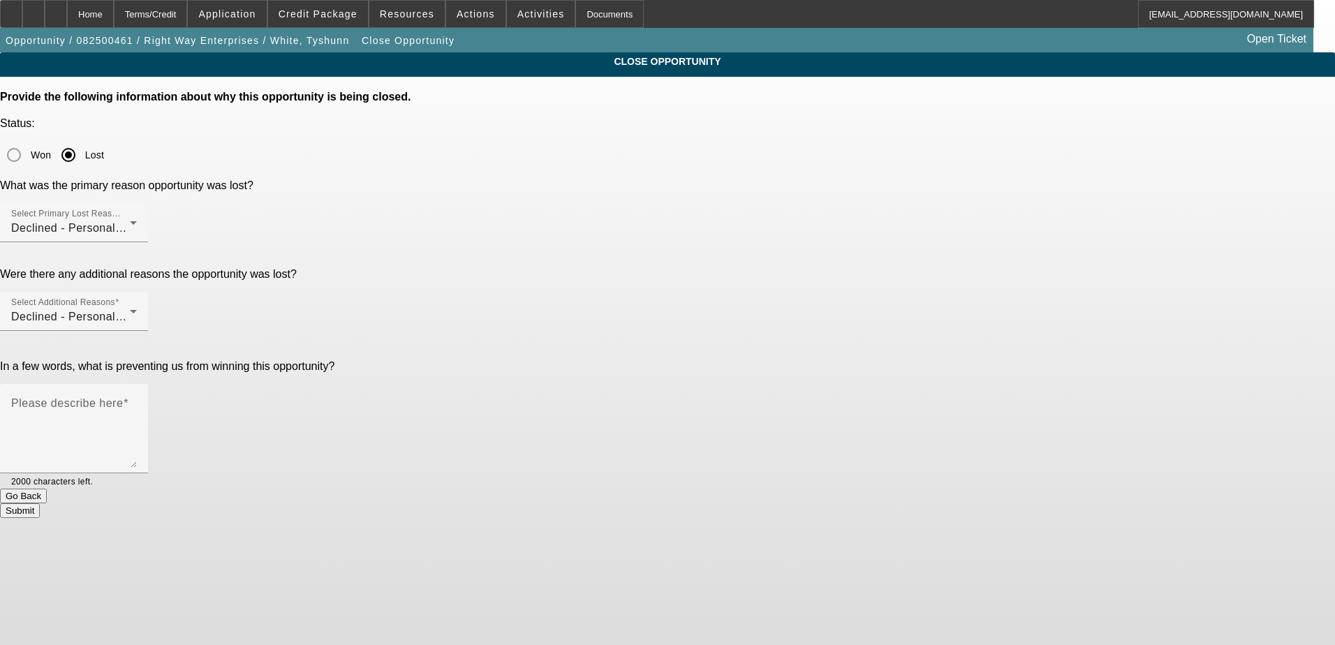
click at [40, 503] on button "Submit" at bounding box center [20, 510] width 40 height 15
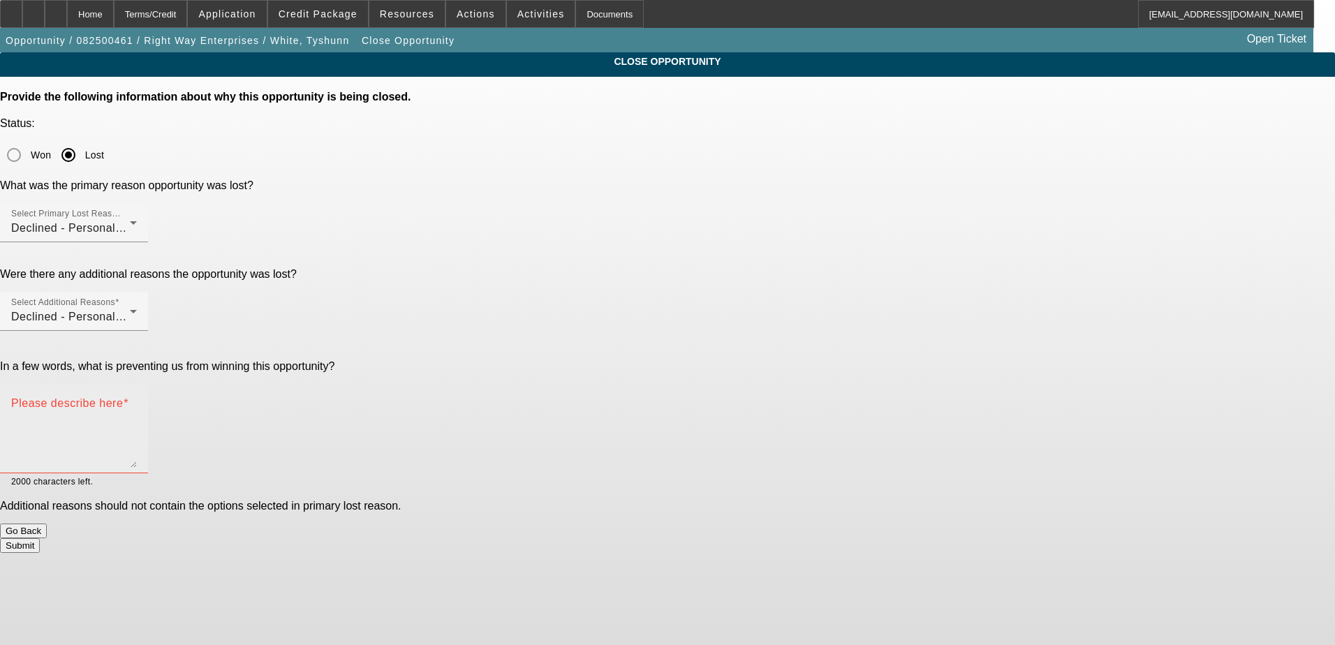
click at [137, 401] on textarea "Please describe here" at bounding box center [74, 434] width 126 height 67
type textarea "n"
type textarea "Outstanding debt"
click at [40, 538] on button "Submit" at bounding box center [20, 545] width 40 height 15
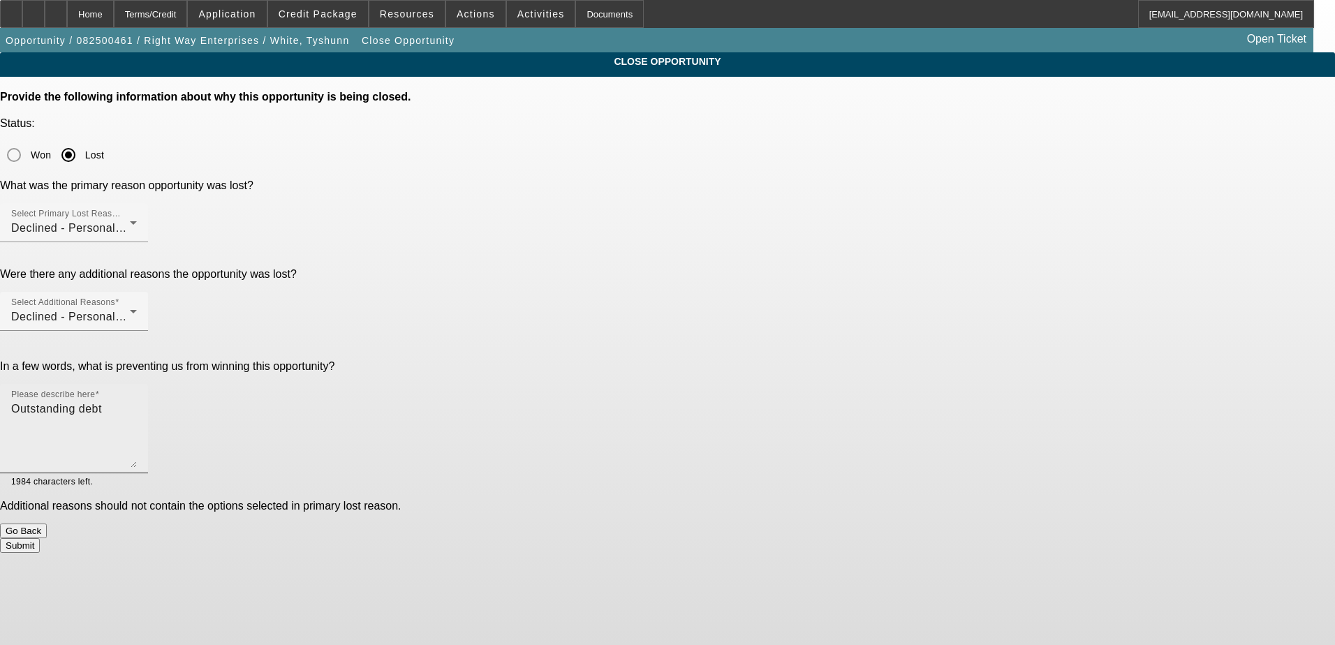
click at [137, 401] on textarea "Outstanding debt" at bounding box center [74, 434] width 126 height 67
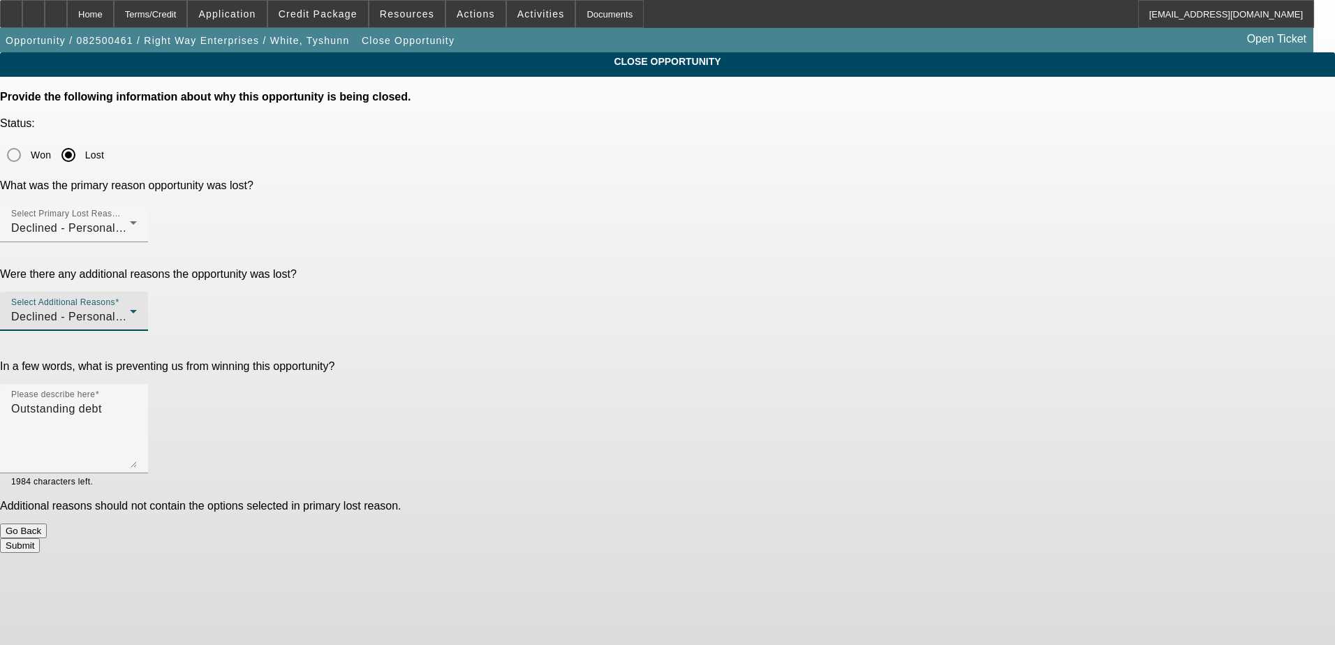
click at [130, 309] on div "Declined - Personal Credit Issues" at bounding box center [70, 317] width 119 height 17
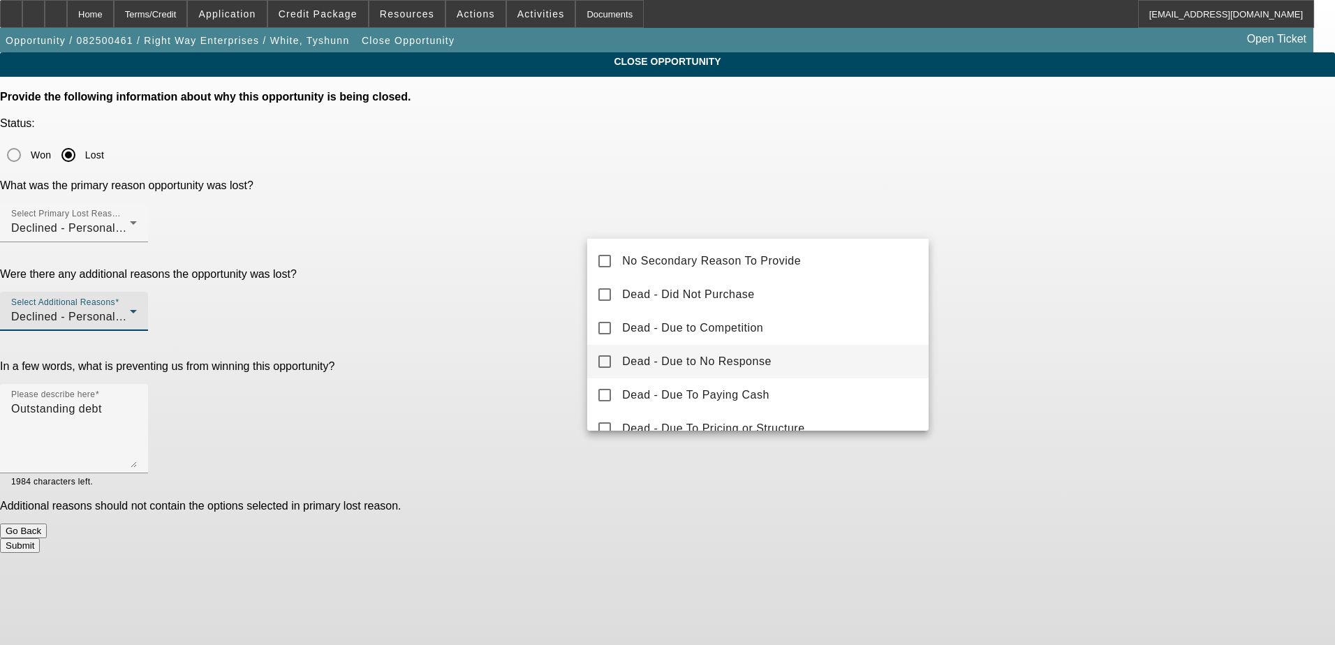
scroll to position [115, 0]
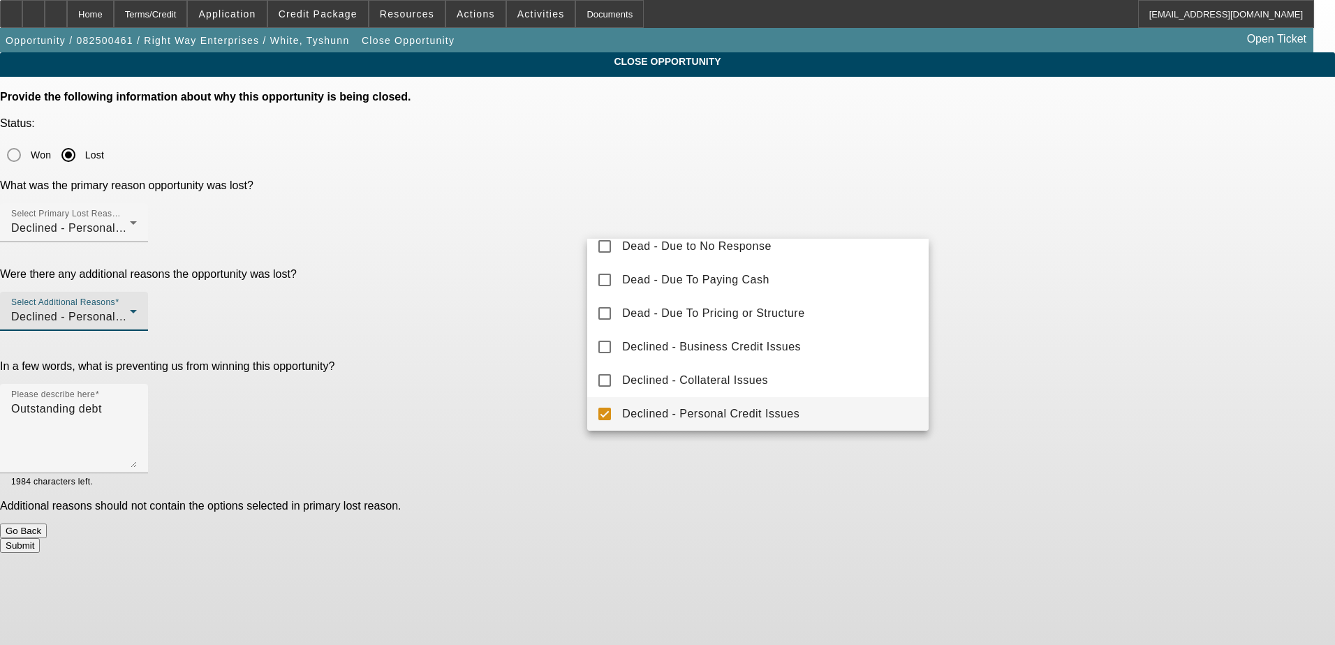
click at [654, 415] on span "Declined - Personal Credit Issues" at bounding box center [710, 414] width 177 height 17
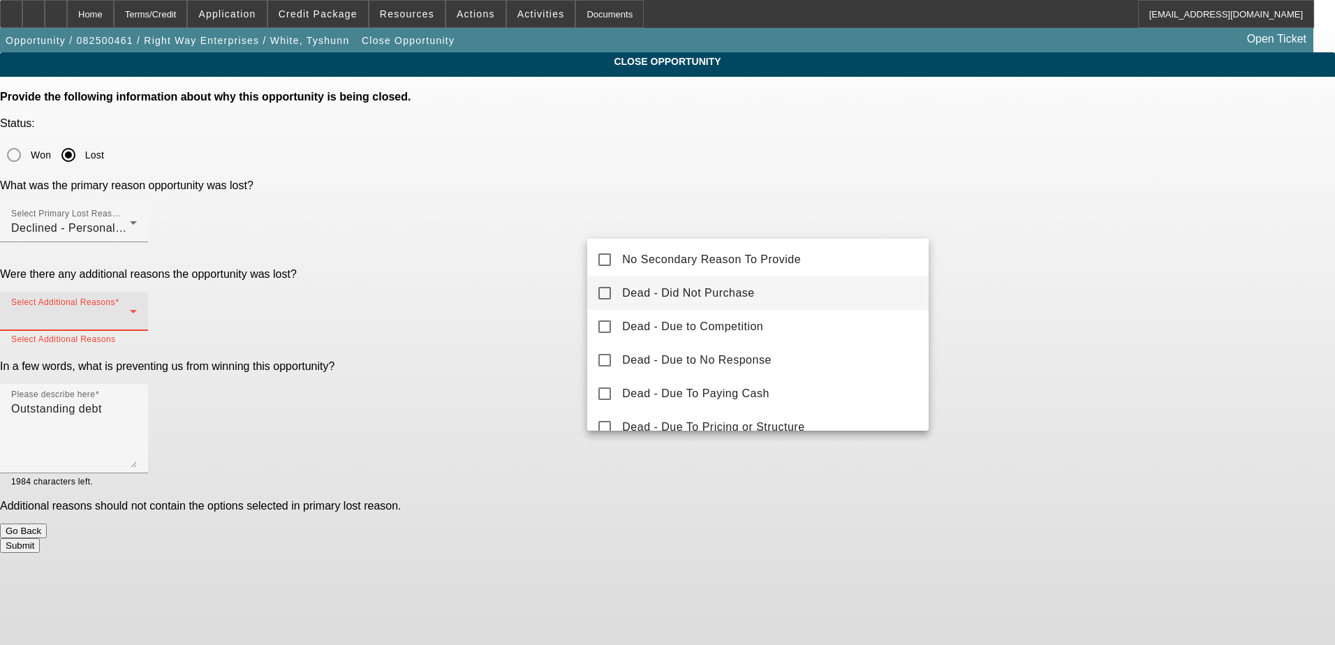
scroll to position [0, 0]
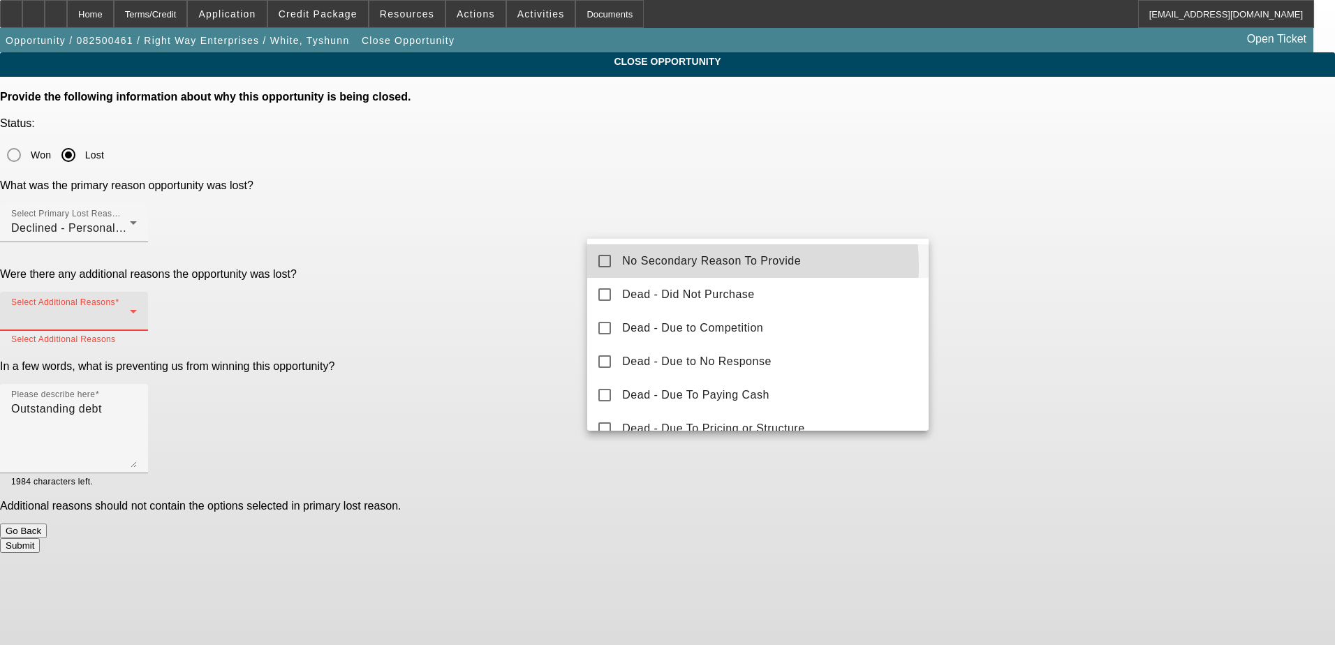
click at [672, 267] on span "No Secondary Reason To Provide" at bounding box center [711, 261] width 179 height 17
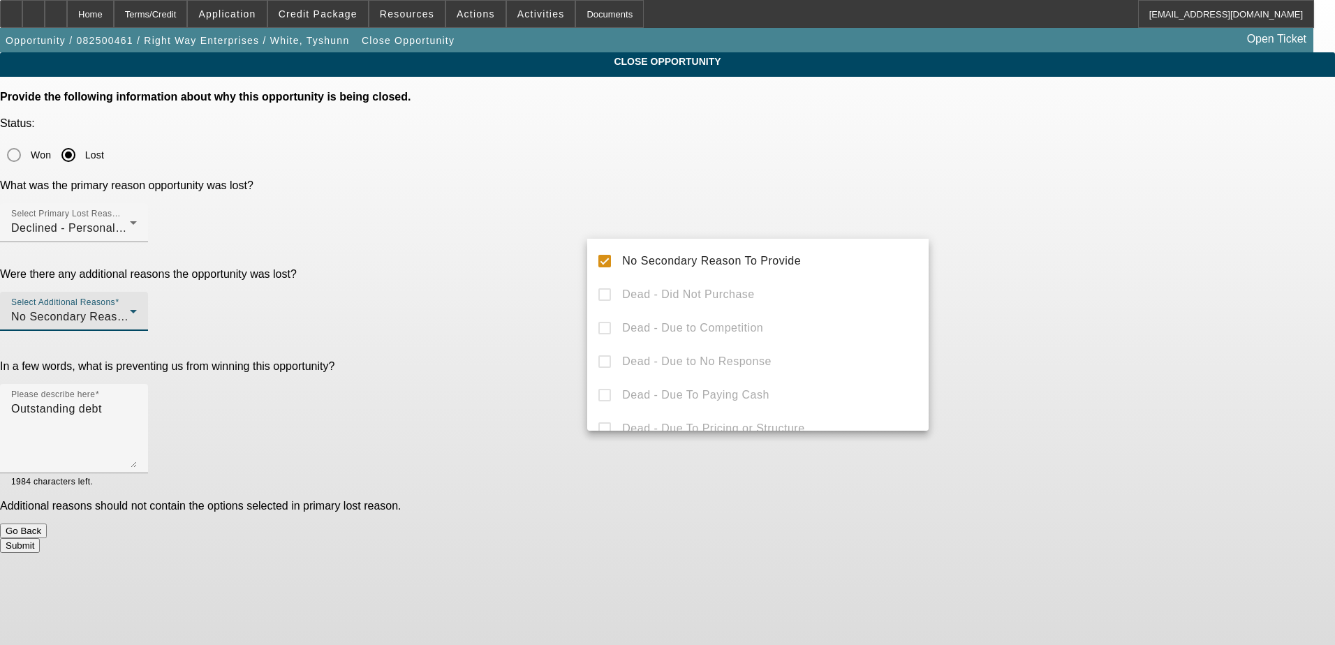
drag, startPoint x: 578, startPoint y: 485, endPoint x: 568, endPoint y: 468, distance: 19.4
click at [576, 484] on div at bounding box center [667, 322] width 1335 height 645
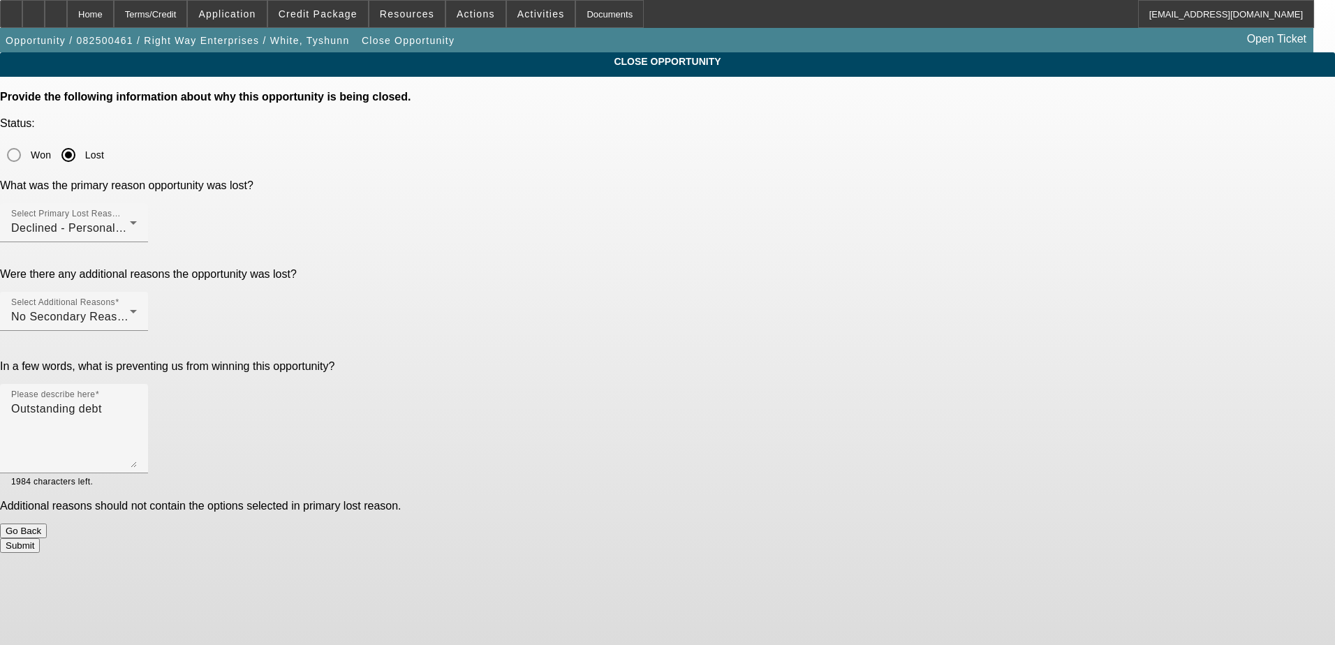
click at [40, 538] on button "Submit" at bounding box center [20, 545] width 40 height 15
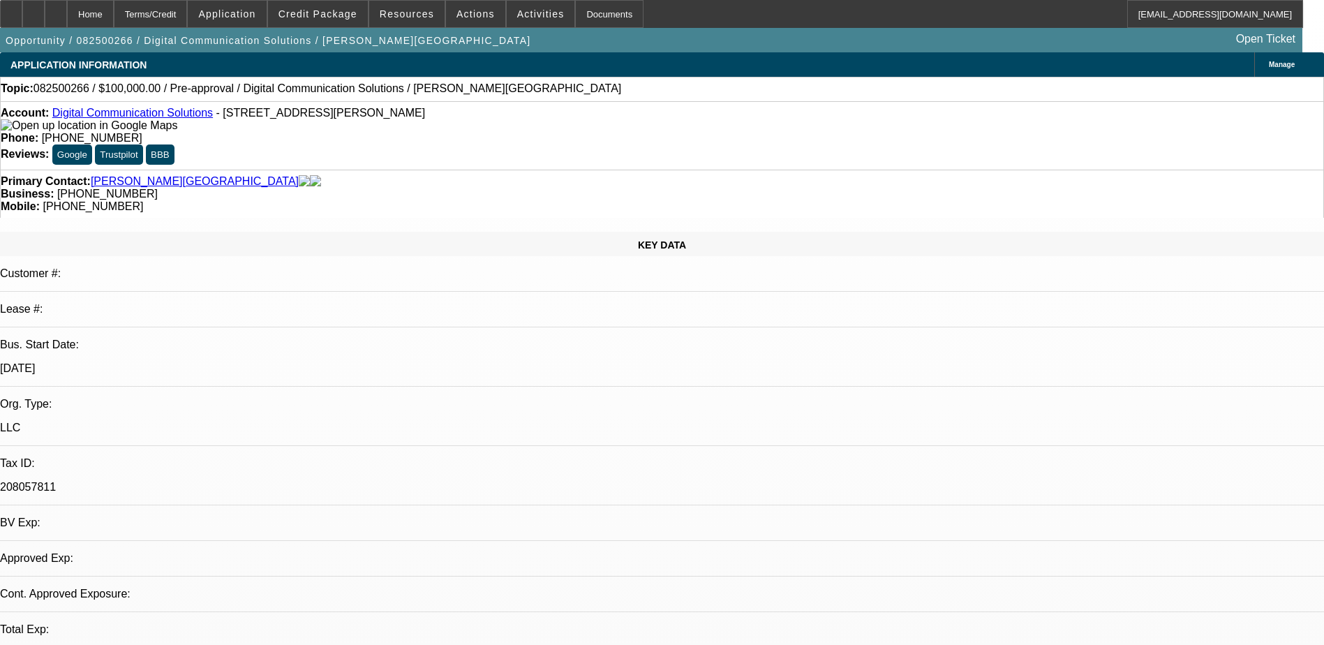
select select "0"
select select "2"
select select "0.1"
select select "4"
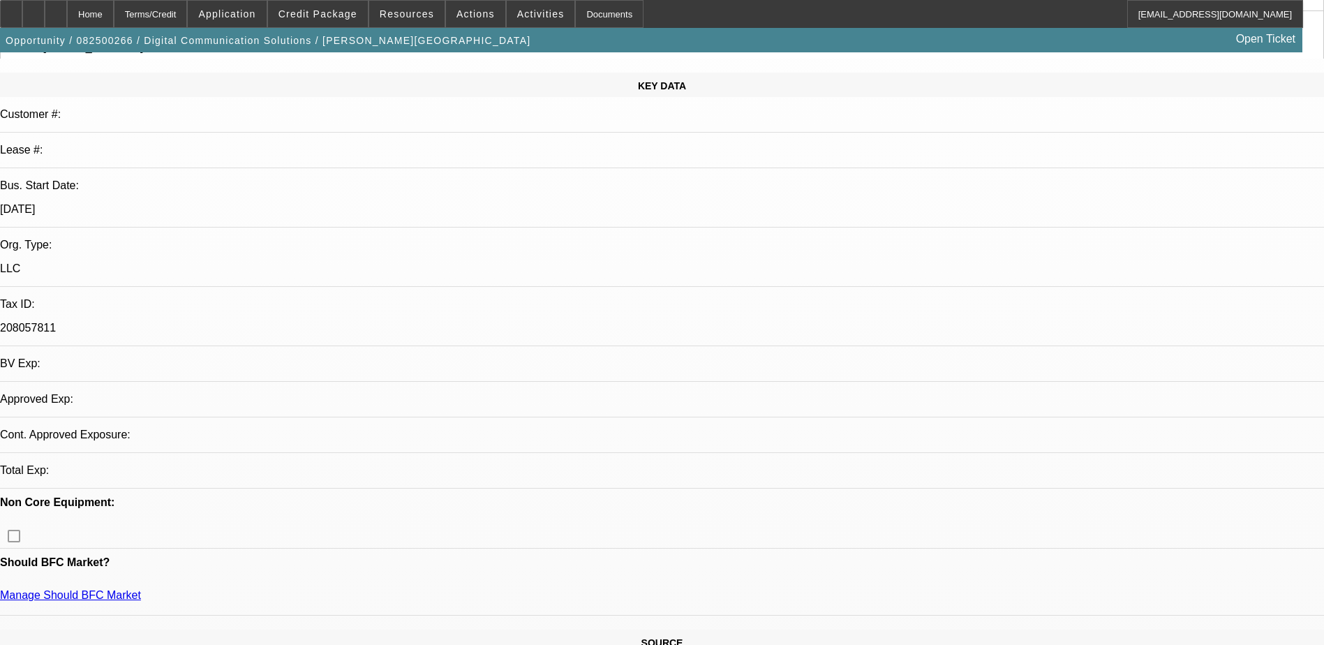
scroll to position [349, 0]
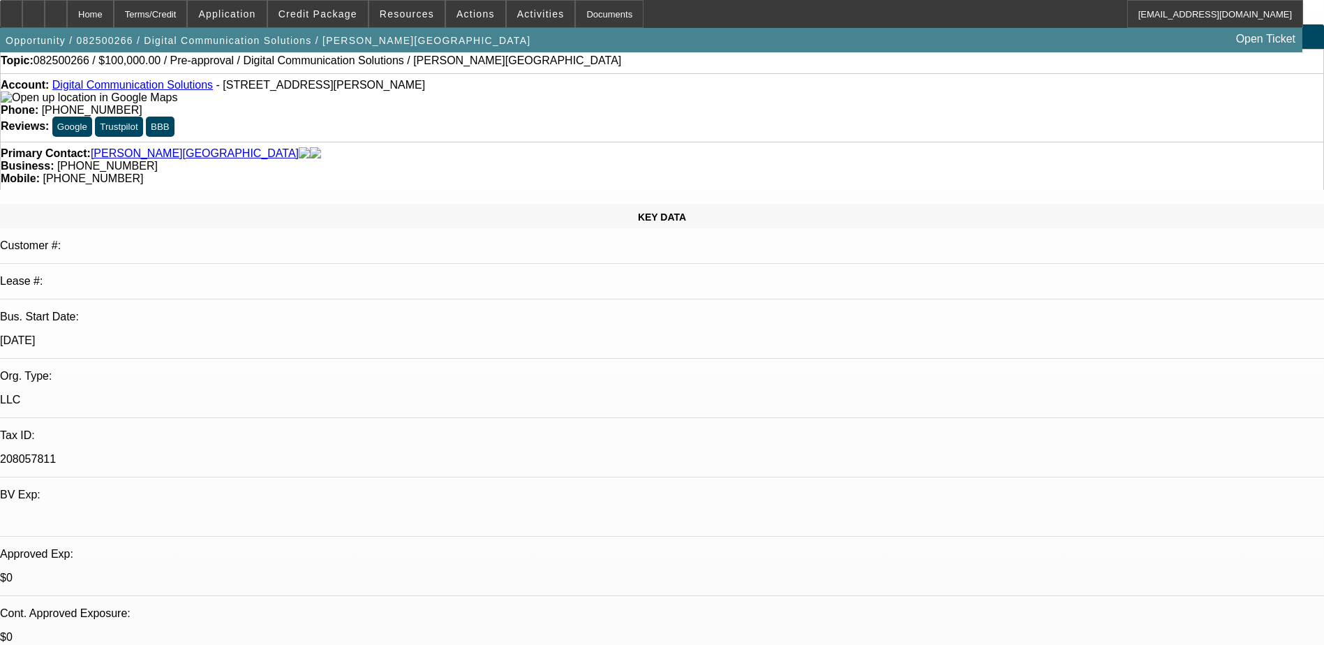
scroll to position [0, 0]
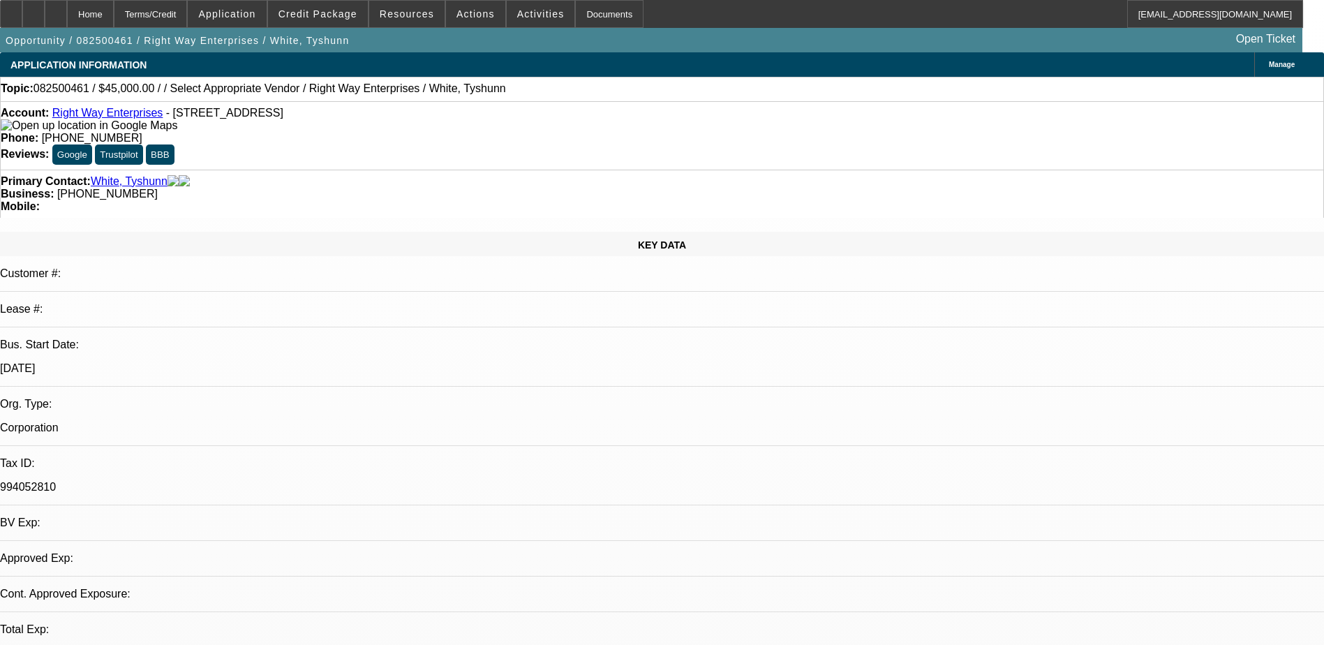
select select "0.1"
select select "2"
select select "0.1"
select select "1"
select select "2"
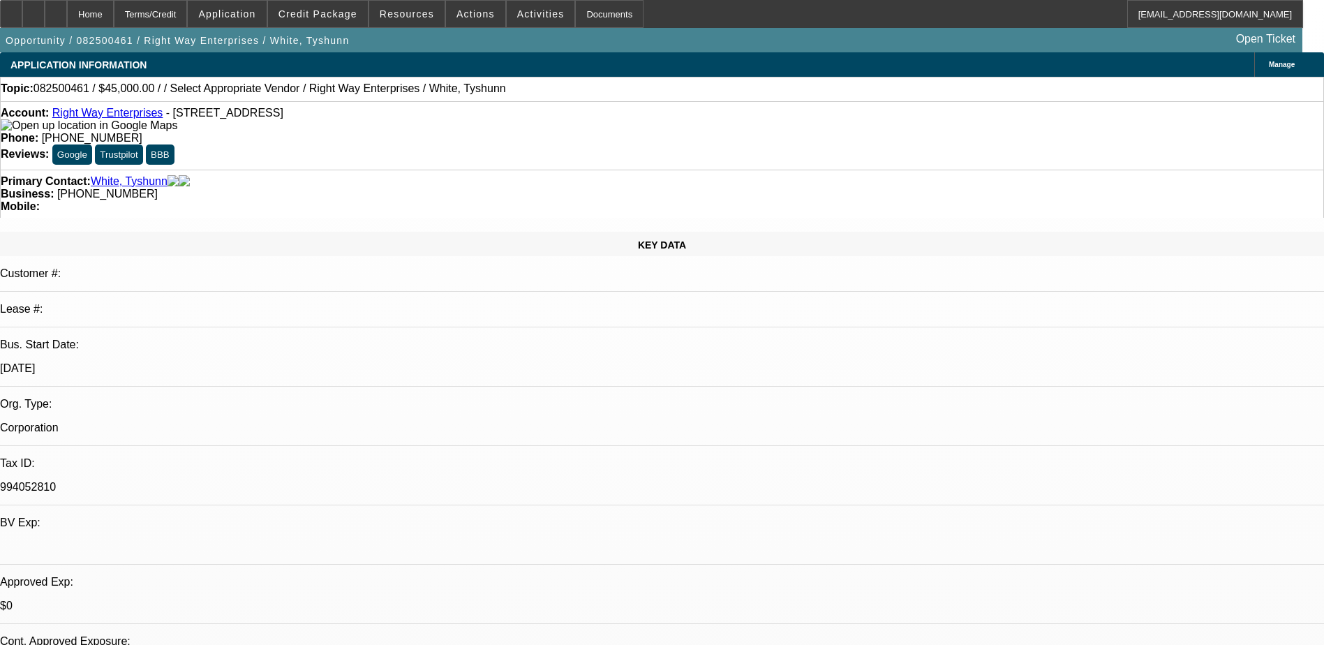
select select "4"
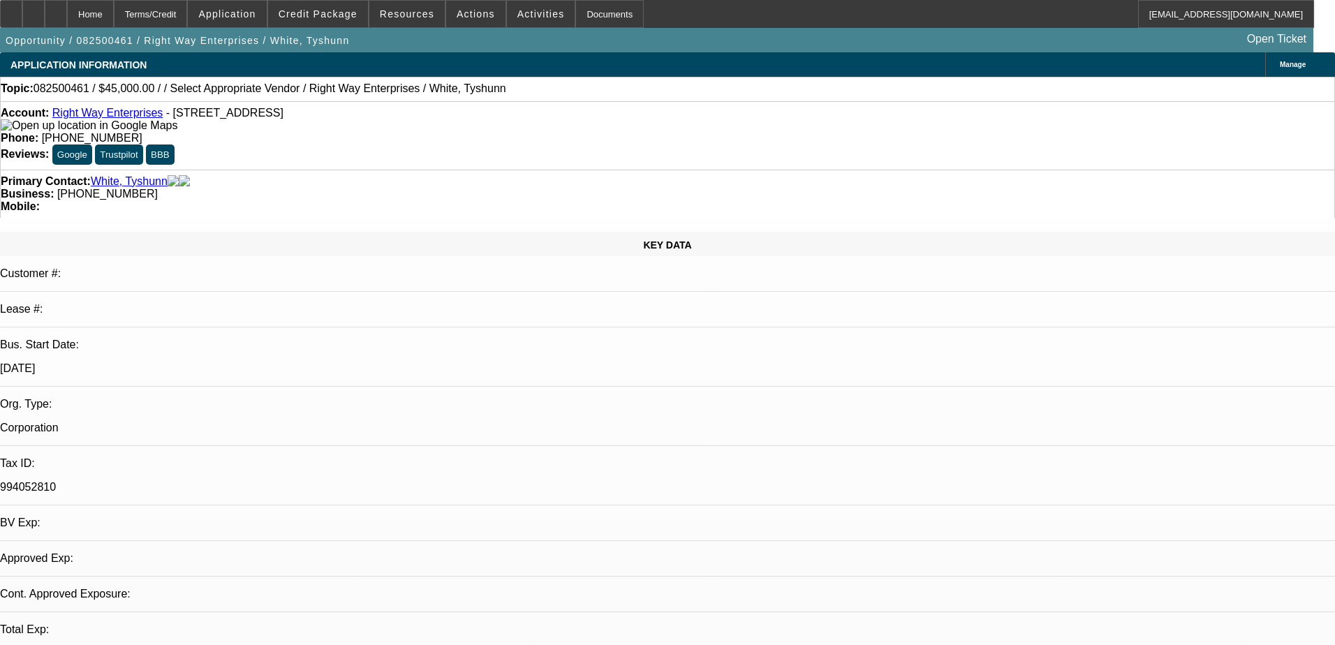
select select "0.1"
select select "2"
select select "0.1"
select select "4"
